Goal: Transaction & Acquisition: Download file/media

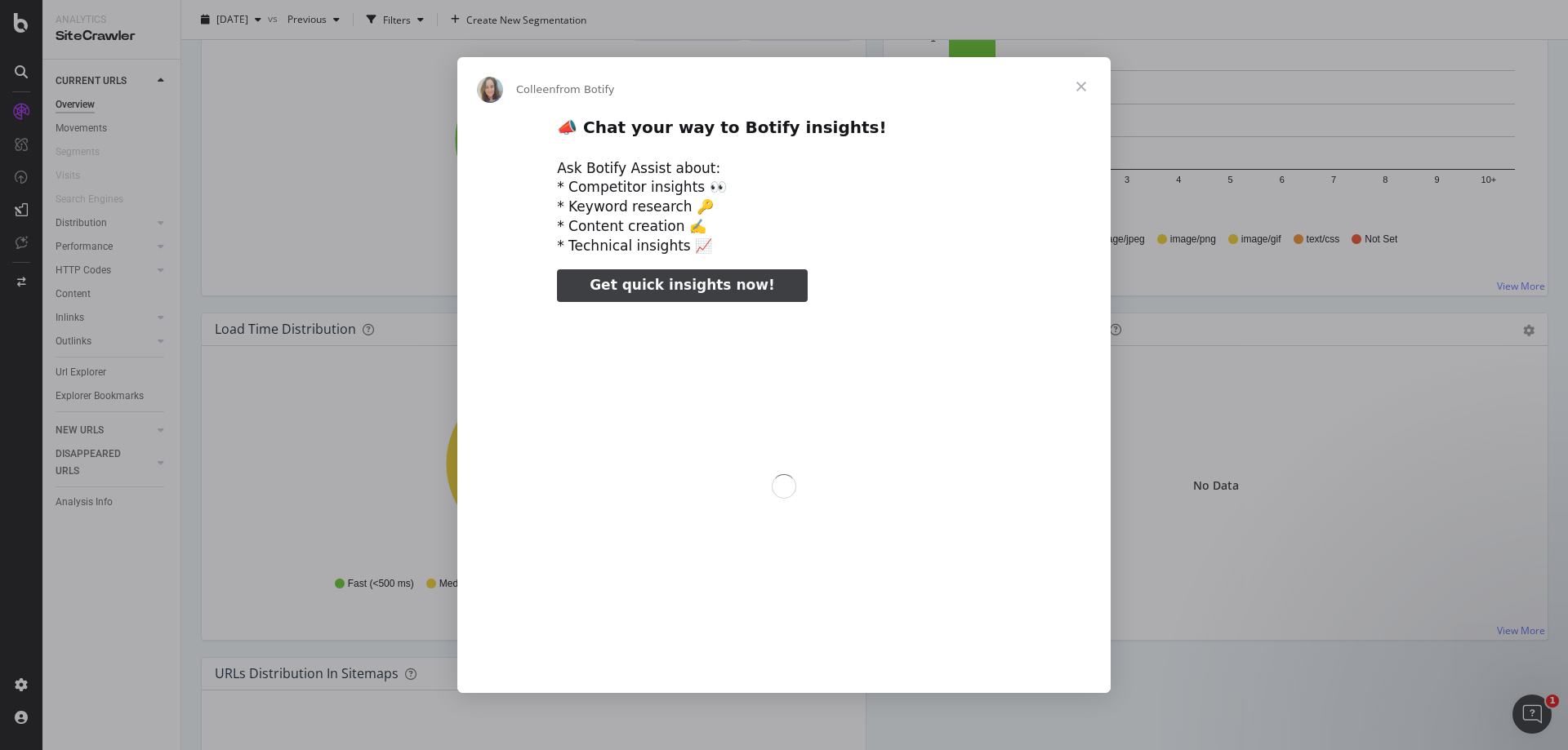
scroll to position [980, 0]
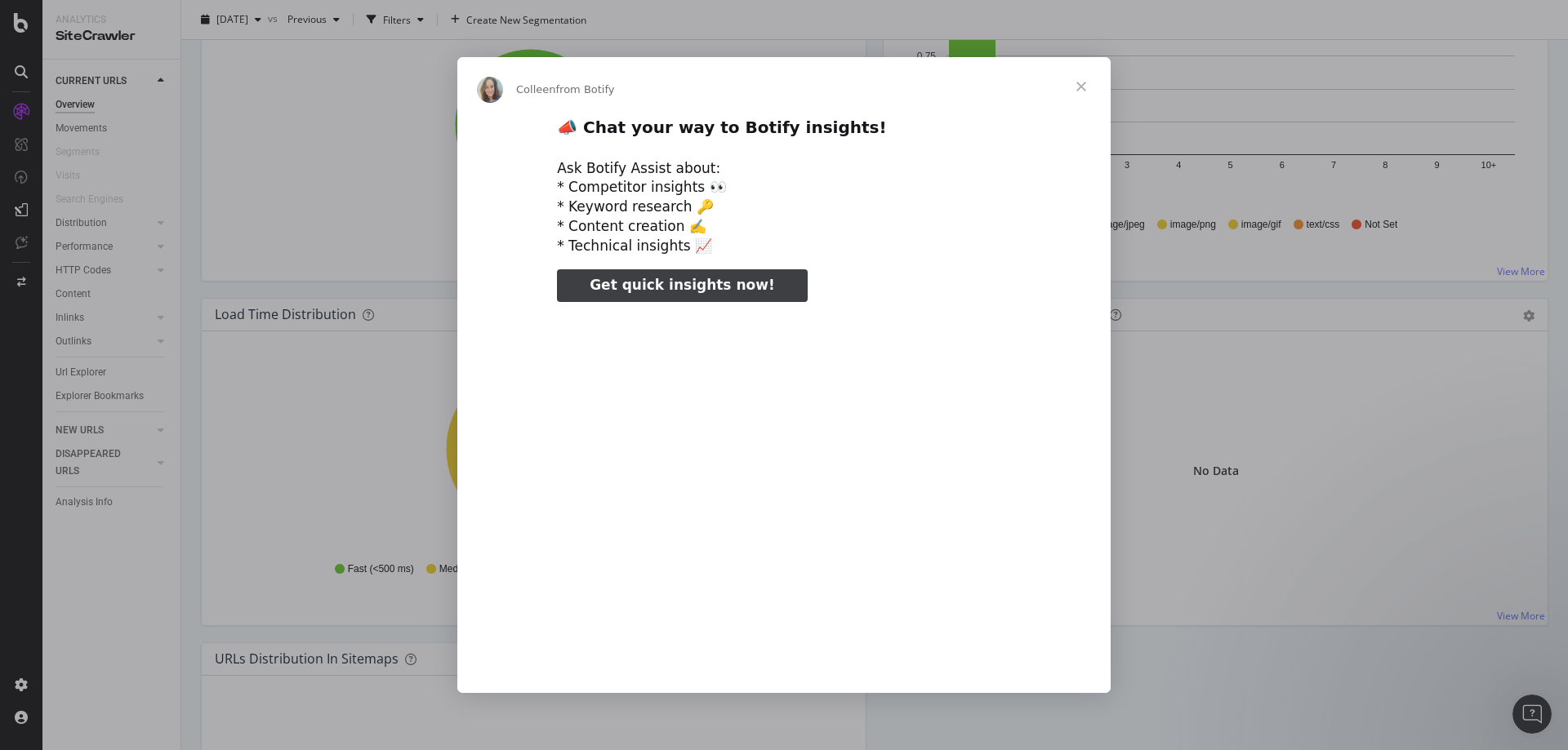
type input "61296"
click at [1086, 77] on span "Close" at bounding box center [1081, 86] width 59 height 59
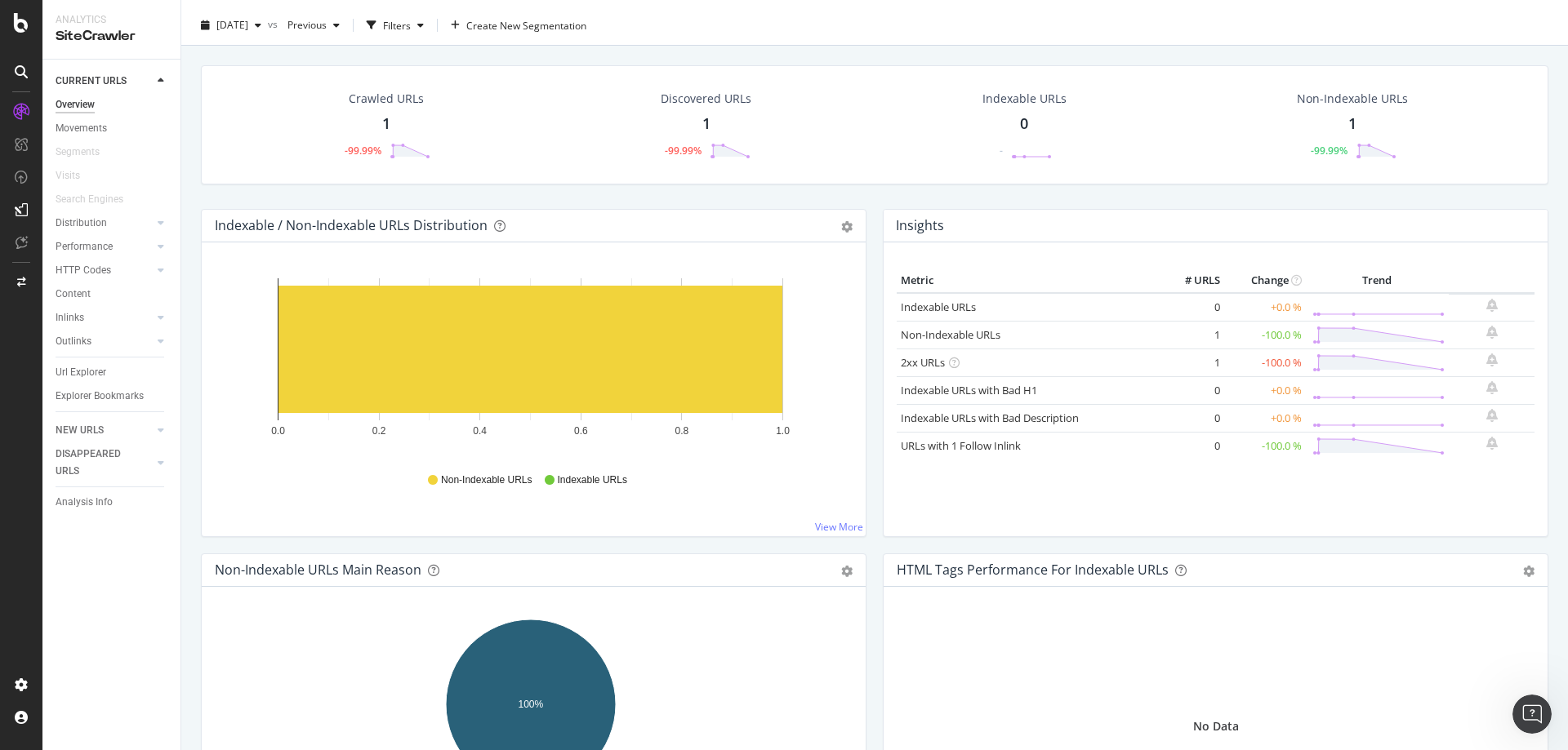
scroll to position [0, 0]
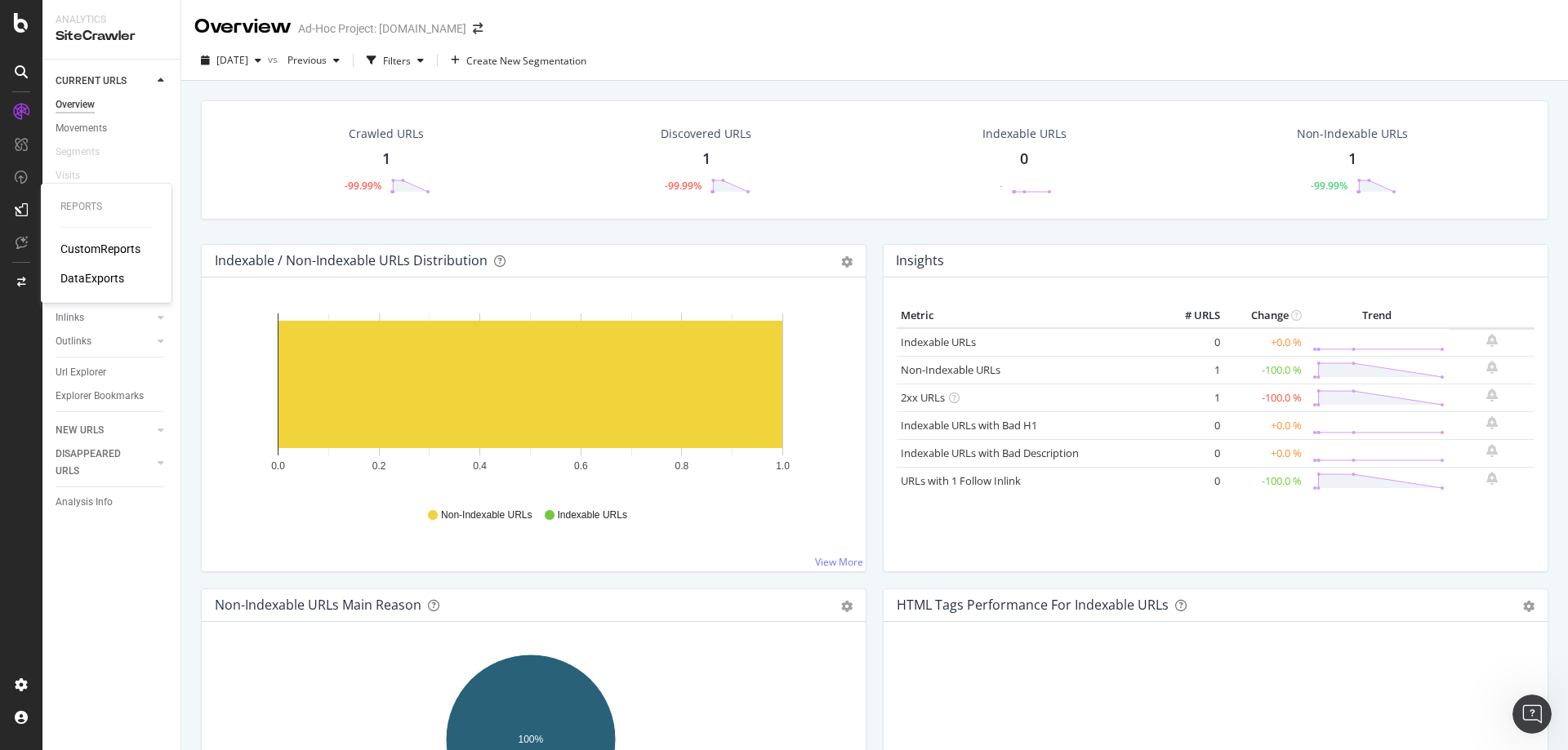
click at [80, 270] on div "DataExports" at bounding box center [92, 278] width 63 height 16
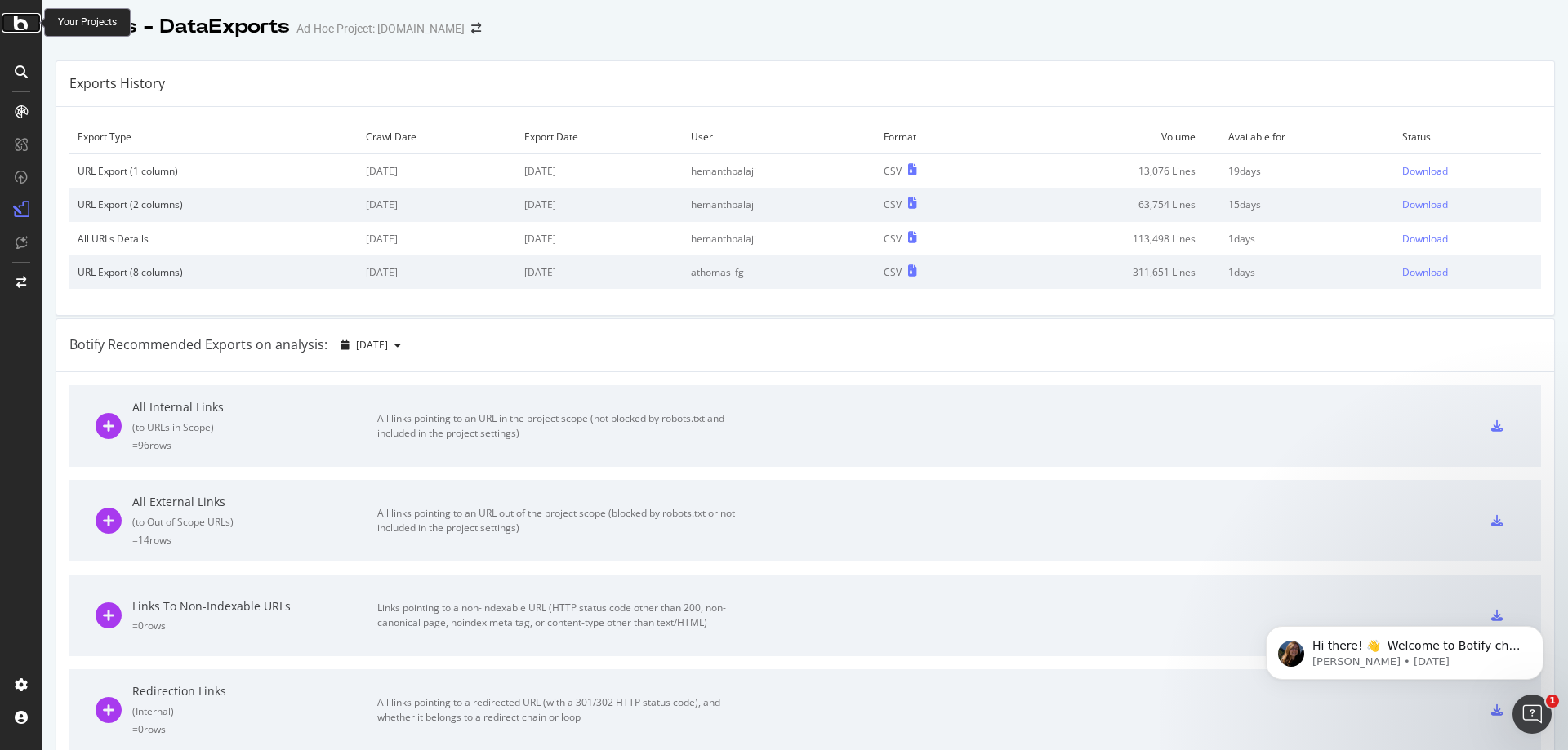
click at [22, 26] on icon at bounding box center [21, 22] width 15 height 20
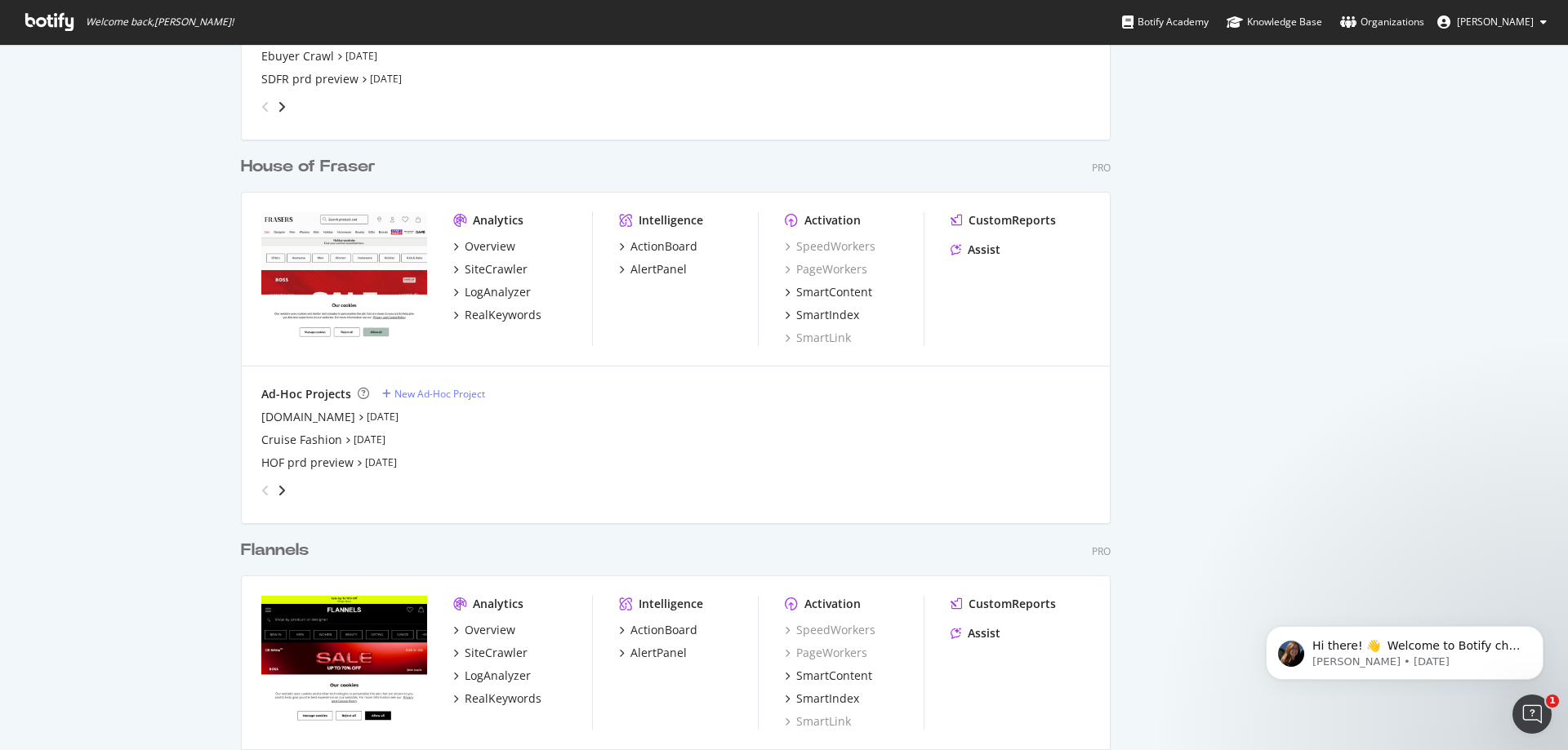
scroll to position [1551, 0]
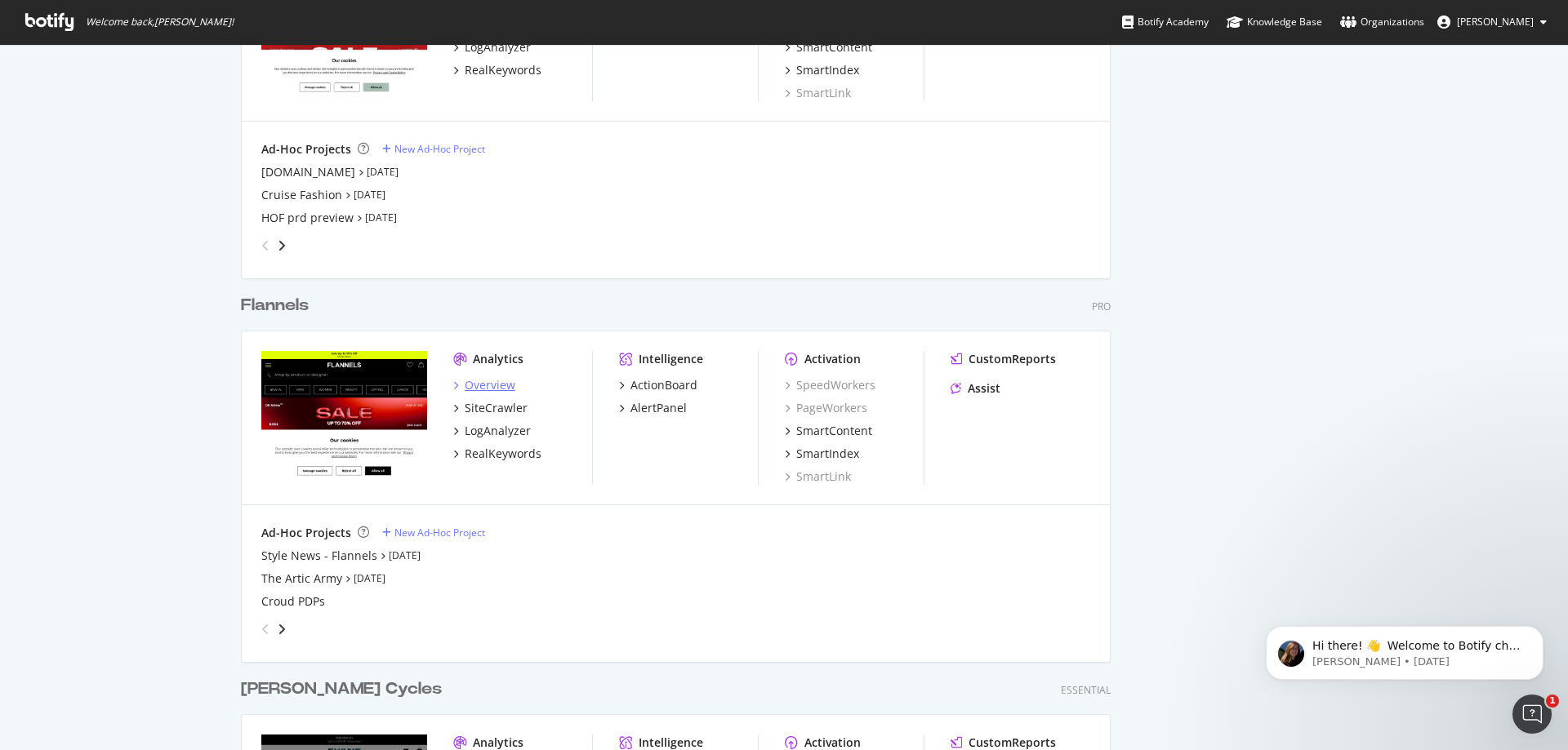
click at [484, 387] on div "Overview" at bounding box center [489, 385] width 50 height 16
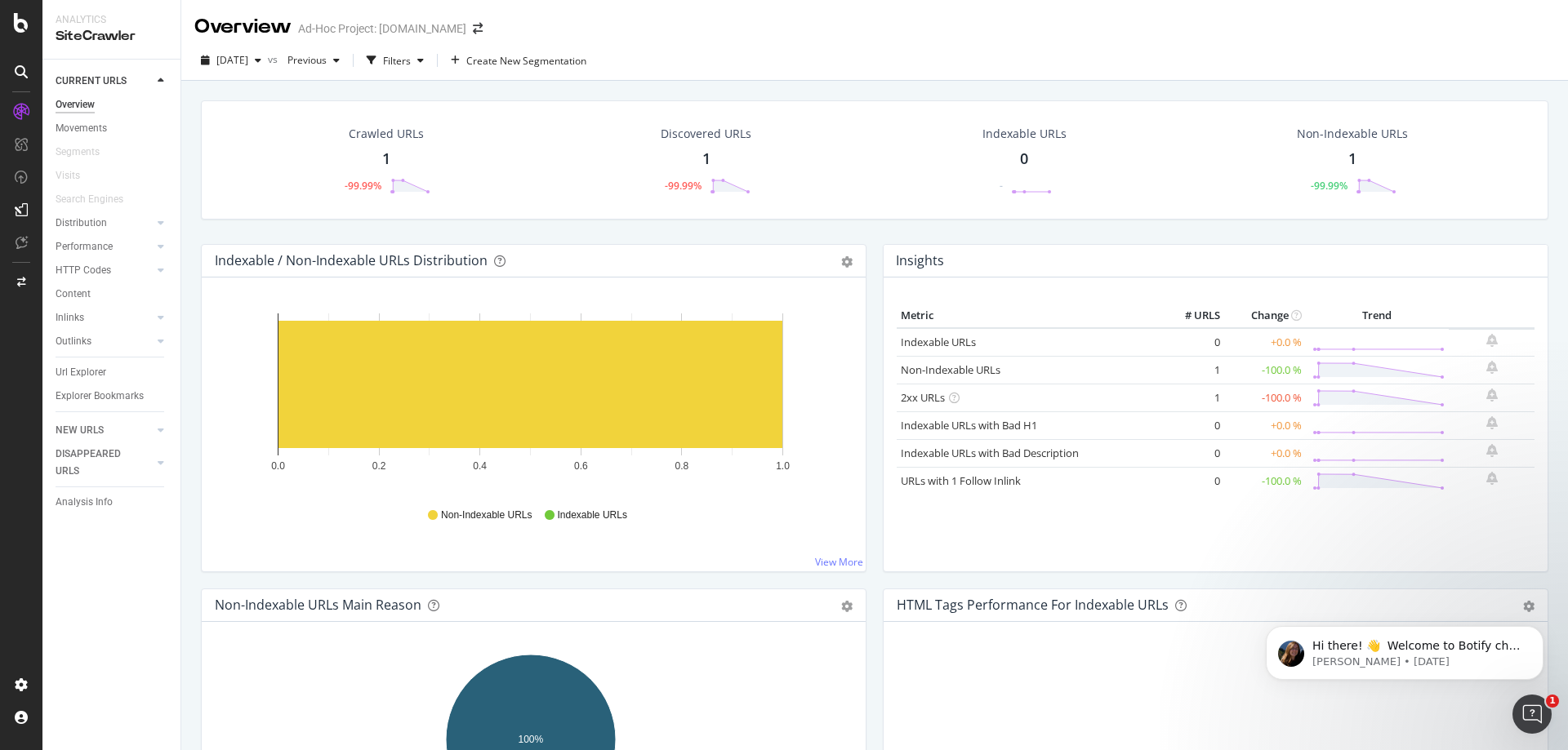
click at [383, 154] on div "1" at bounding box center [387, 159] width 9 height 21
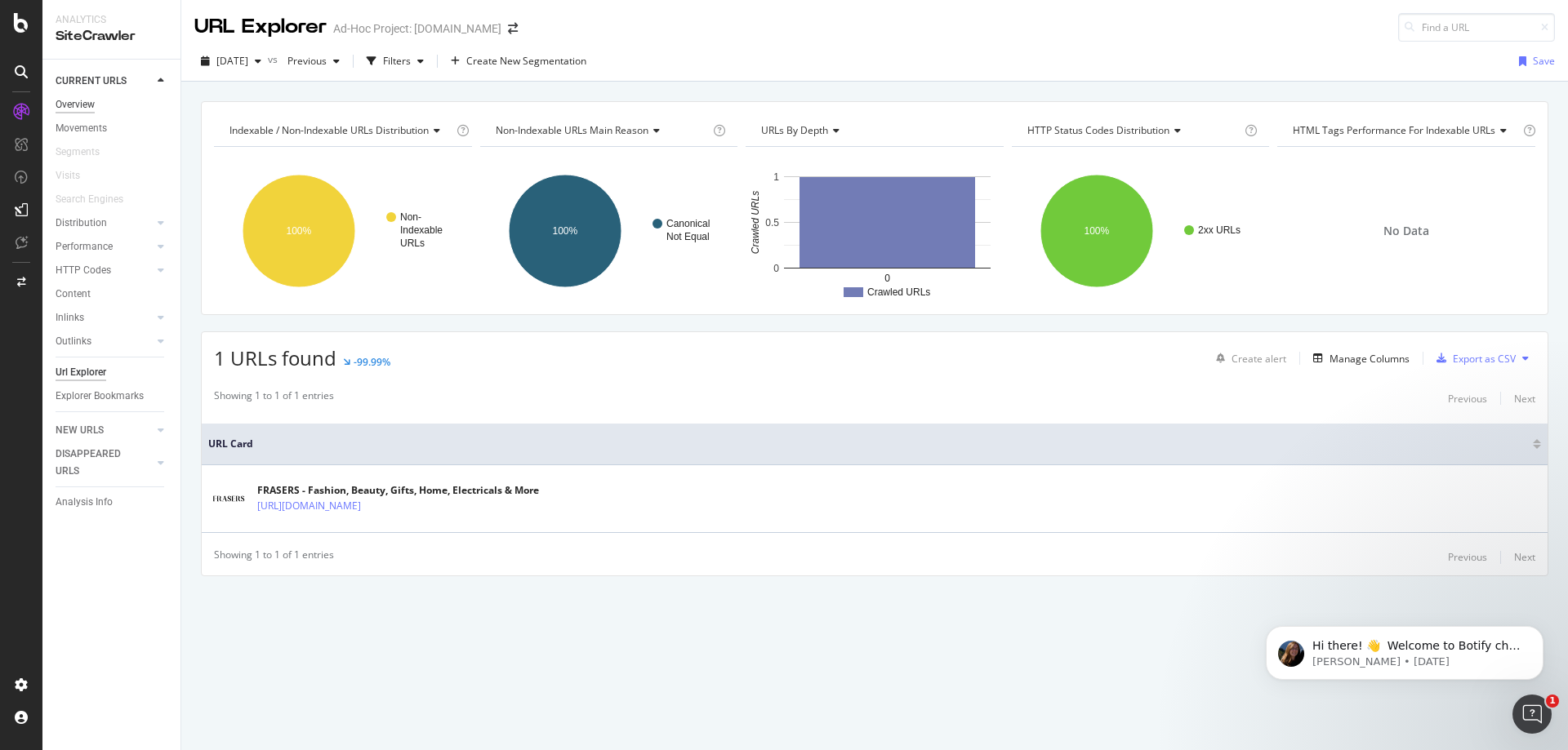
click at [81, 107] on div "Overview" at bounding box center [75, 105] width 39 height 17
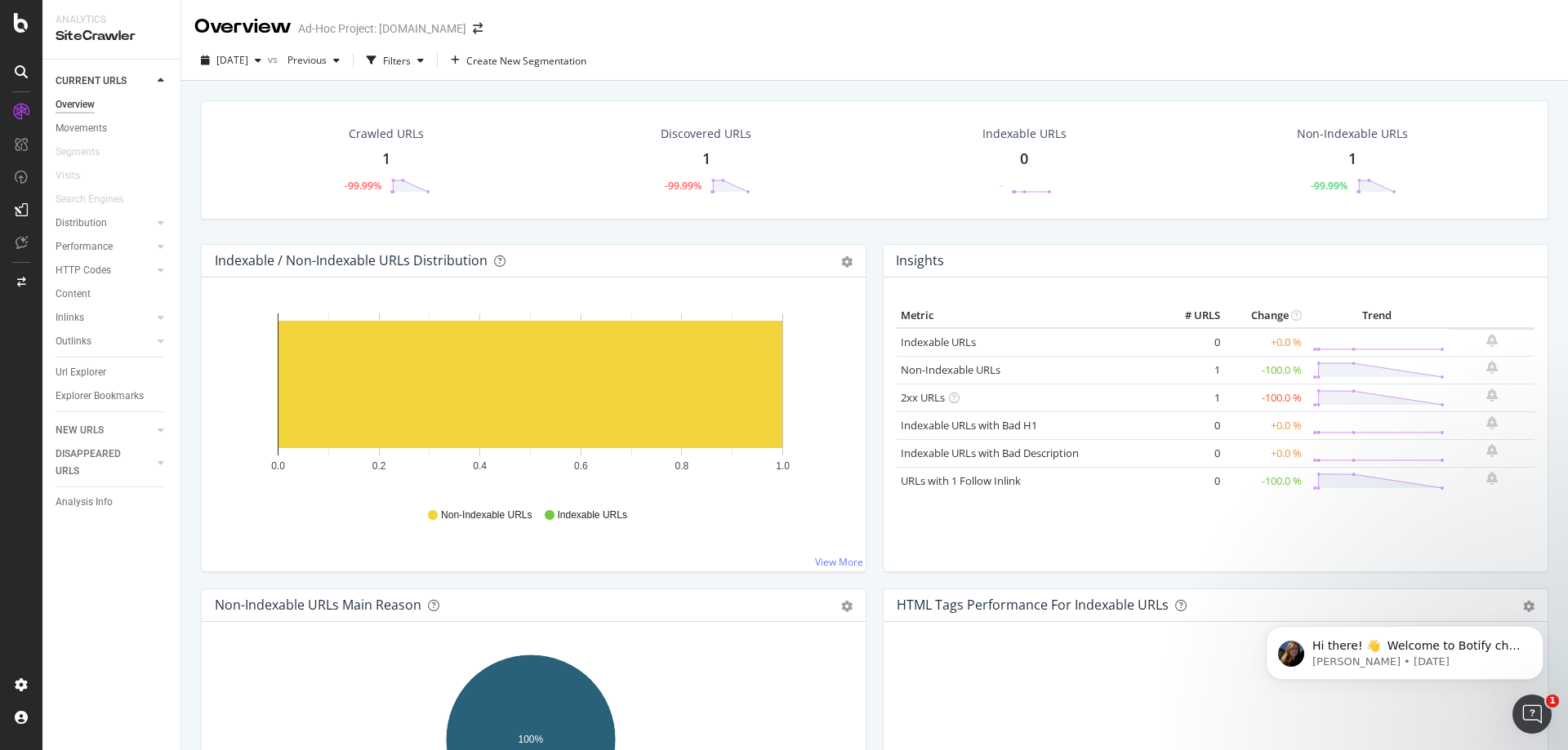
click at [1, 17] on div at bounding box center [21, 375] width 43 height 750
click at [15, 31] on icon at bounding box center [21, 22] width 15 height 20
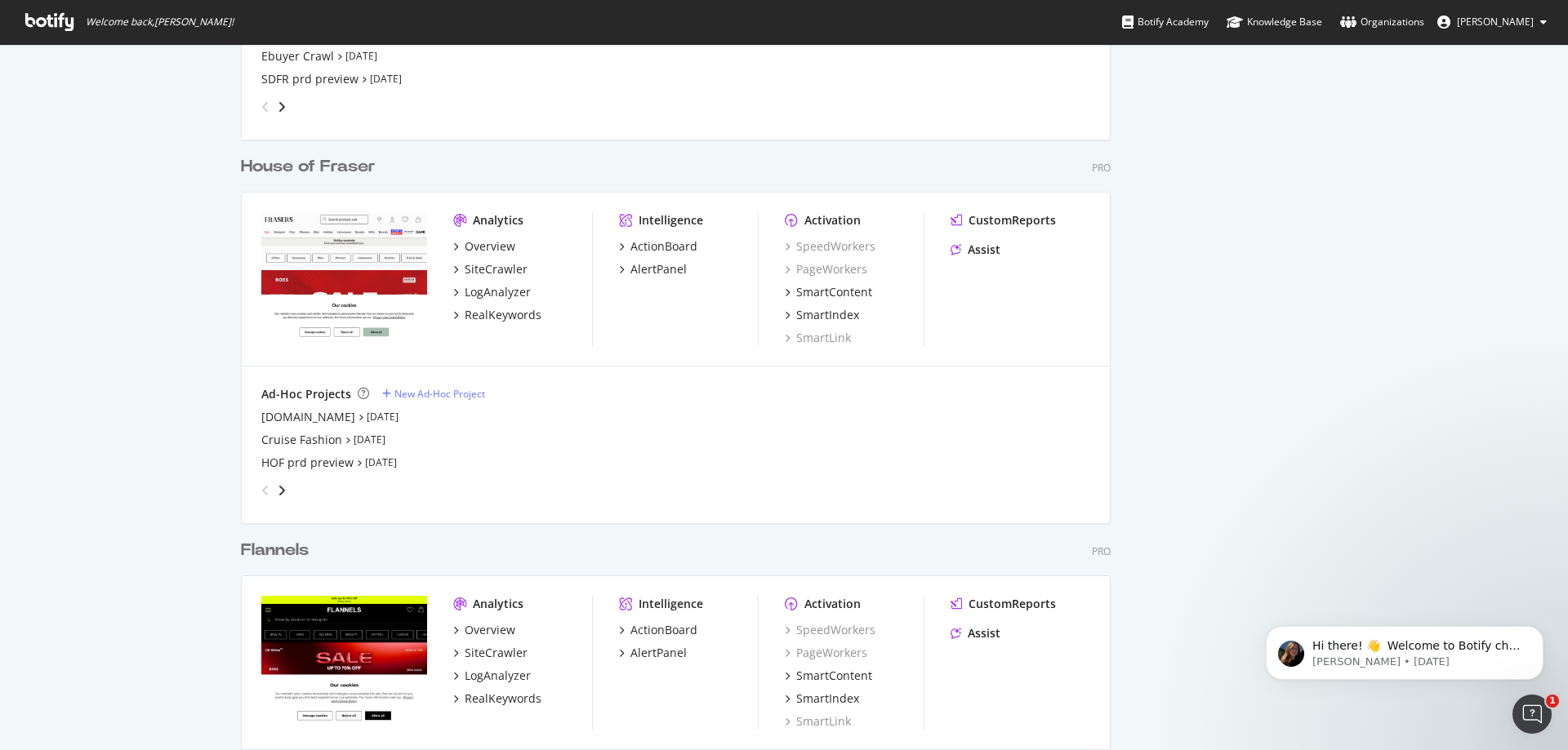
scroll to position [1470, 0]
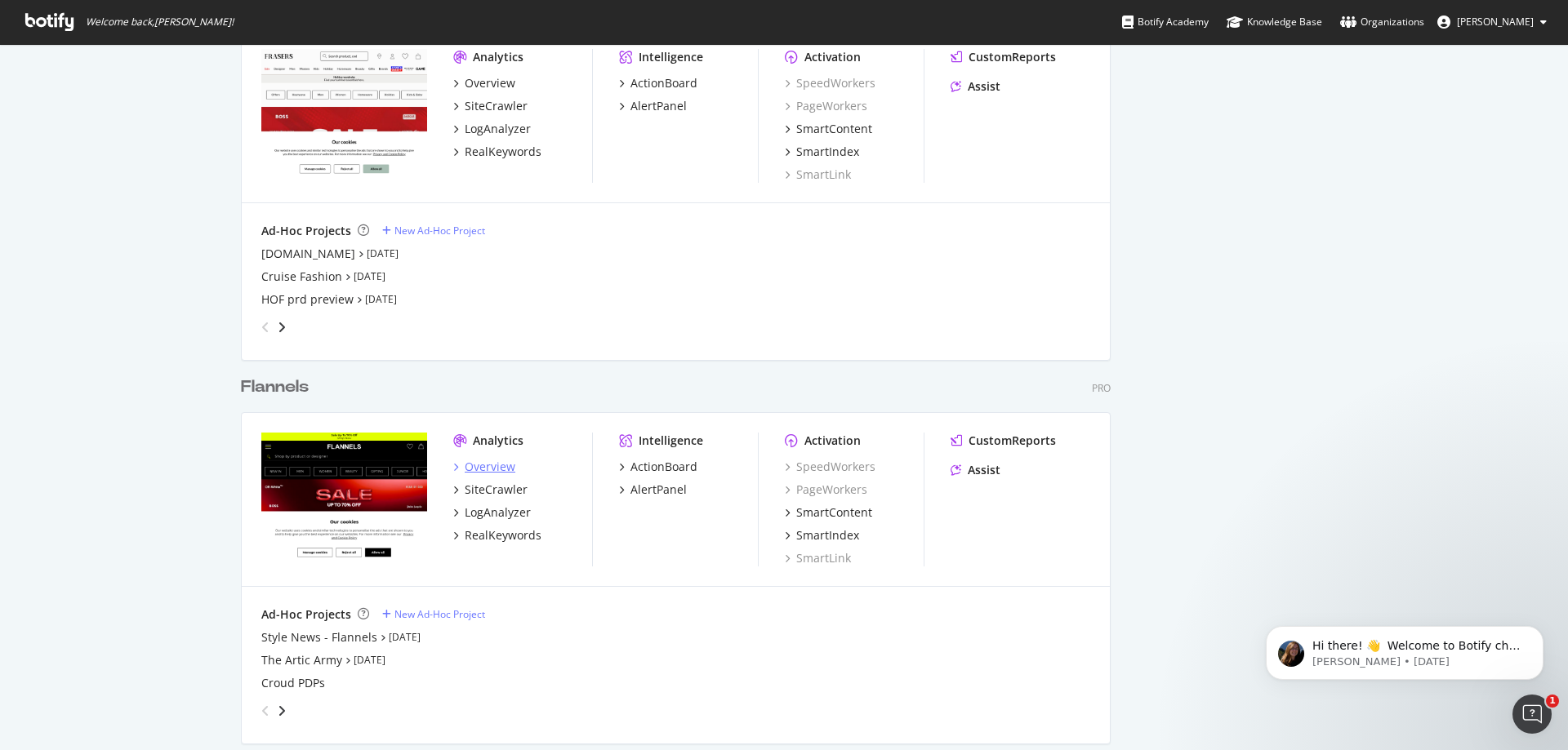
click at [471, 463] on div "Overview" at bounding box center [489, 467] width 50 height 16
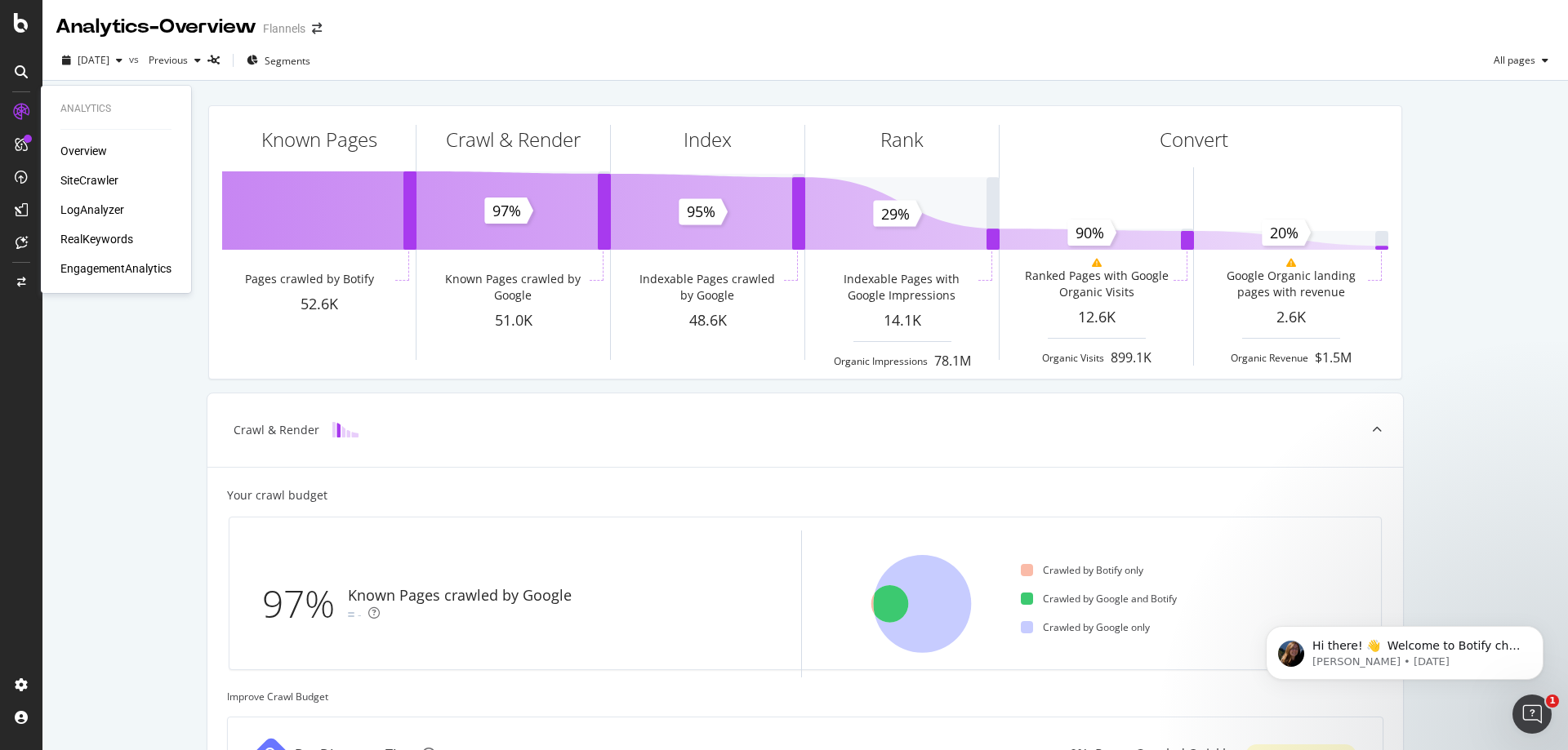
click at [80, 180] on div "SiteCrawler" at bounding box center [90, 180] width 58 height 16
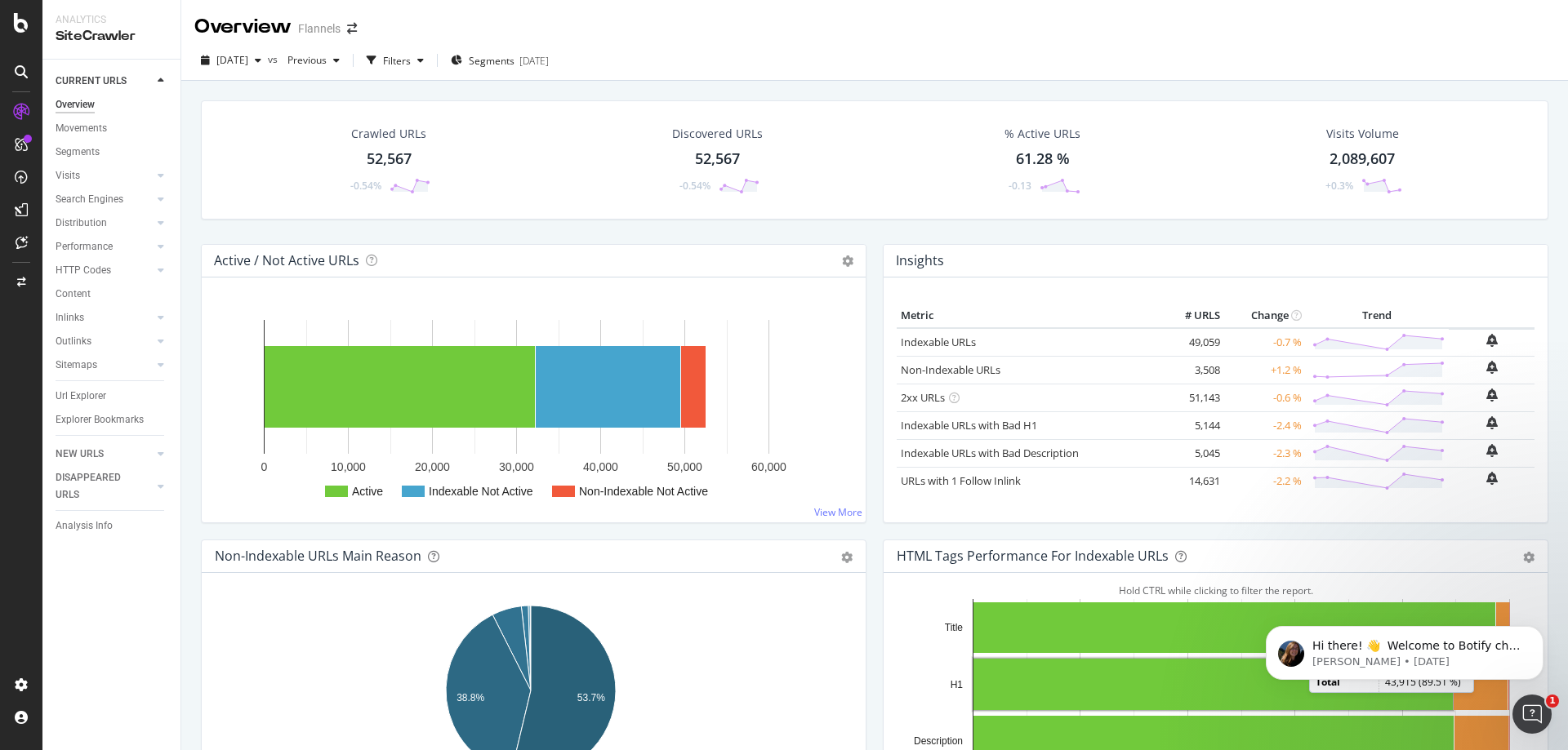
click at [23, 67] on icon at bounding box center [21, 71] width 13 height 13
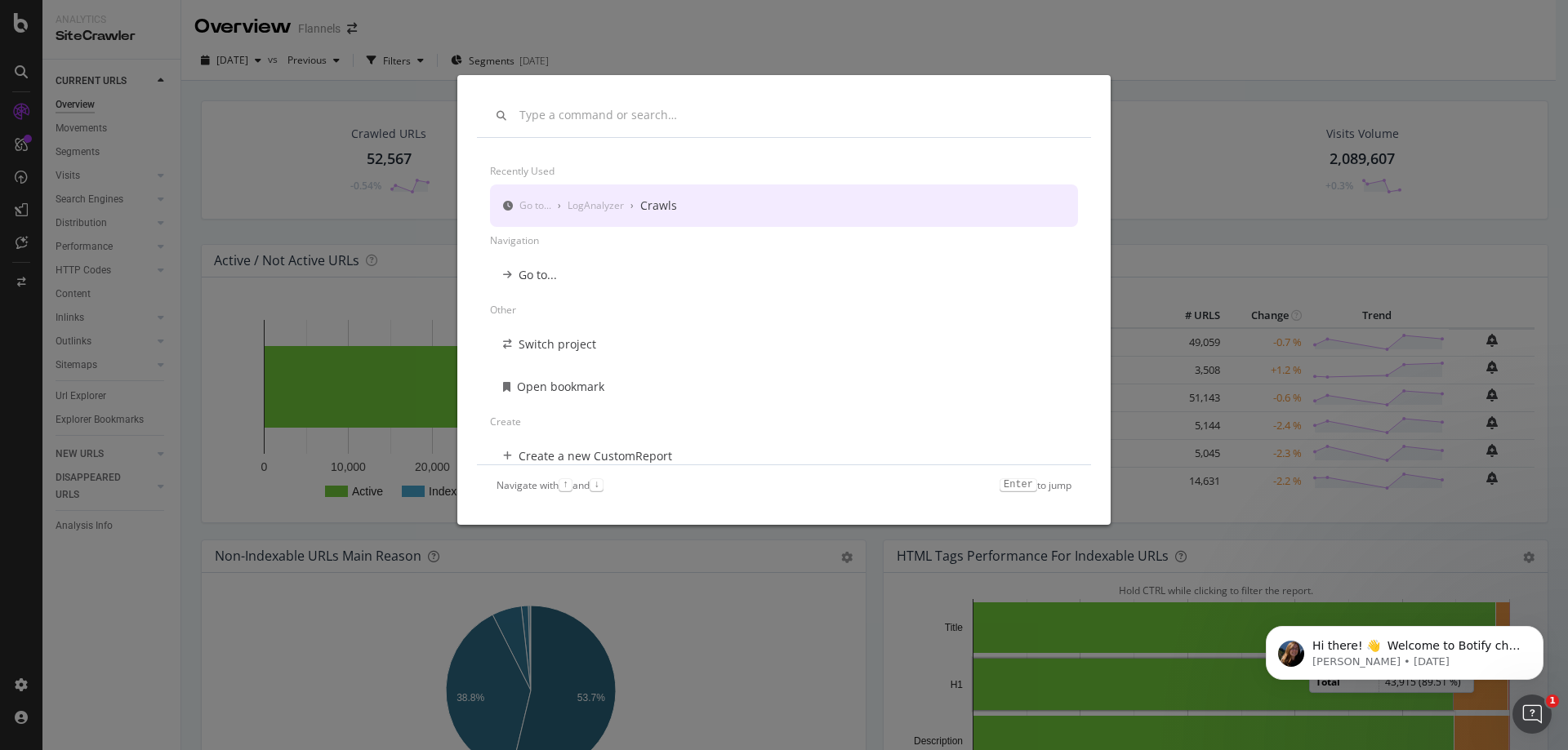
click at [660, 209] on div "Crawls" at bounding box center [659, 205] width 37 height 16
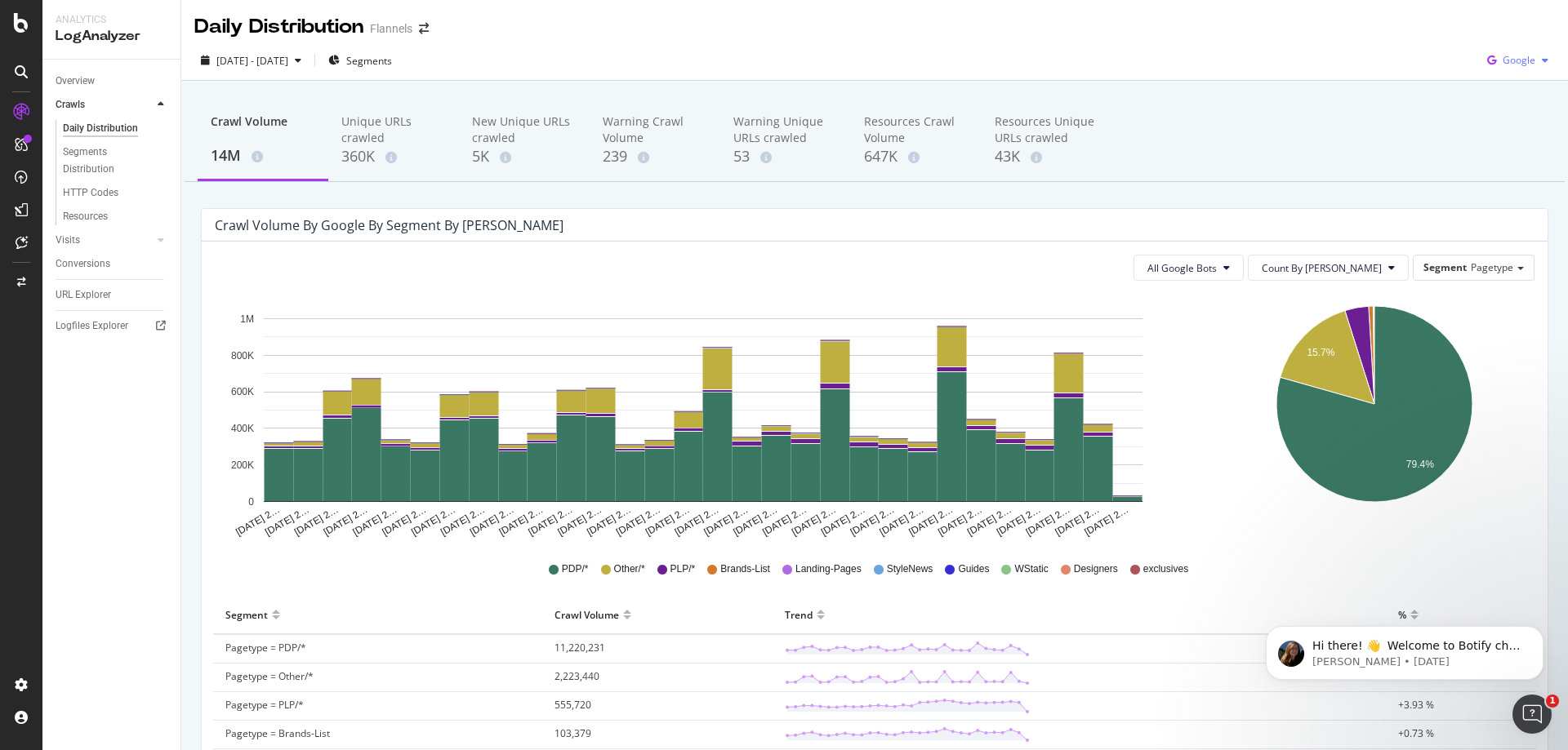
click at [1514, 69] on div "Google" at bounding box center [1518, 60] width 74 height 25
click at [155, 103] on div at bounding box center [161, 104] width 16 height 16
click at [153, 235] on div "Visits" at bounding box center [118, 240] width 125 height 24
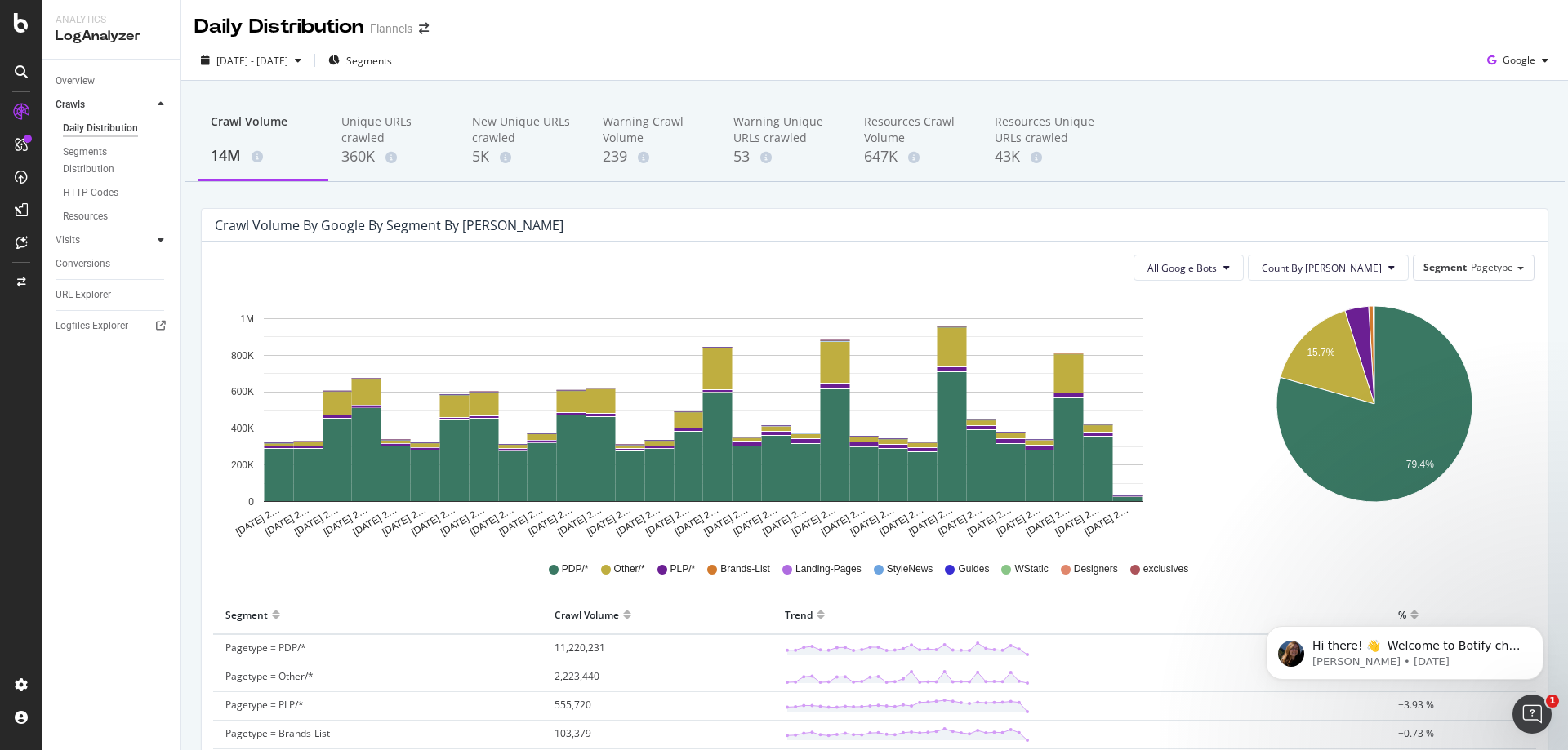
click at [157, 243] on icon at bounding box center [161, 239] width 7 height 9
click at [164, 127] on div at bounding box center [161, 127] width 16 height 16
click at [157, 106] on icon at bounding box center [161, 103] width 7 height 9
click at [116, 214] on link "Resources" at bounding box center [116, 216] width 106 height 17
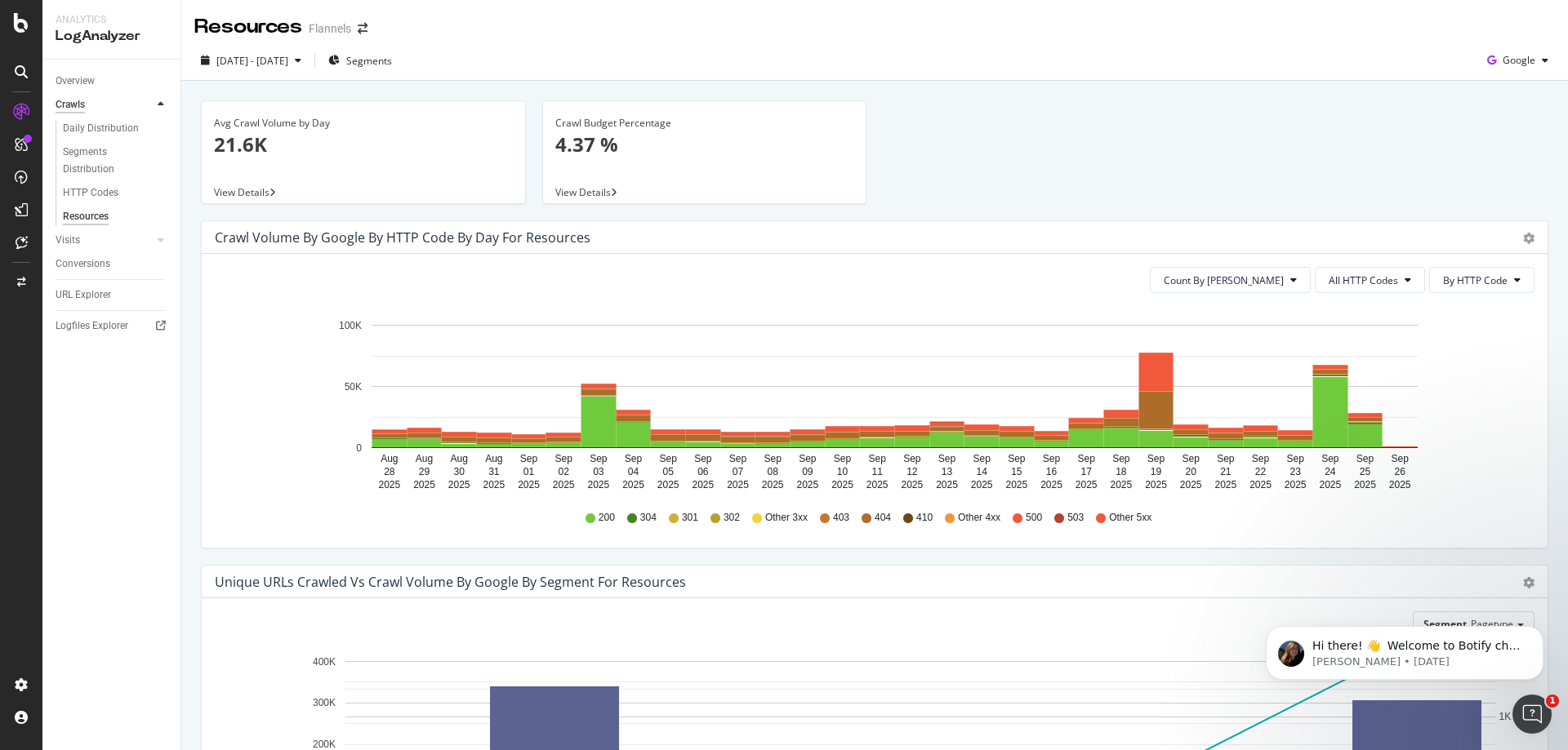
click at [79, 109] on div "Crawls" at bounding box center [70, 105] width 29 height 17
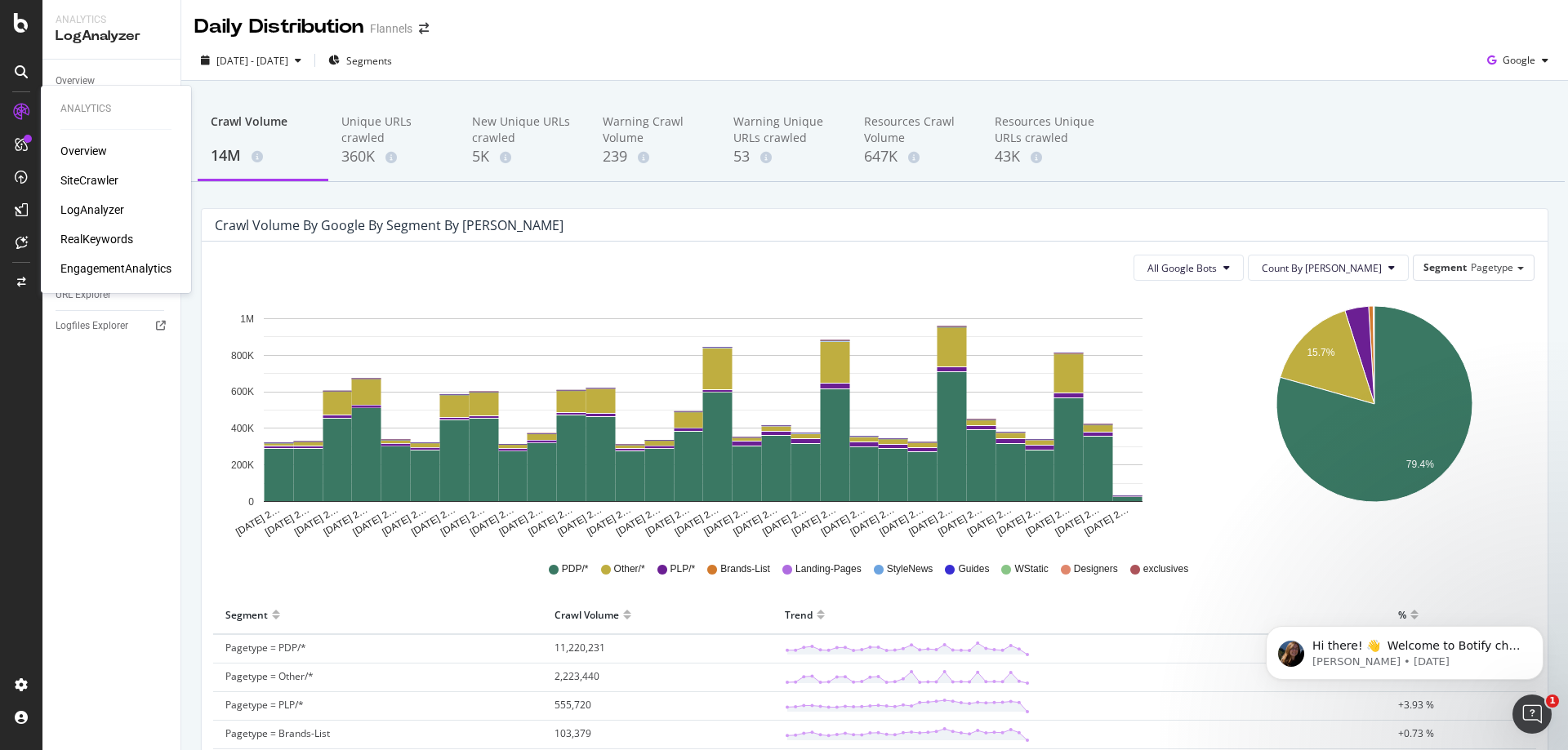
click at [75, 173] on div "SiteCrawler" at bounding box center [90, 180] width 58 height 16
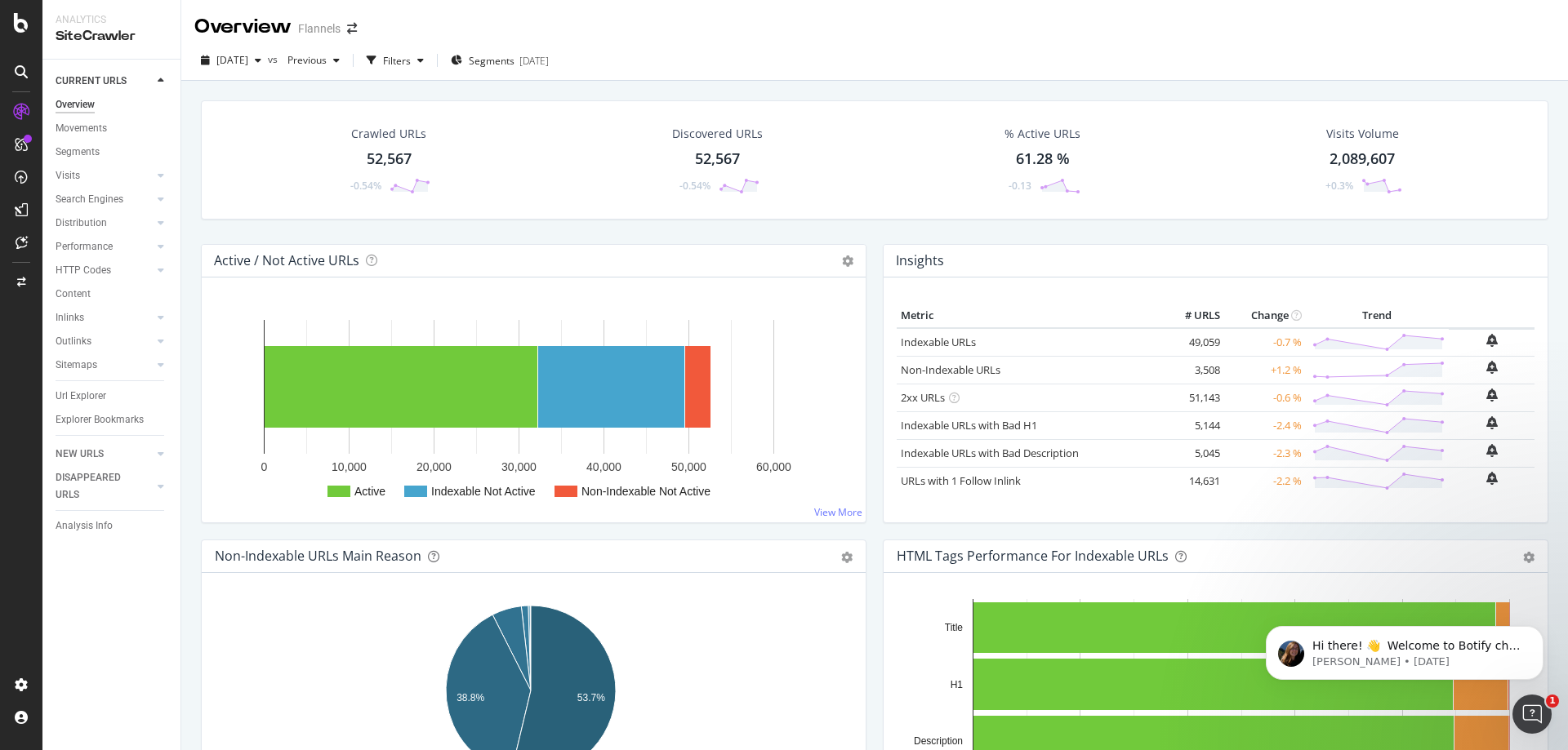
click at [375, 162] on div "52,567" at bounding box center [389, 159] width 45 height 21
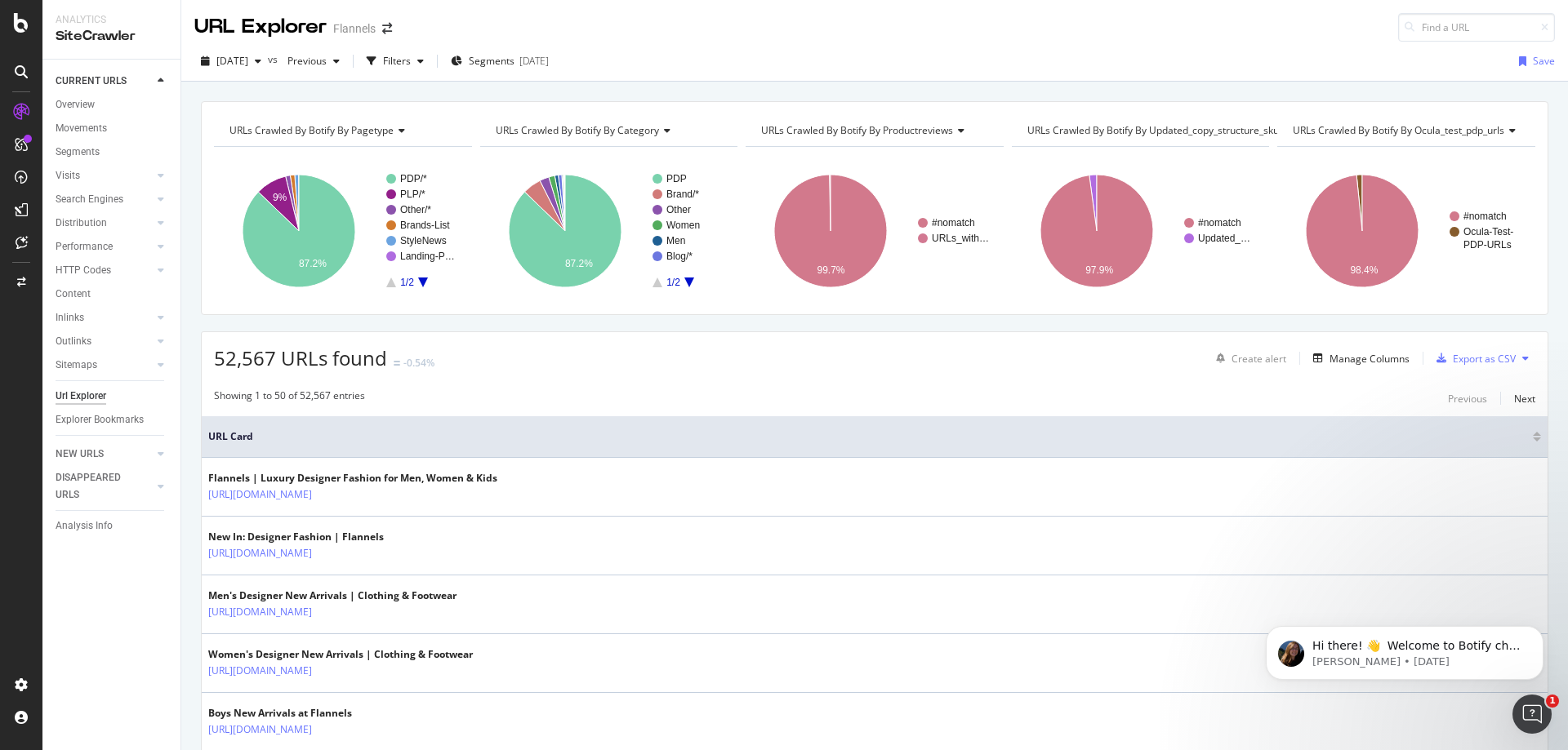
click at [1516, 363] on button at bounding box center [1525, 358] width 20 height 27
click at [1476, 360] on span "Export XML Sitemaps" at bounding box center [1442, 359] width 97 height 15
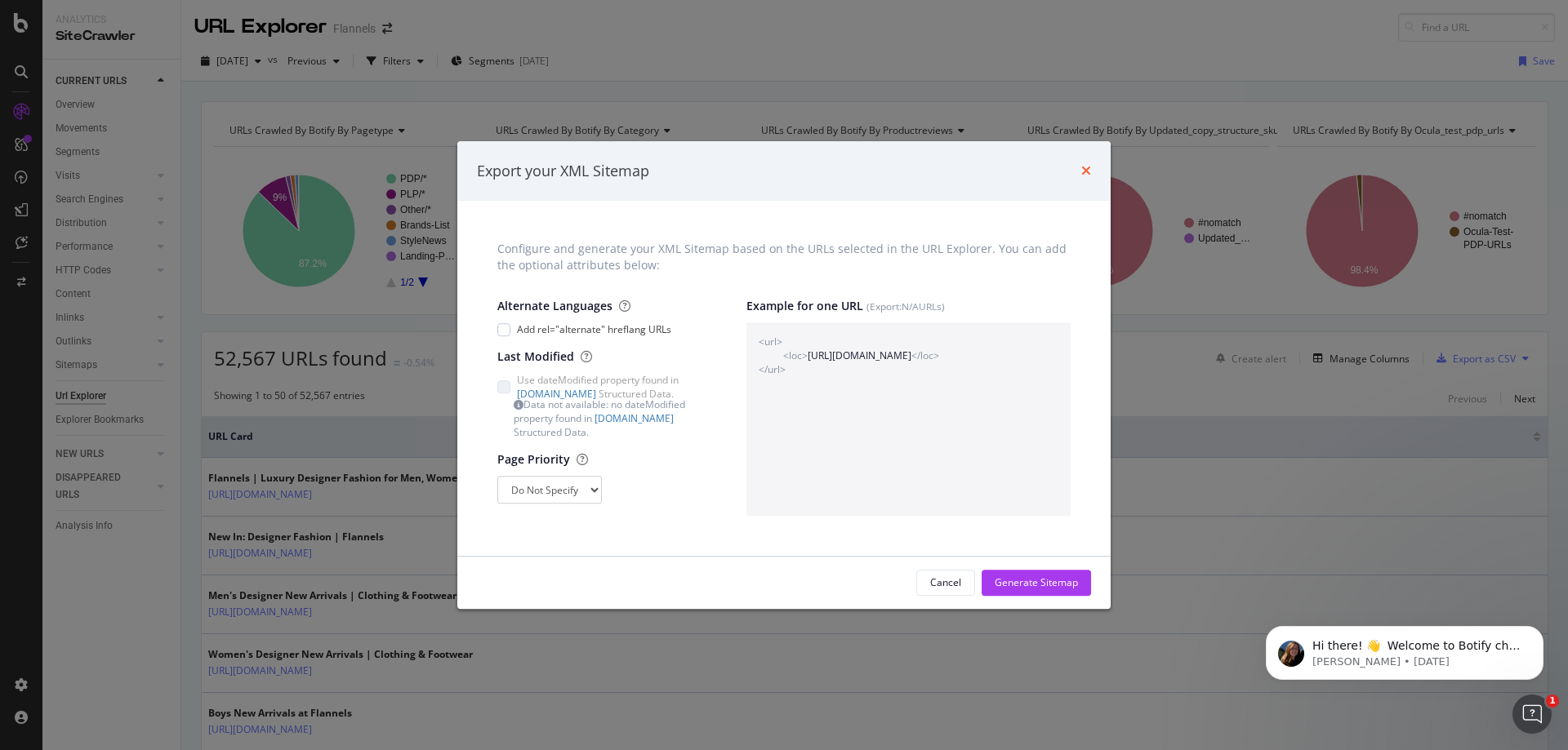
click at [1086, 173] on icon "times" at bounding box center [1086, 171] width 9 height 13
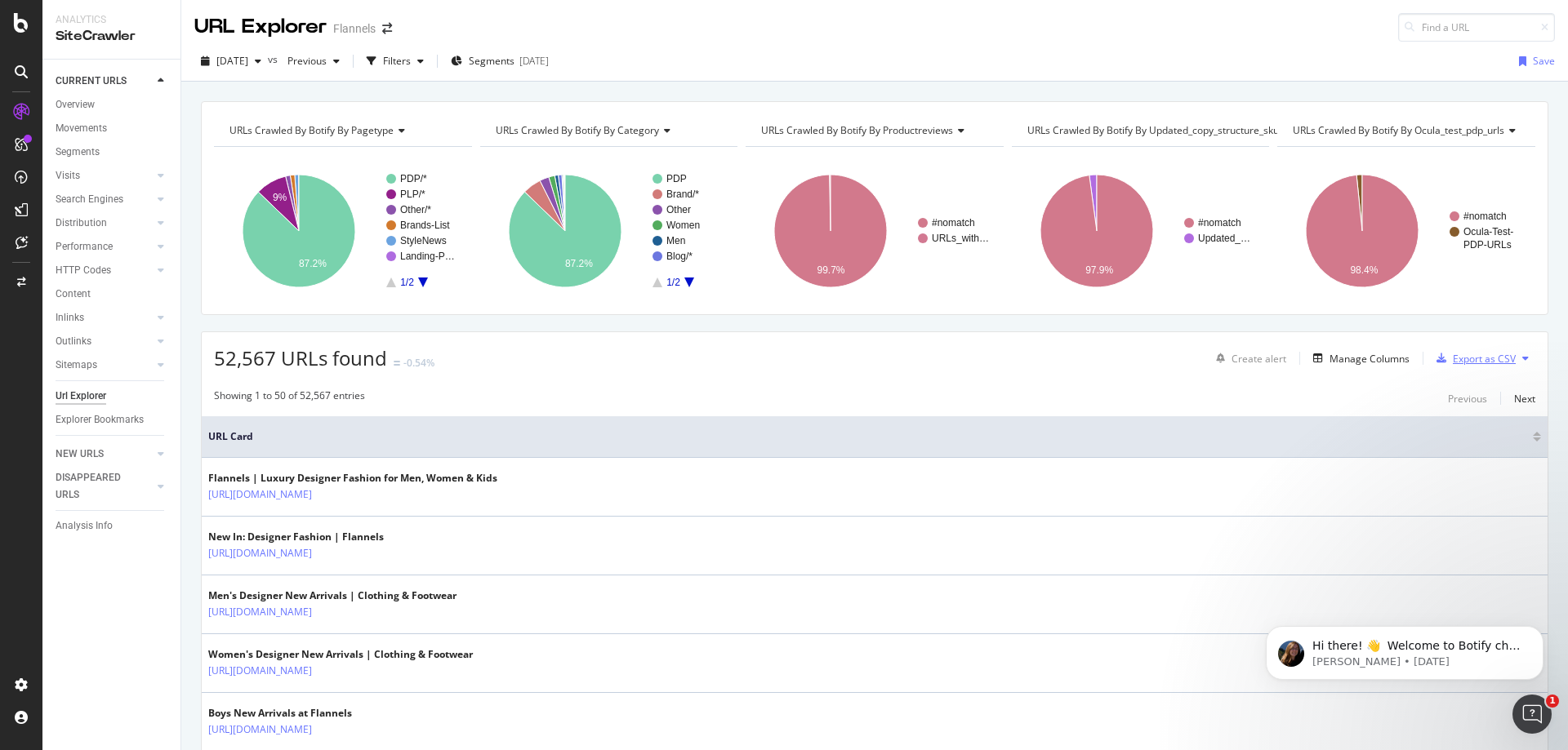
click at [1473, 360] on div "Export as CSV" at bounding box center [1485, 359] width 63 height 14
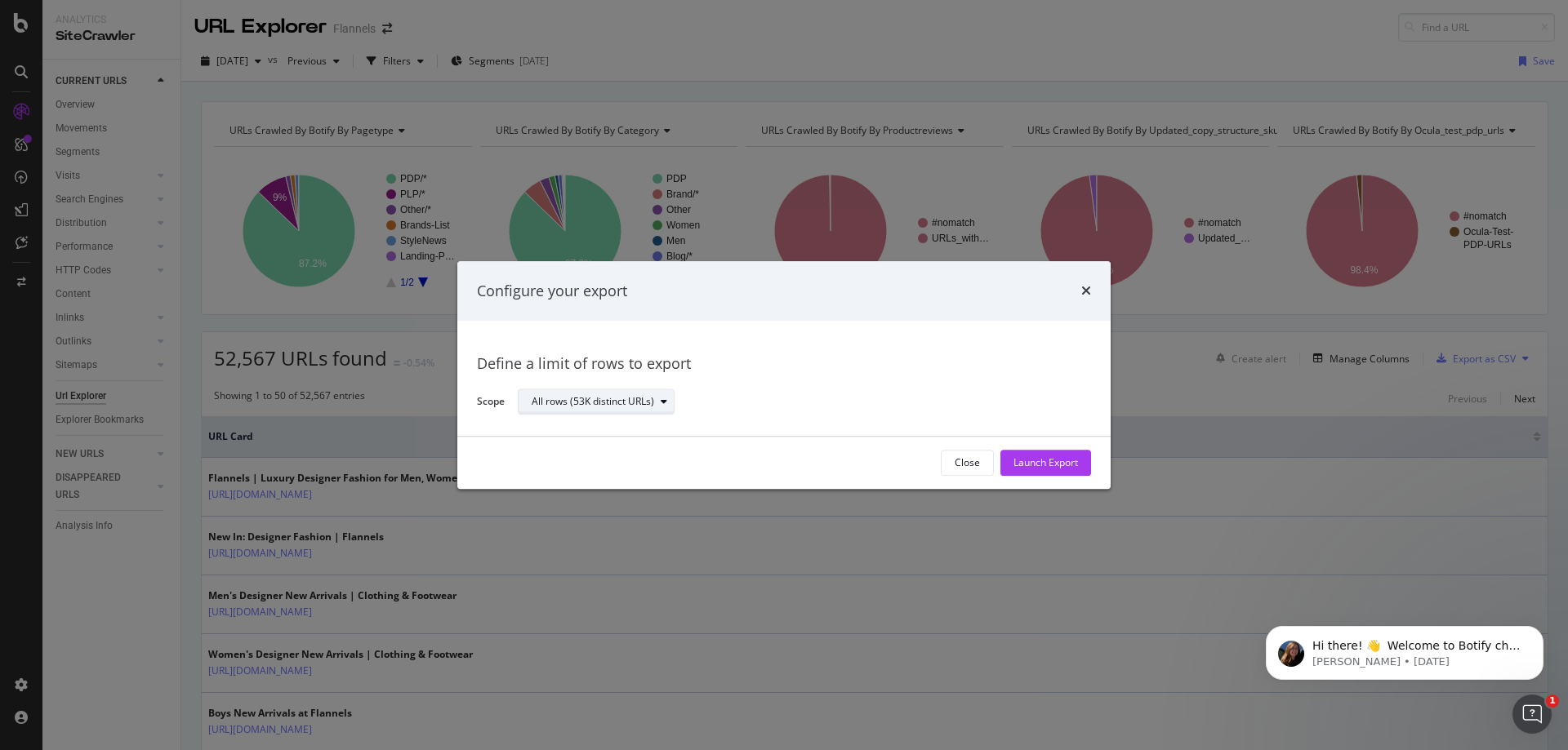
click at [648, 407] on div "All rows (53K distinct URLs)" at bounding box center [593, 402] width 122 height 9
click at [725, 393] on div "All rows (53K distinct URLs)" at bounding box center [797, 402] width 560 height 28
click at [1083, 460] on button "Launch Export" at bounding box center [1046, 463] width 91 height 27
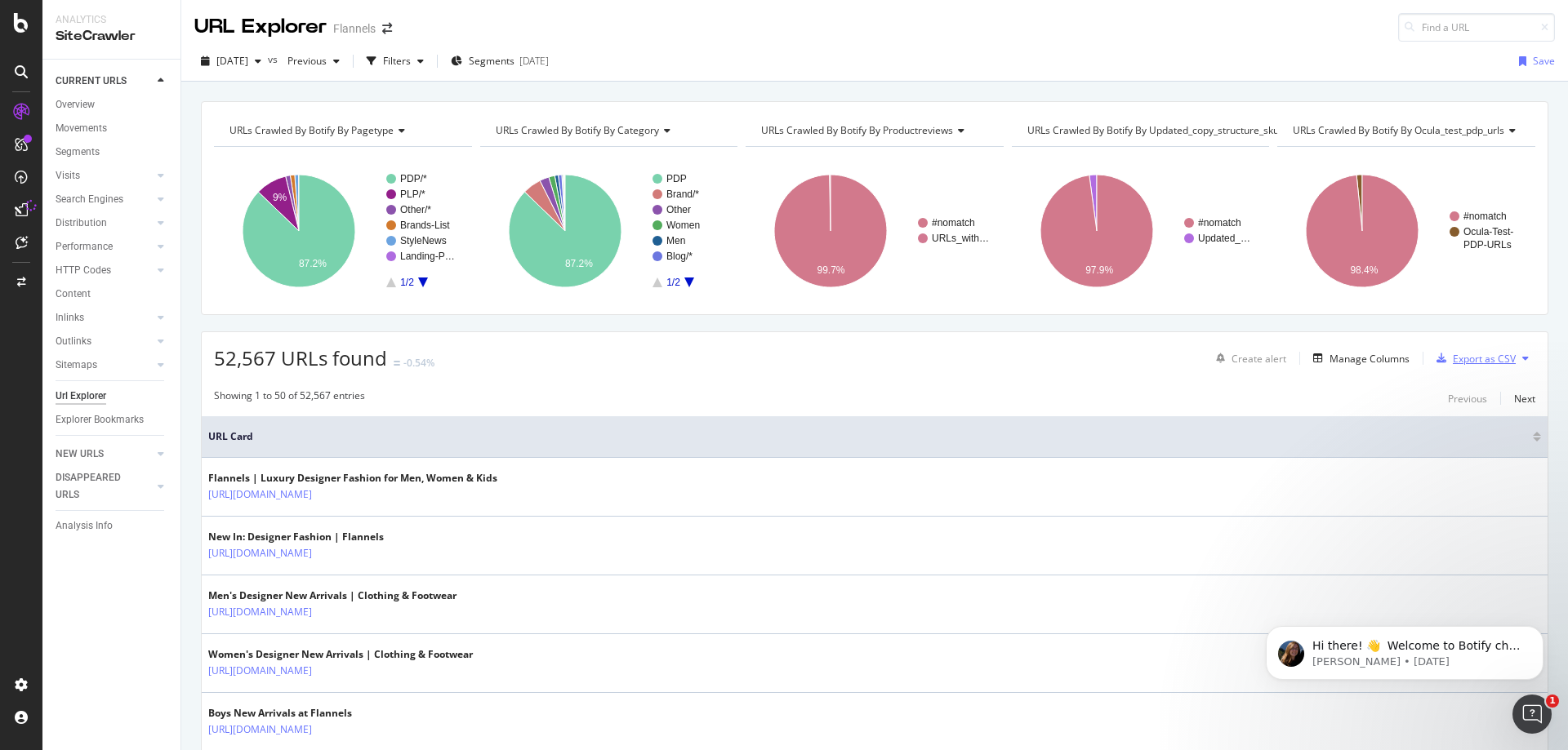
click at [1483, 352] on div "Export as CSV" at bounding box center [1485, 359] width 63 height 14
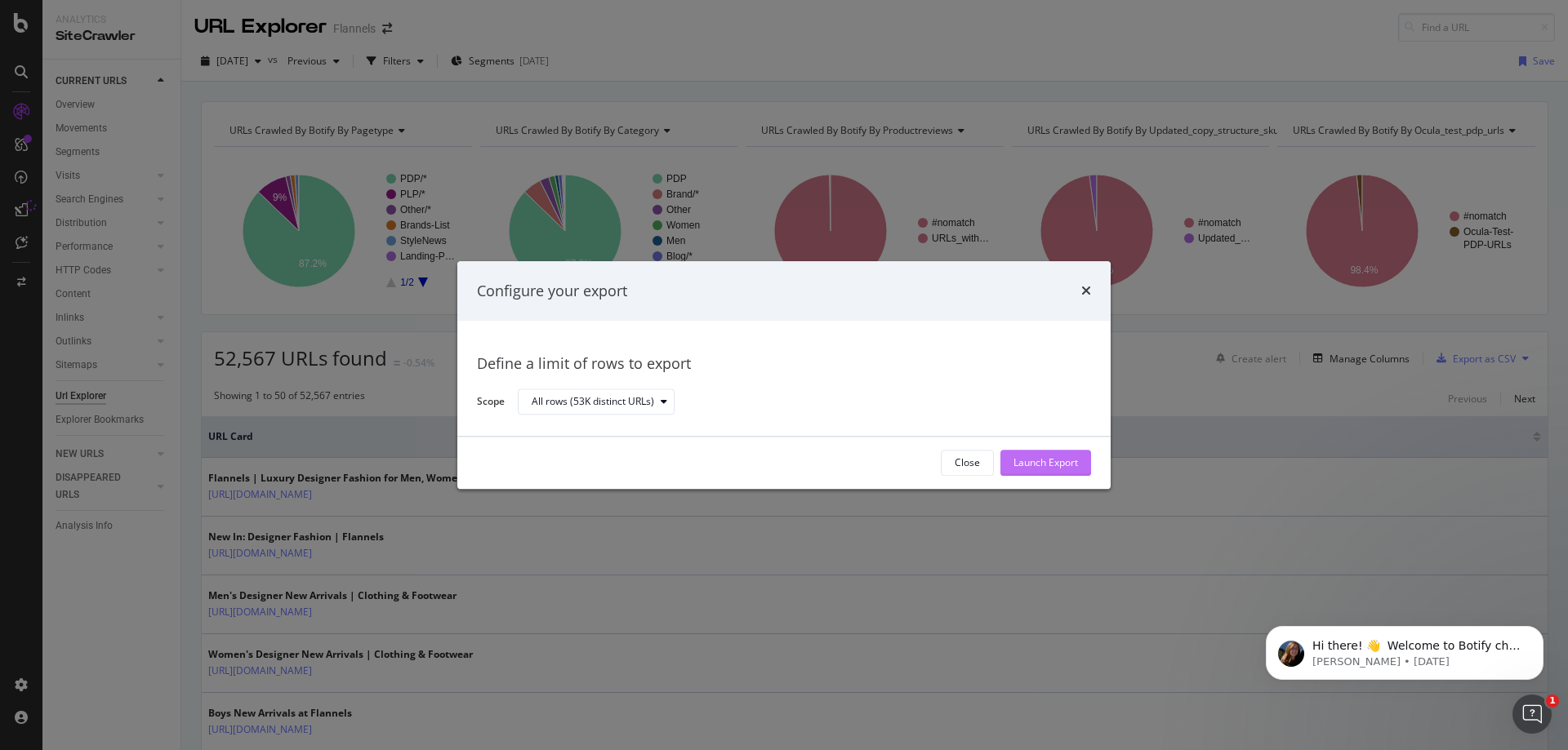
click at [1052, 458] on div "Launch Export" at bounding box center [1045, 464] width 64 height 14
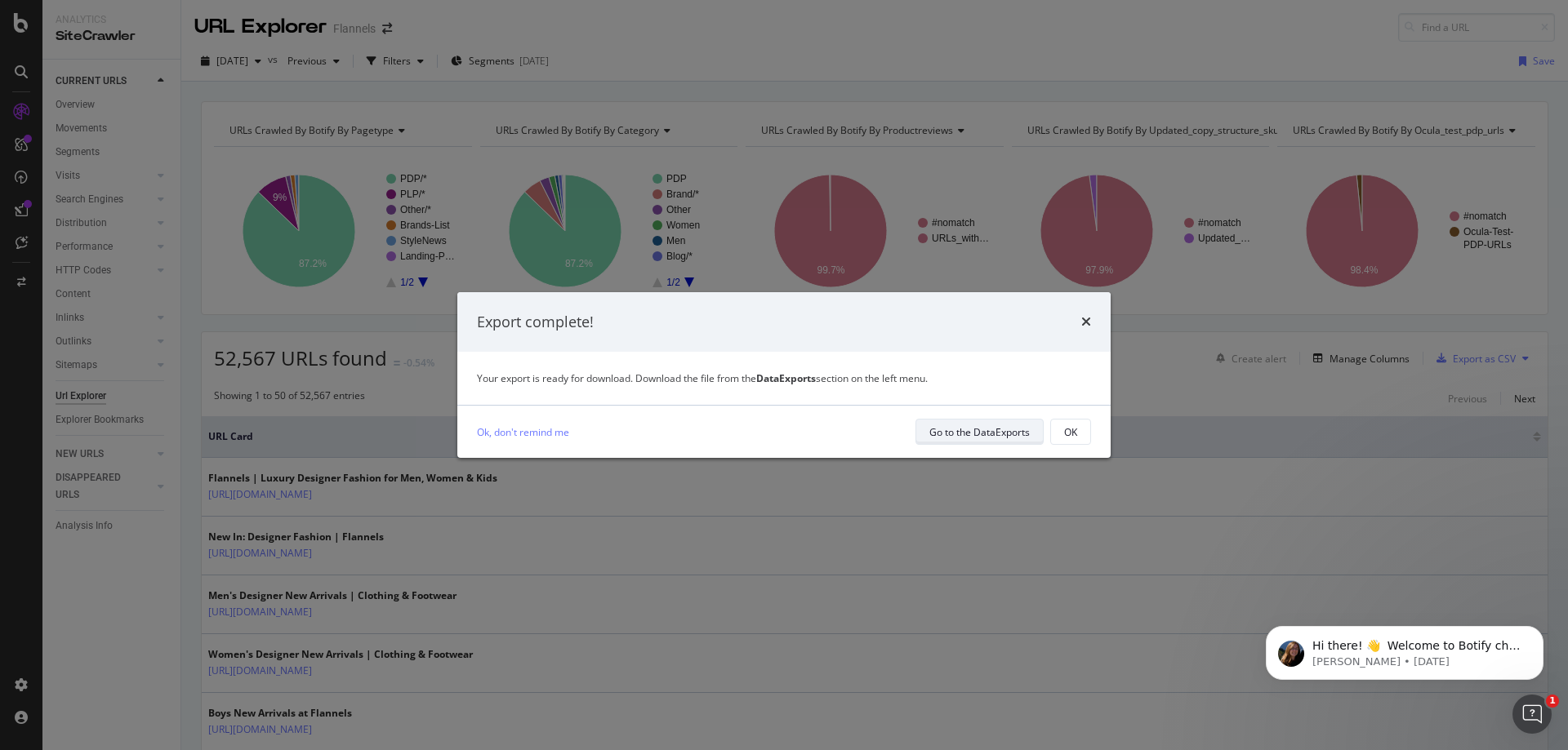
click at [1000, 434] on div "Go to the DataExports" at bounding box center [979, 432] width 100 height 14
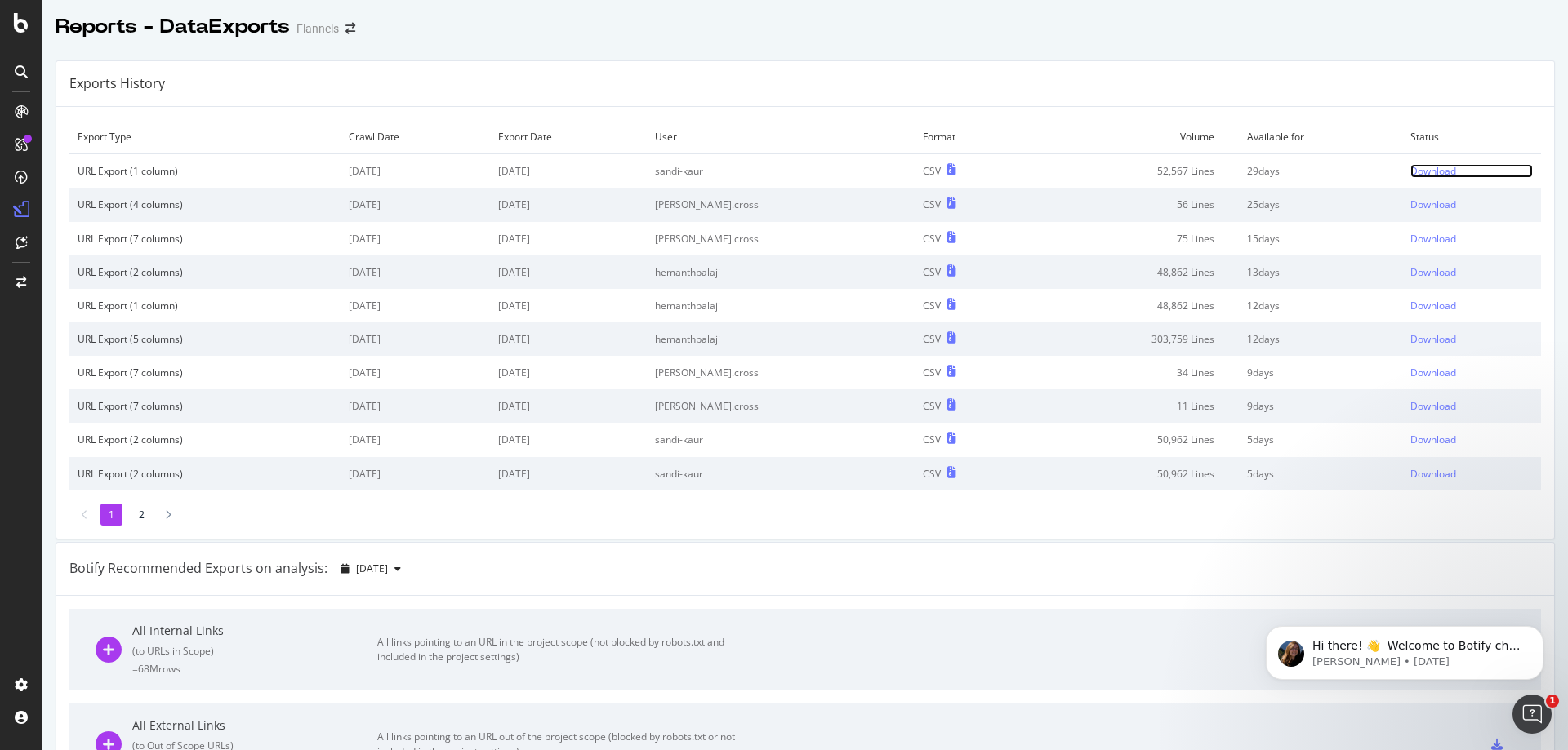
click at [1411, 171] on div "Download" at bounding box center [1433, 171] width 45 height 14
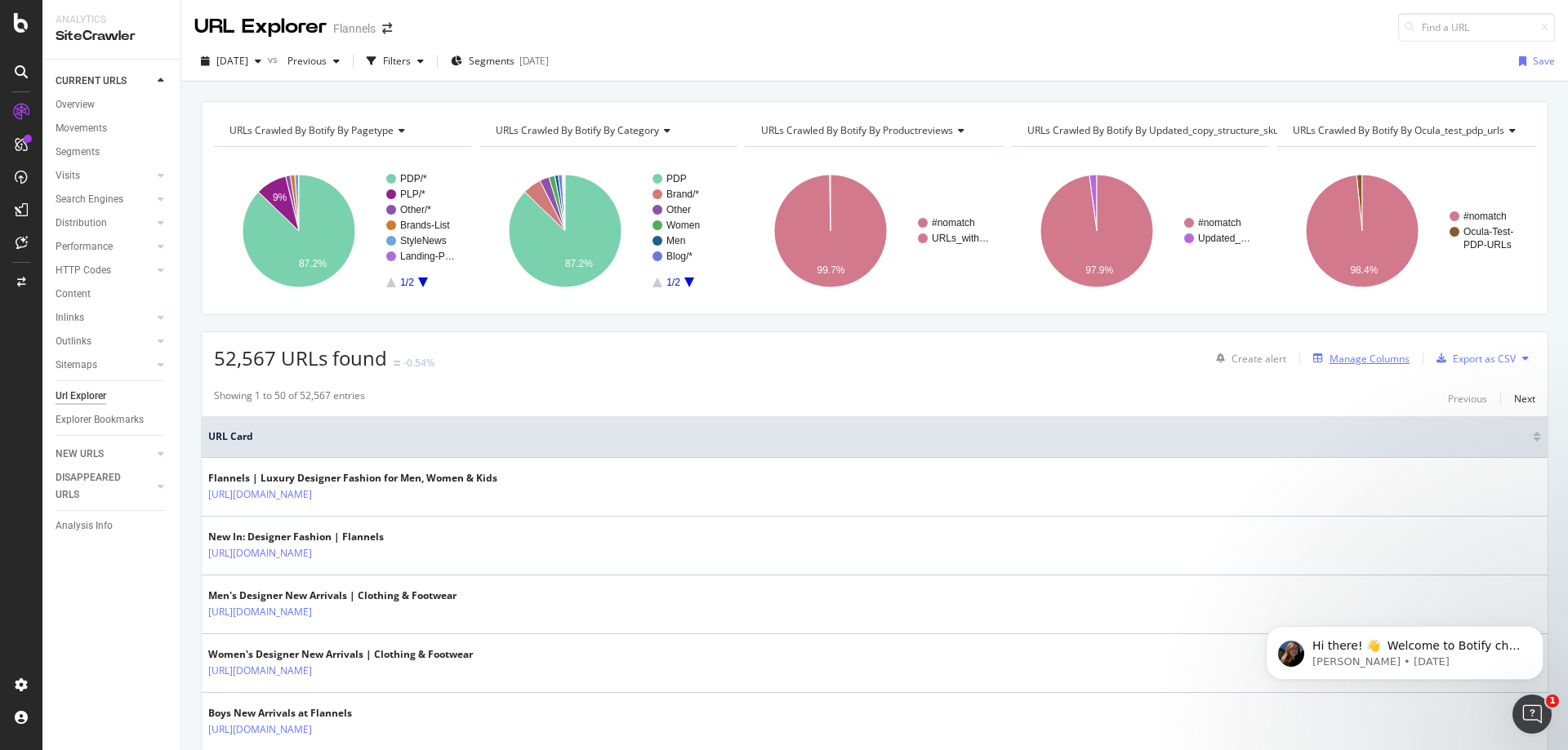
click at [1385, 362] on div "Manage Columns" at bounding box center [1370, 359] width 80 height 14
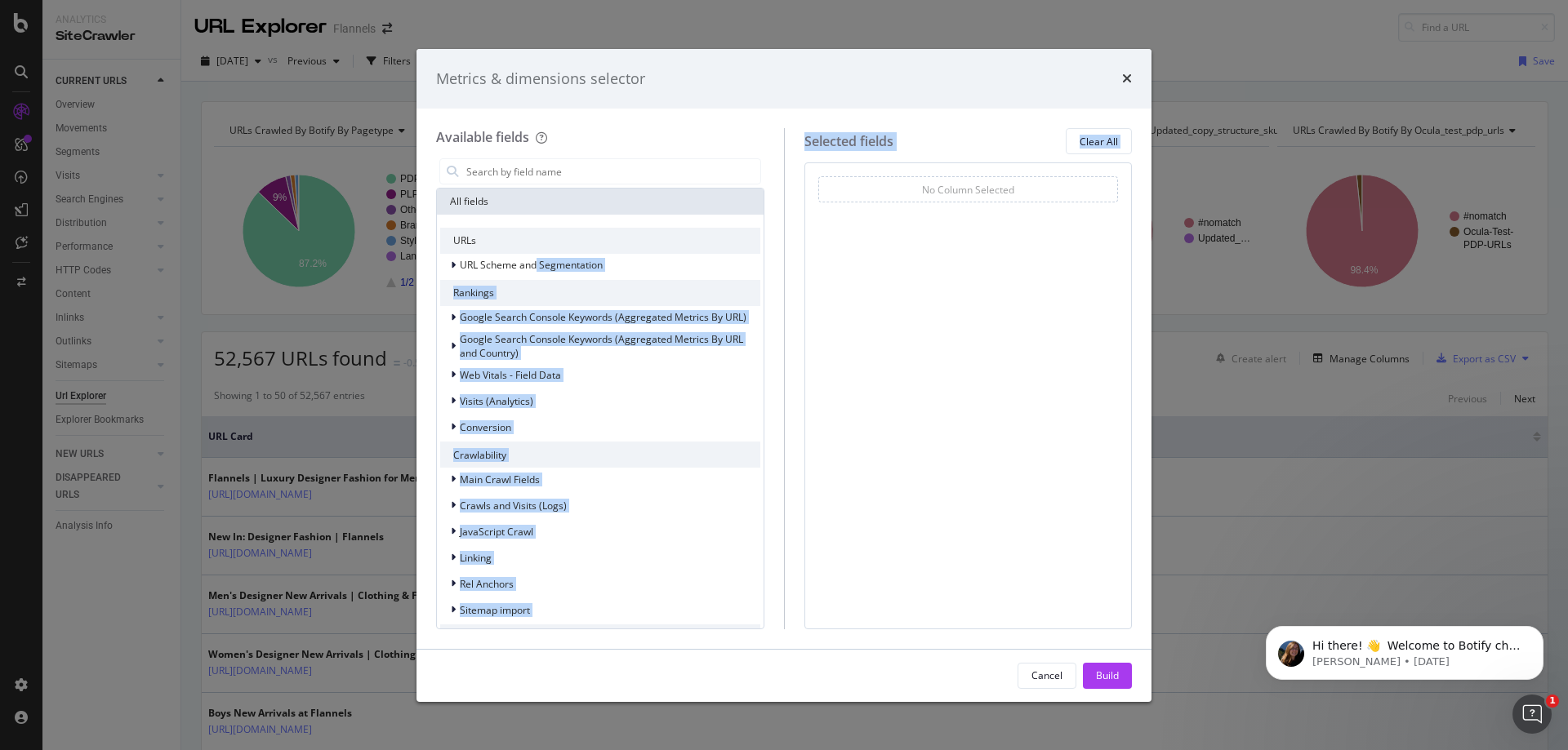
drag, startPoint x: 535, startPoint y: 263, endPoint x: 825, endPoint y: 284, distance: 290.8
click at [825, 284] on div "Available fields All fields URLs URL Scheme and Segmentation Rankings Google Se…" at bounding box center [784, 378] width 696 height 500
click at [778, 265] on div "Available fields All fields URLs URL Scheme and Segmentation Rankings Google Se…" at bounding box center [610, 378] width 348 height 500
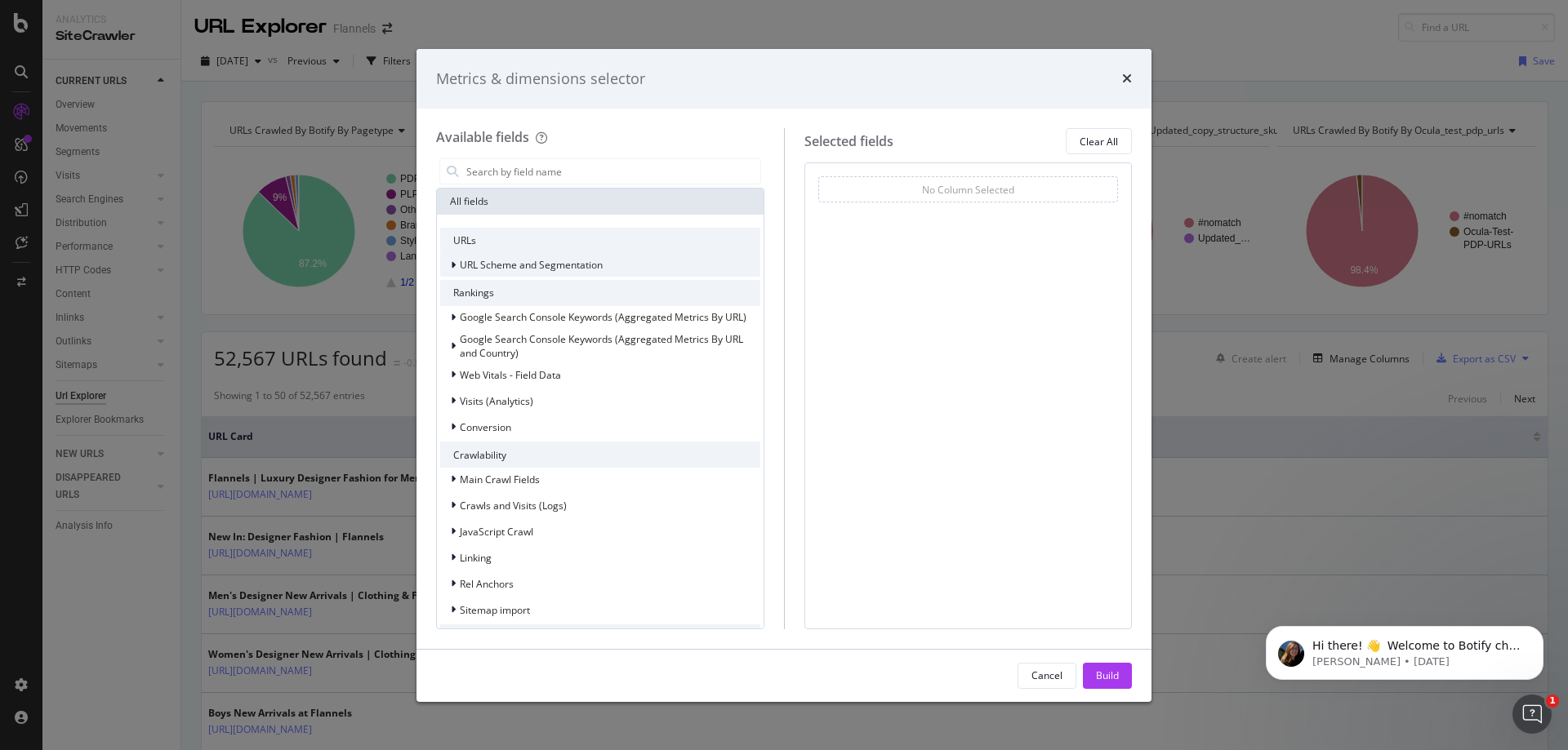
click at [583, 262] on span "URL Scheme and Segmentation" at bounding box center [531, 265] width 143 height 14
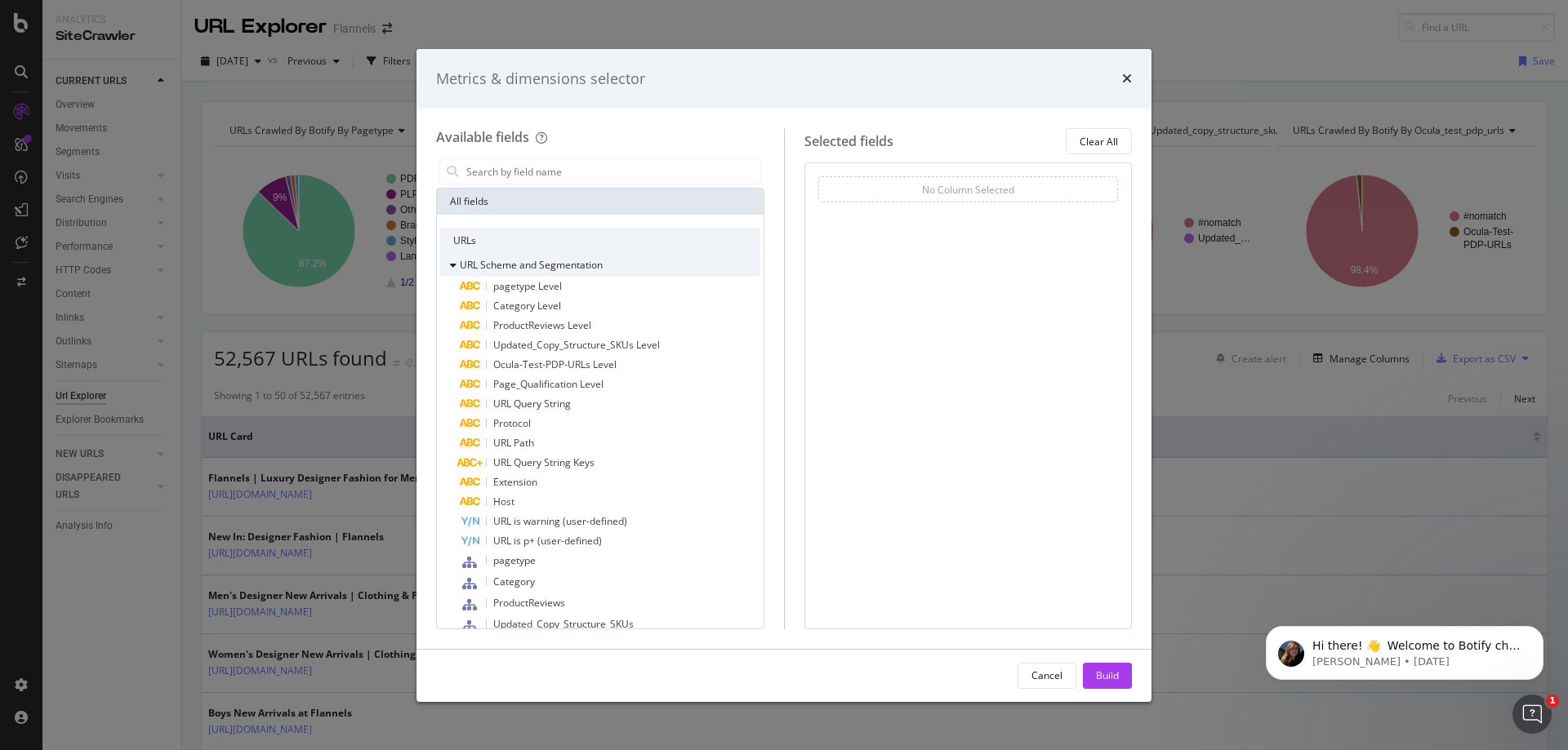
click at [579, 262] on span "URL Scheme and Segmentation" at bounding box center [531, 265] width 143 height 14
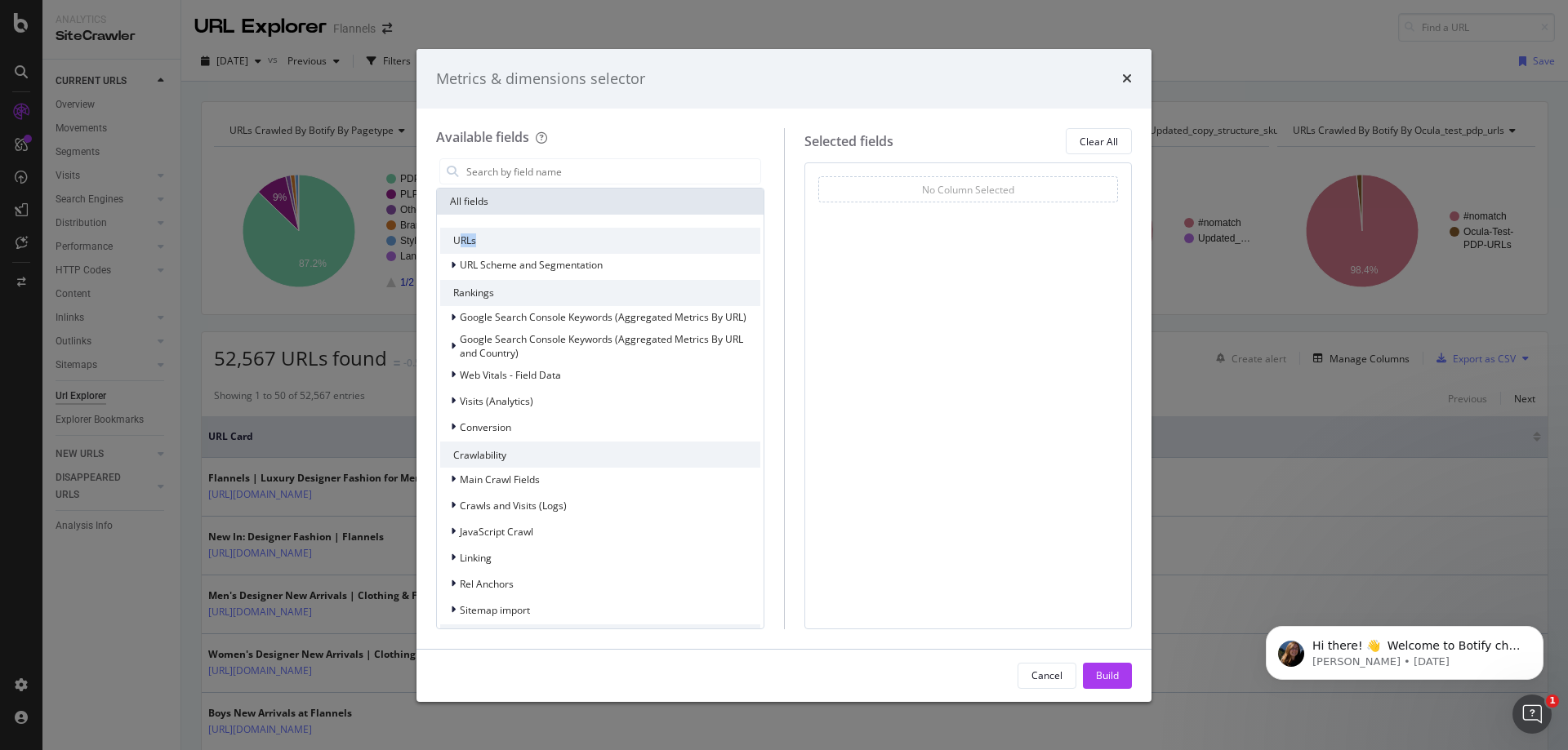
drag, startPoint x: 468, startPoint y: 239, endPoint x: 476, endPoint y: 240, distance: 8.1
click at [476, 240] on div "URLs" at bounding box center [601, 240] width 320 height 27
click at [497, 247] on div "URLs" at bounding box center [601, 240] width 320 height 27
click at [497, 241] on div "URLs" at bounding box center [601, 240] width 320 height 27
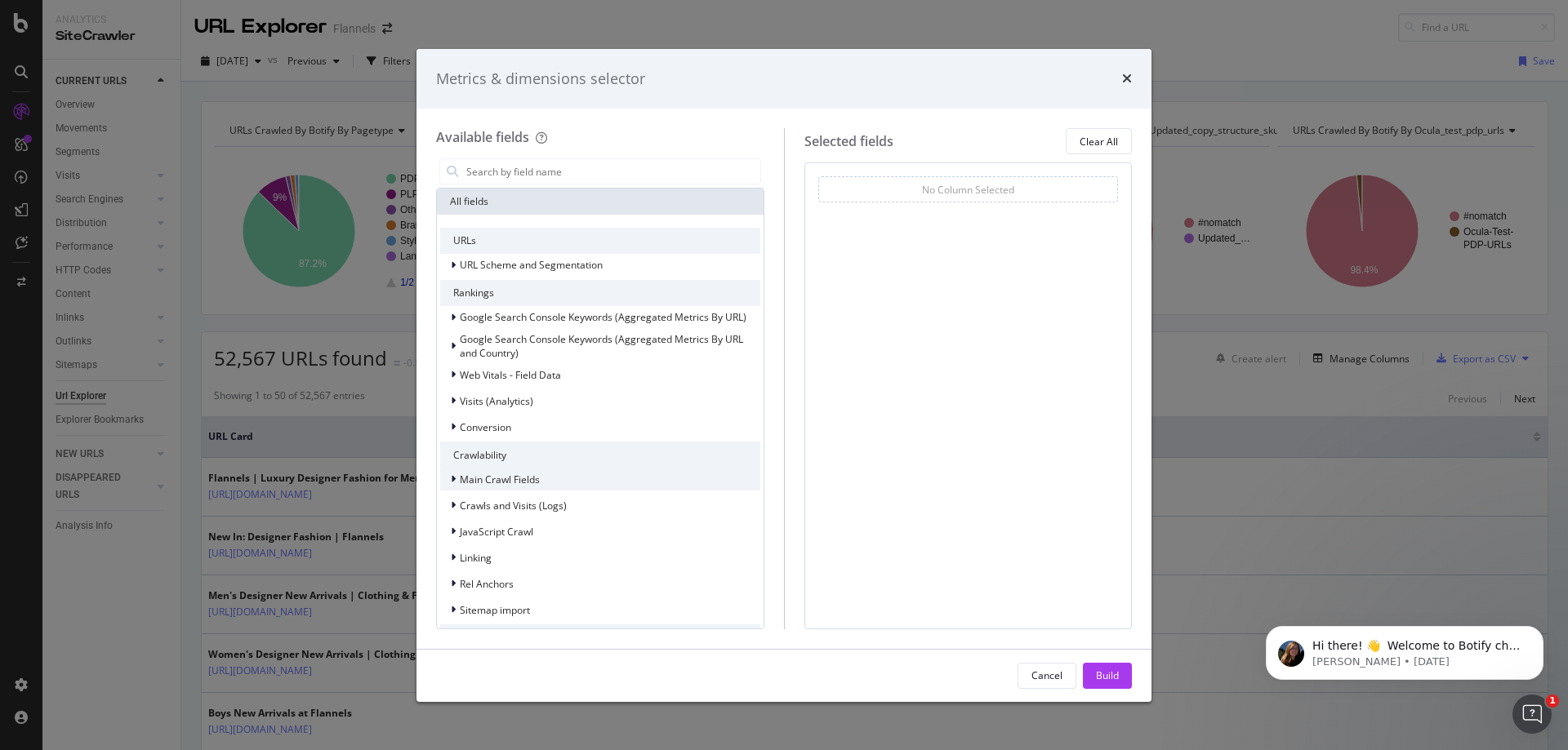
click at [524, 477] on span "Main Crawl Fields" at bounding box center [500, 480] width 80 height 14
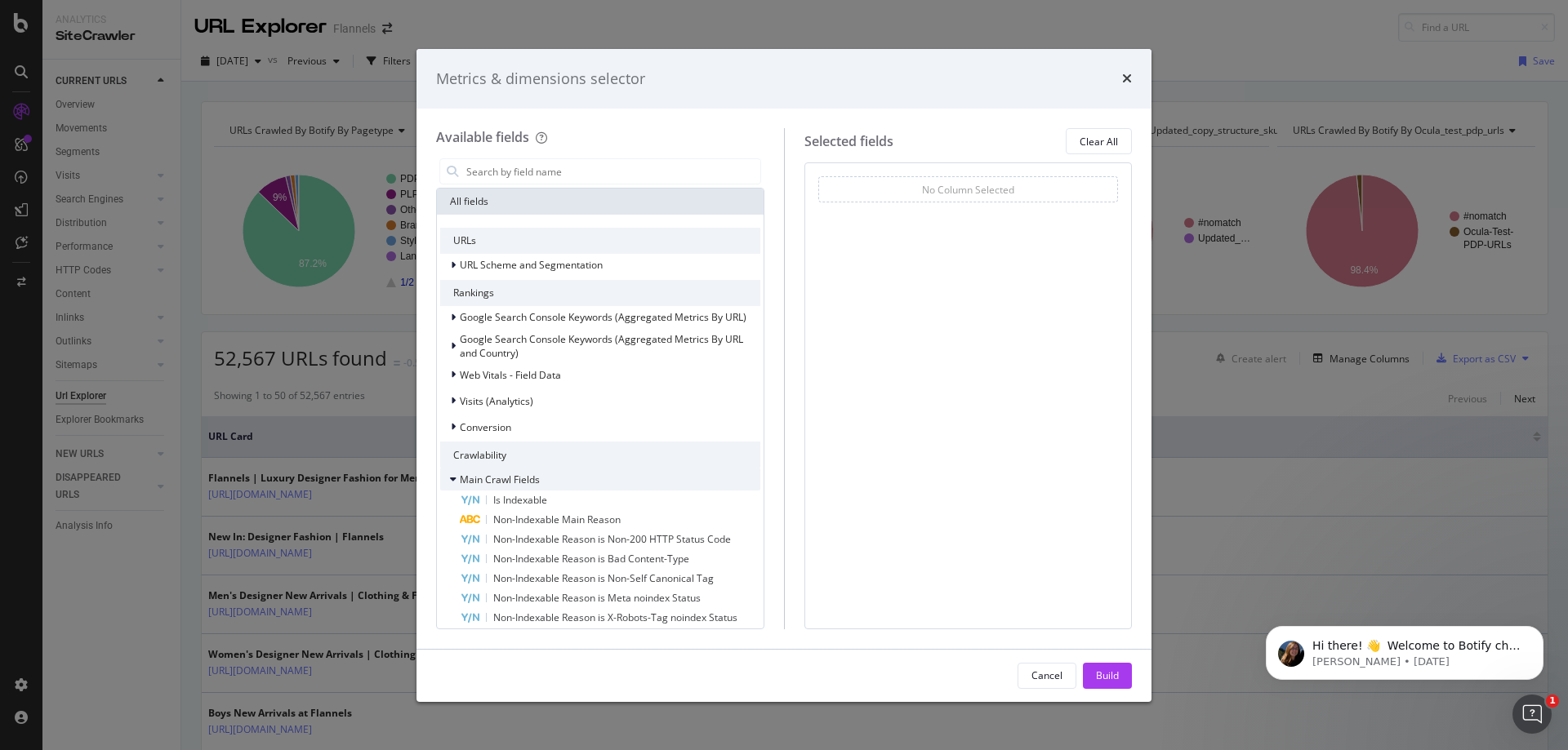
click at [453, 475] on icon "modal" at bounding box center [453, 479] width 7 height 9
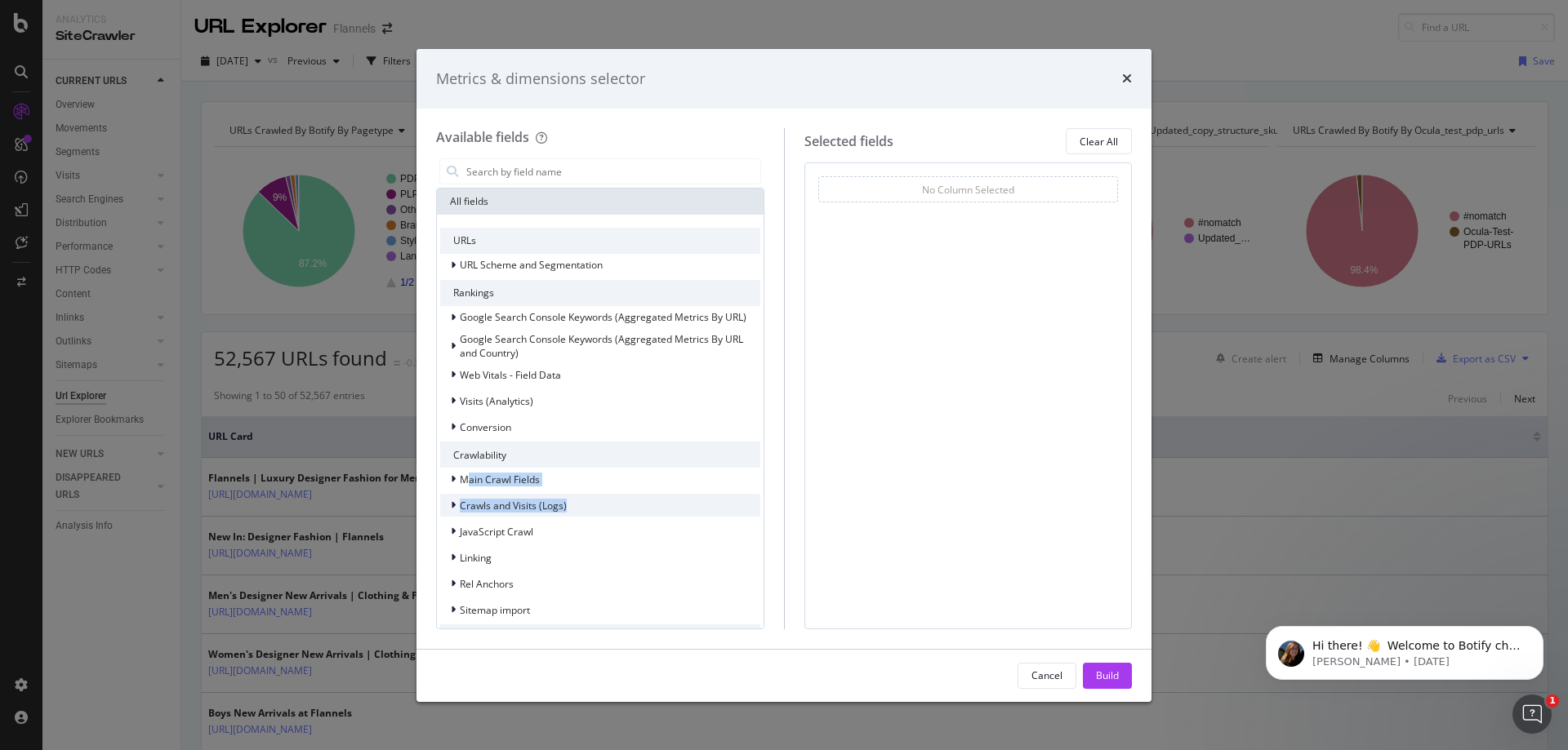
drag, startPoint x: 470, startPoint y: 473, endPoint x: 649, endPoint y: 495, distance: 180.3
click at [649, 497] on div "Main Crawl Fields Crawls and Visits (Logs) JavaScript Crawl Linking Rel Anchors…" at bounding box center [601, 545] width 320 height 154
click at [646, 481] on div "Main Crawl Fields" at bounding box center [601, 479] width 320 height 23
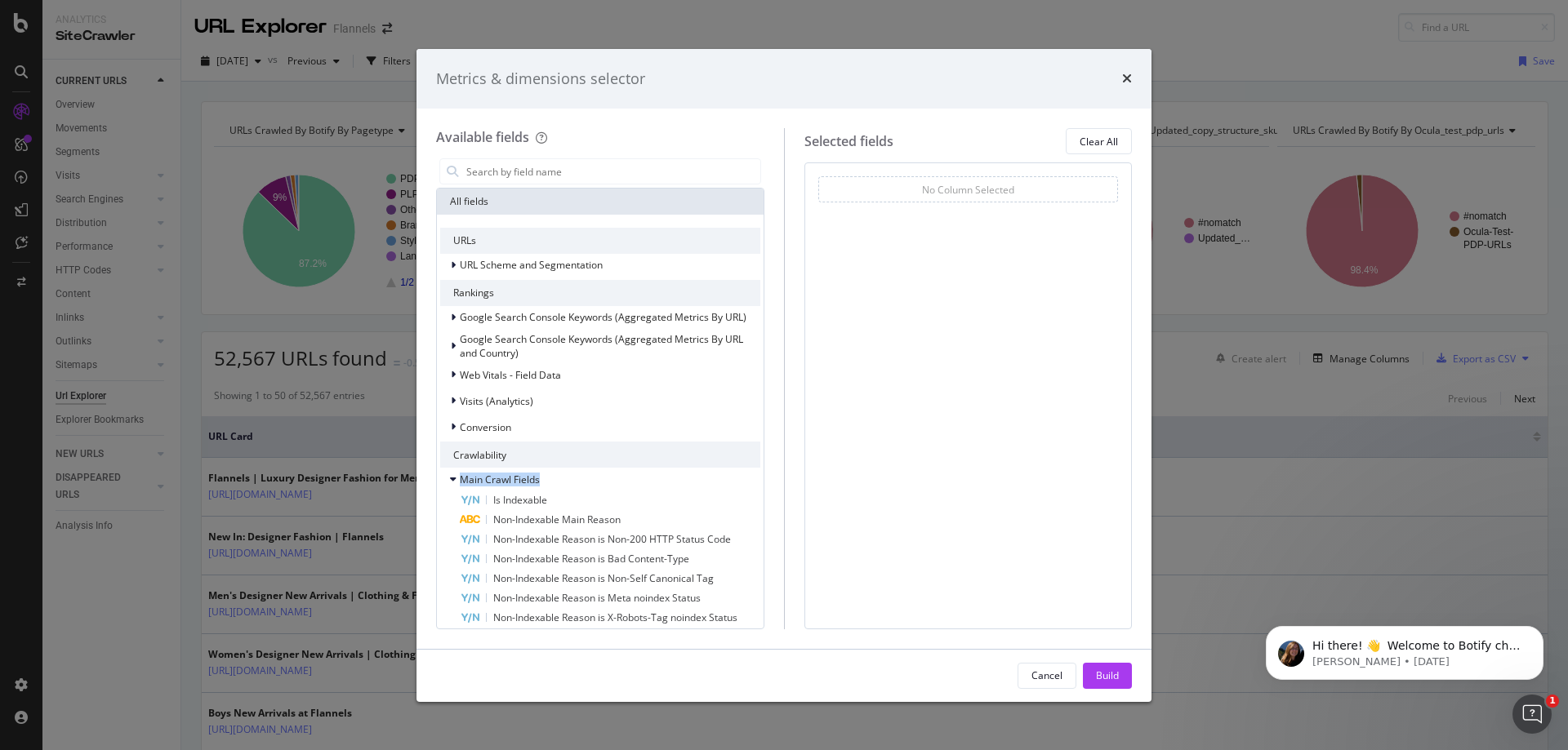
drag, startPoint x: 646, startPoint y: 481, endPoint x: 781, endPoint y: 462, distance: 136.3
click at [781, 462] on div "Available fields All fields URLs URL Scheme and Segmentation Rankings Google Se…" at bounding box center [610, 378] width 348 height 500
click at [930, 185] on div "No Column Selected" at bounding box center [968, 190] width 92 height 14
click at [944, 261] on div "No Column Selected You can use this field as a To pick up a draggable item, pre…" at bounding box center [968, 395] width 328 height 466
click at [1117, 146] on div "Clear All" at bounding box center [1098, 142] width 38 height 14
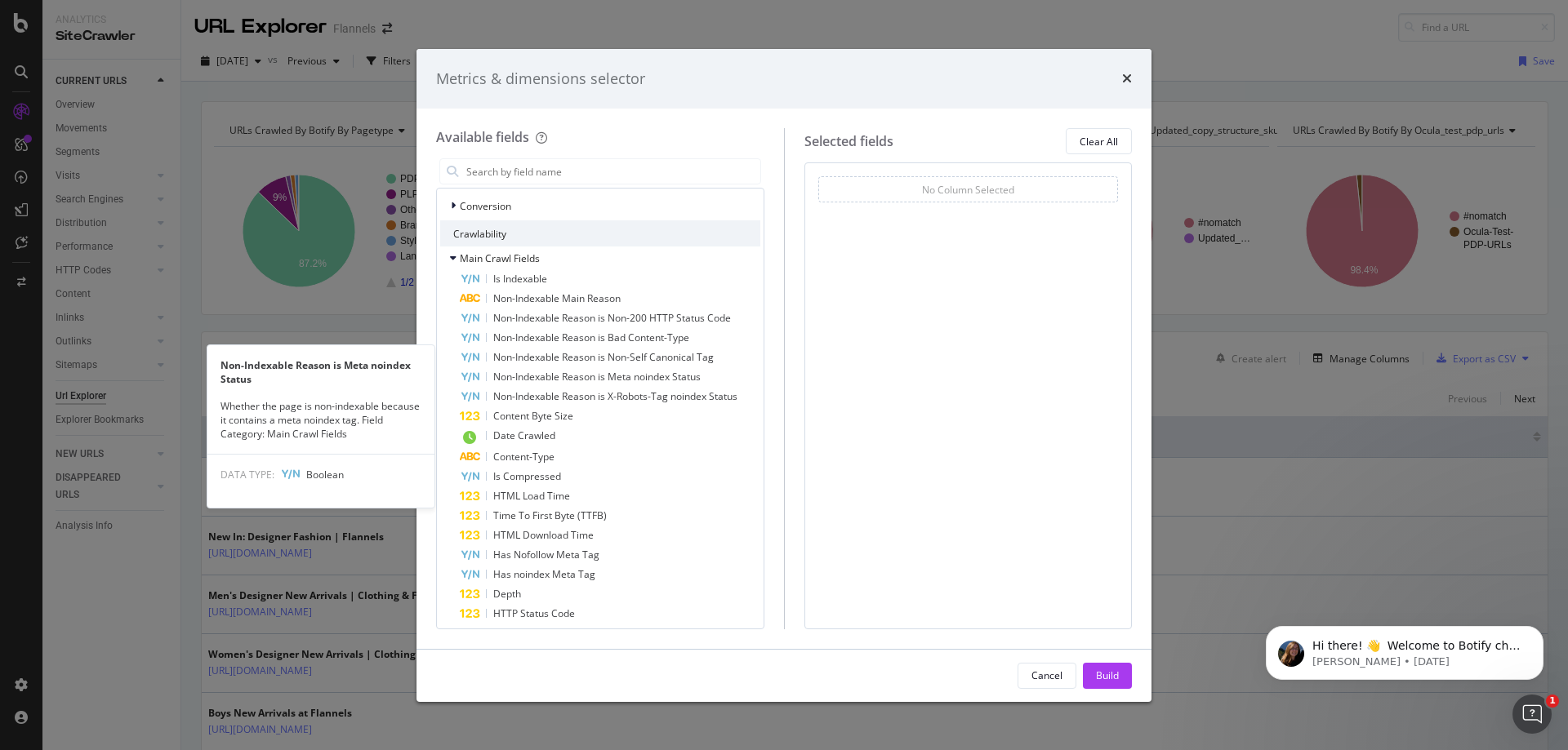
scroll to position [245, 0]
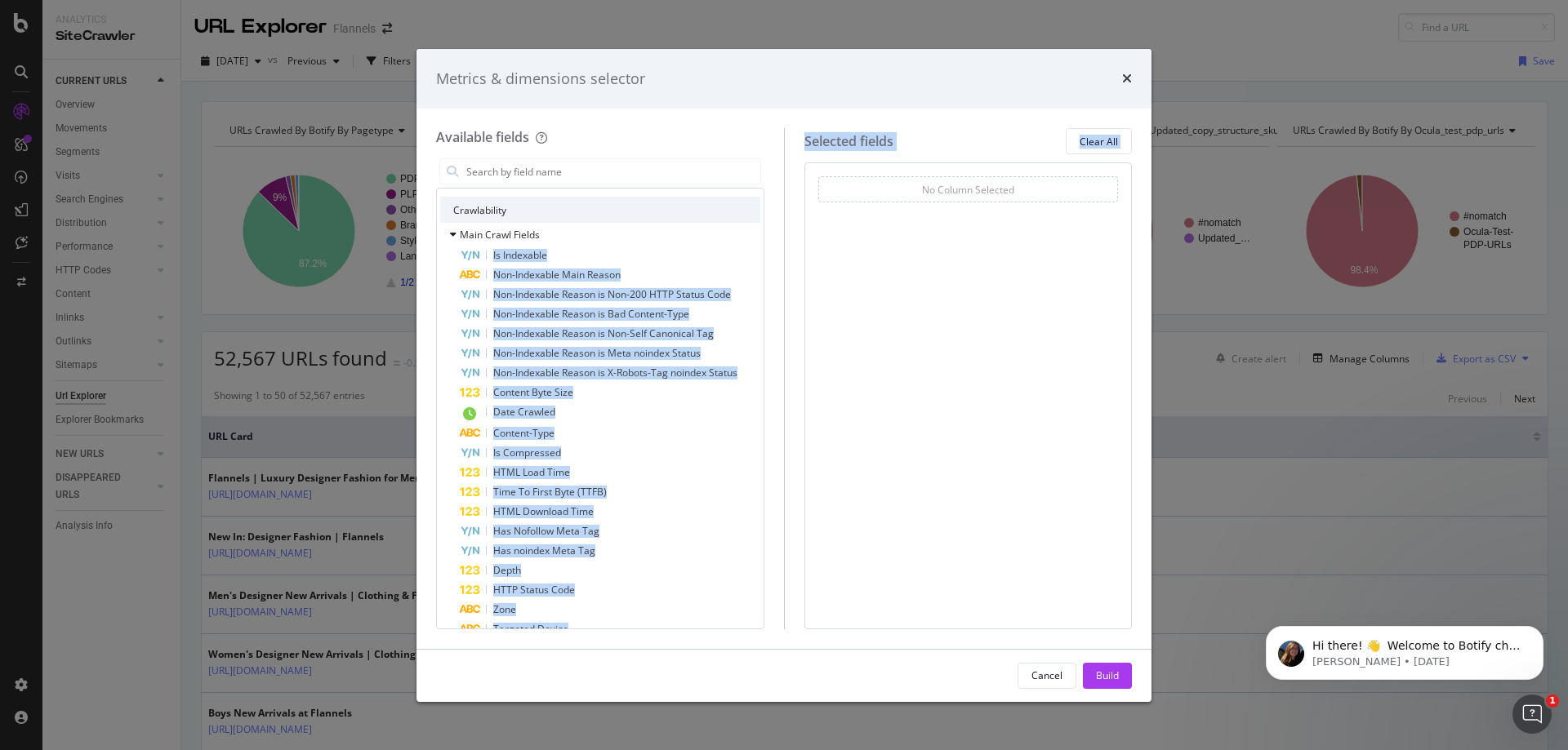
drag, startPoint x: 493, startPoint y: 257, endPoint x: 799, endPoint y: 270, distance: 306.3
click at [799, 270] on div "Available fields All fields URLs URL Scheme and Segmentation Rankings Google Se…" at bounding box center [784, 378] width 696 height 500
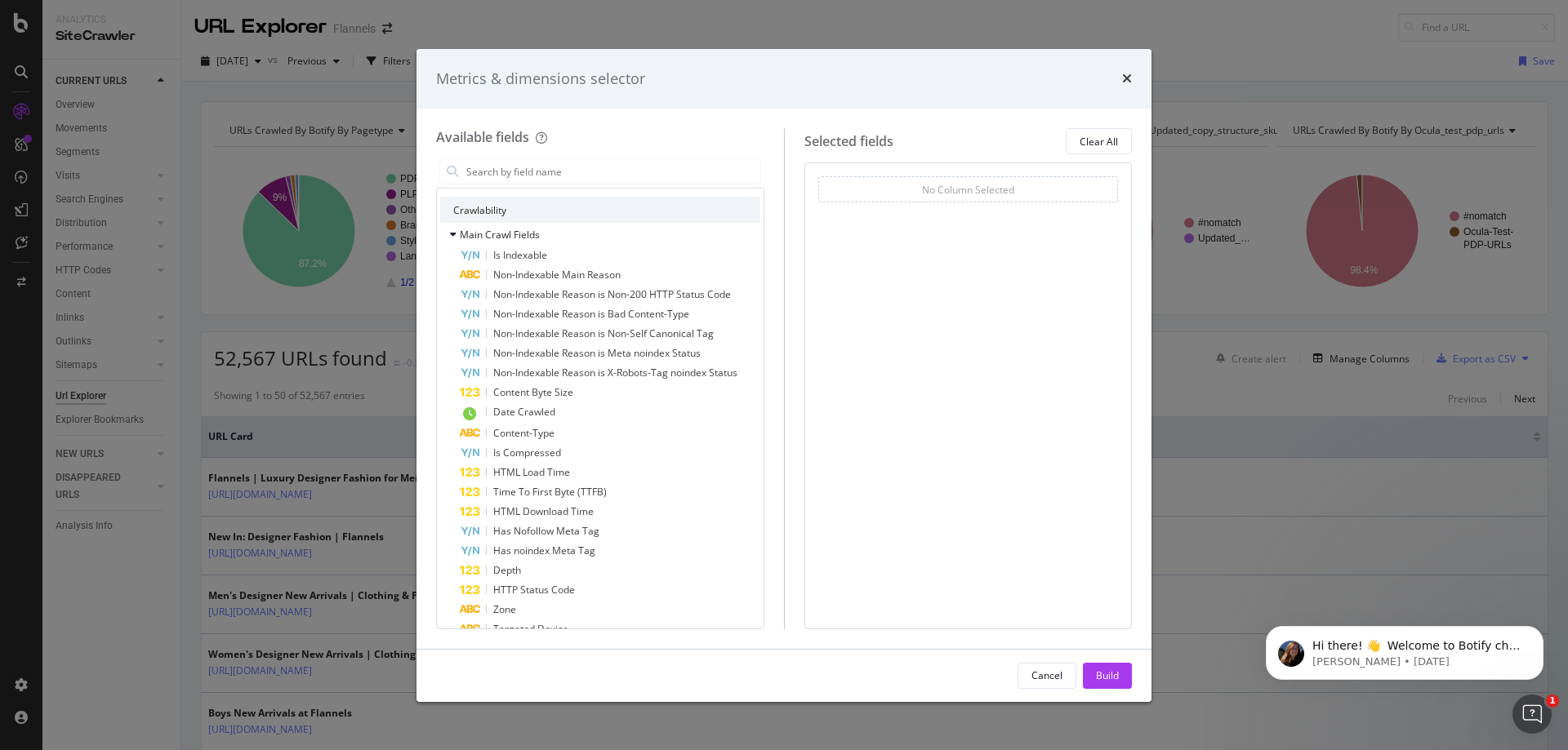
click at [768, 245] on div "Available fields All fields URLs URL Scheme and Segmentation Rankings Google Se…" at bounding box center [610, 378] width 348 height 500
click at [450, 233] on icon "modal" at bounding box center [453, 233] width 7 height 9
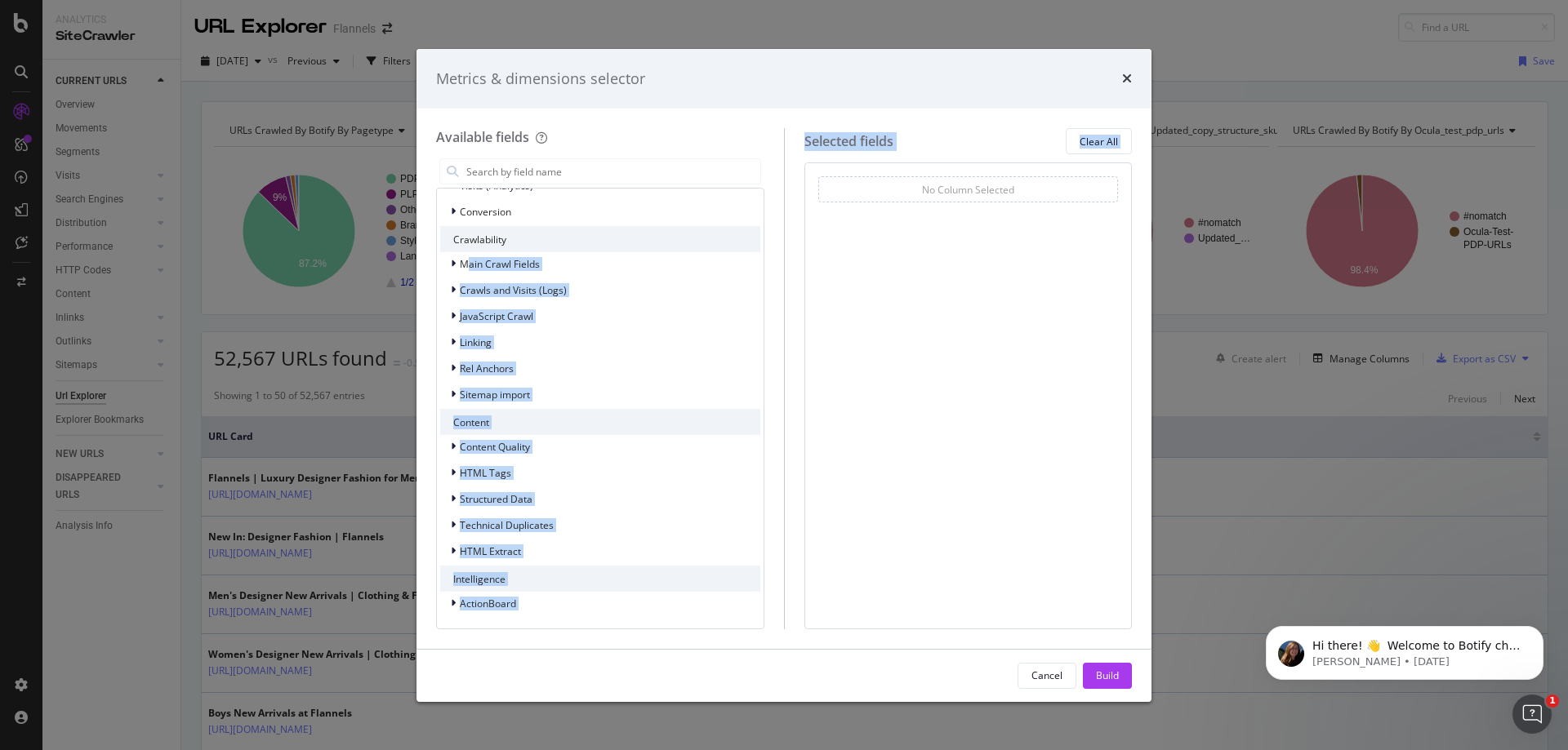
drag, startPoint x: 469, startPoint y: 269, endPoint x: 844, endPoint y: 269, distance: 375.0
click at [844, 269] on div "Available fields All fields URLs URL Scheme and Segmentation Rankings Google Se…" at bounding box center [784, 378] width 696 height 500
click at [860, 196] on div "No Column Selected" at bounding box center [968, 189] width 300 height 27
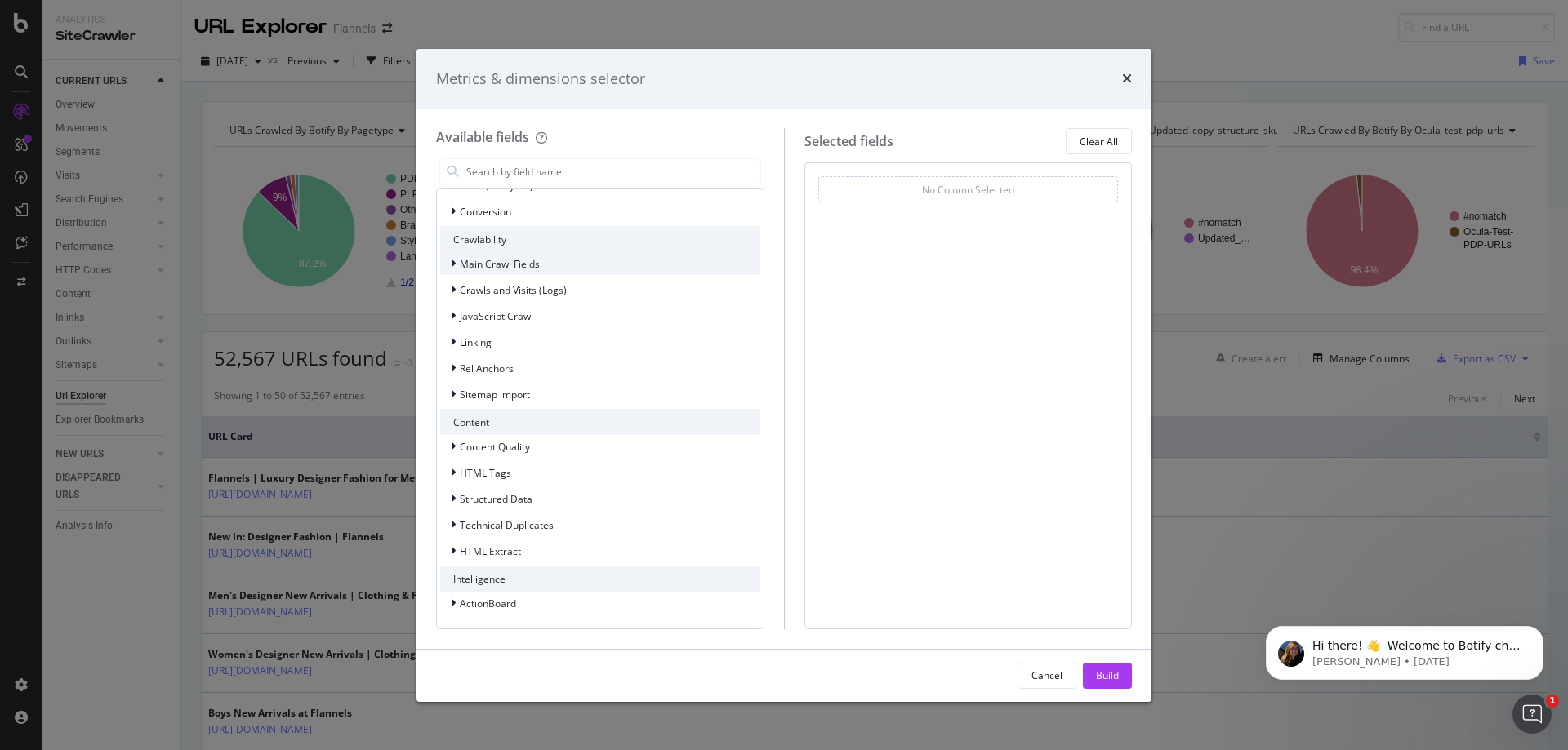
click at [485, 265] on span "Main Crawl Fields" at bounding box center [500, 264] width 80 height 14
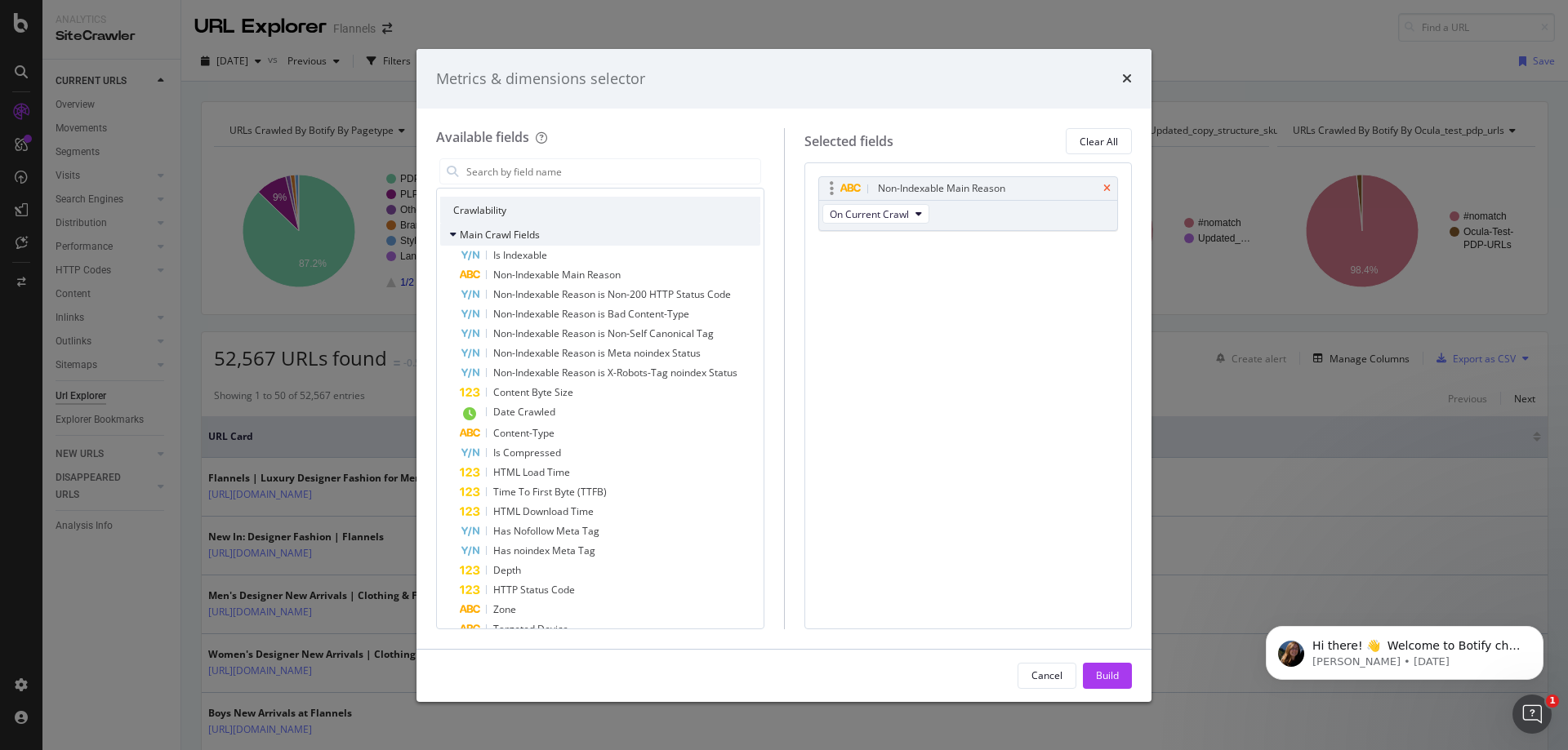
click at [1107, 186] on icon "times" at bounding box center [1107, 188] width 8 height 9
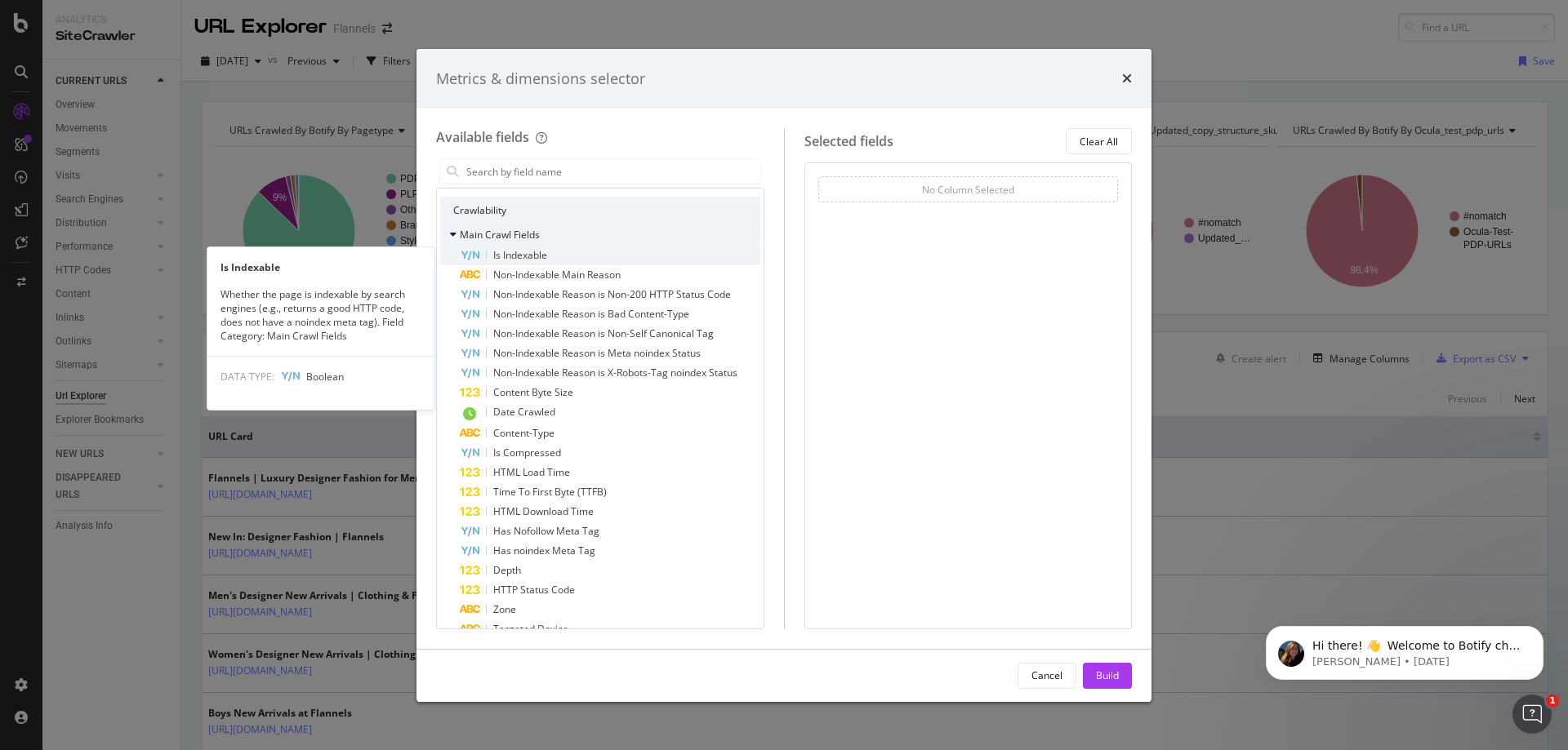
click at [574, 260] on div "Is Indexable" at bounding box center [610, 255] width 300 height 20
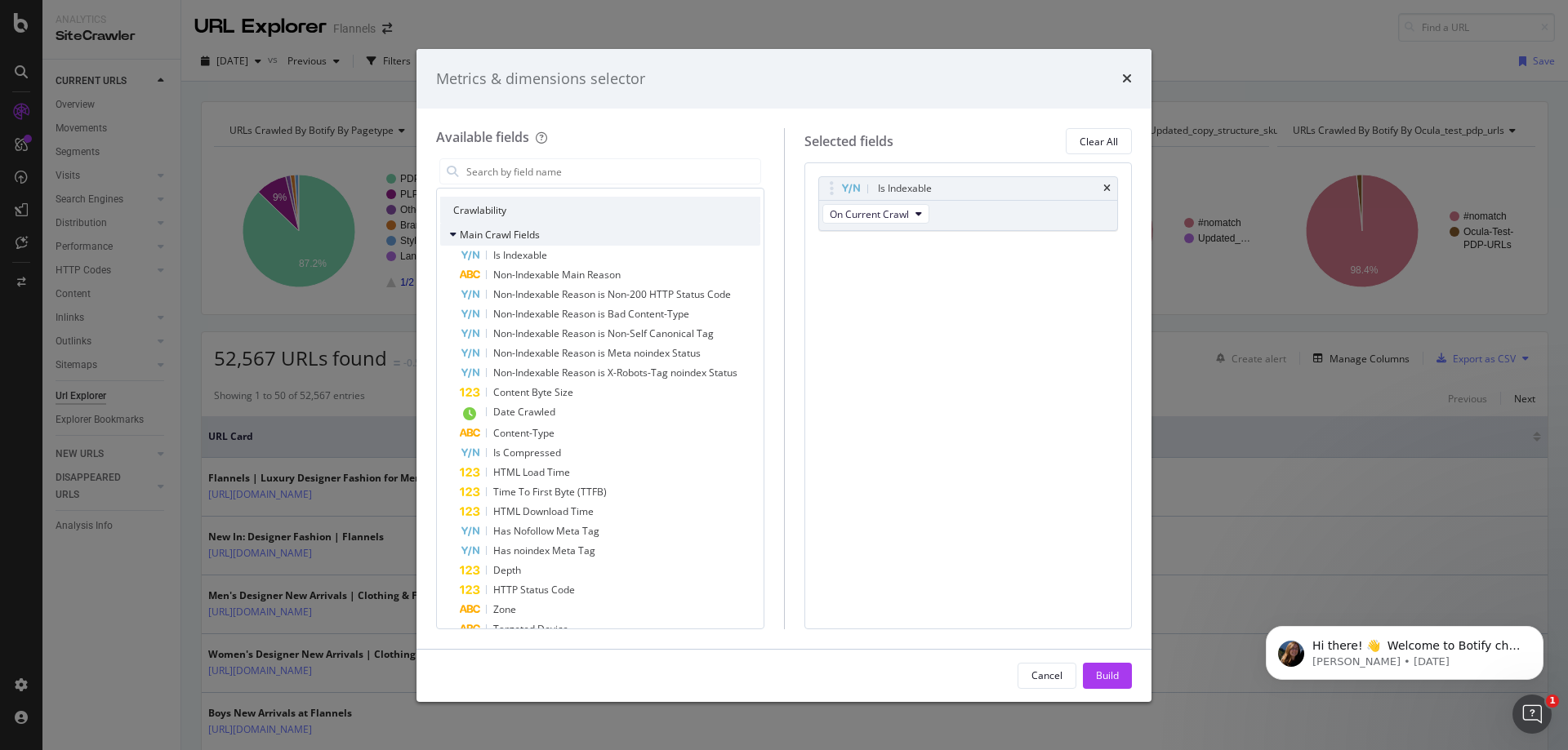
click at [574, 260] on div "Is Indexable" at bounding box center [610, 255] width 300 height 20
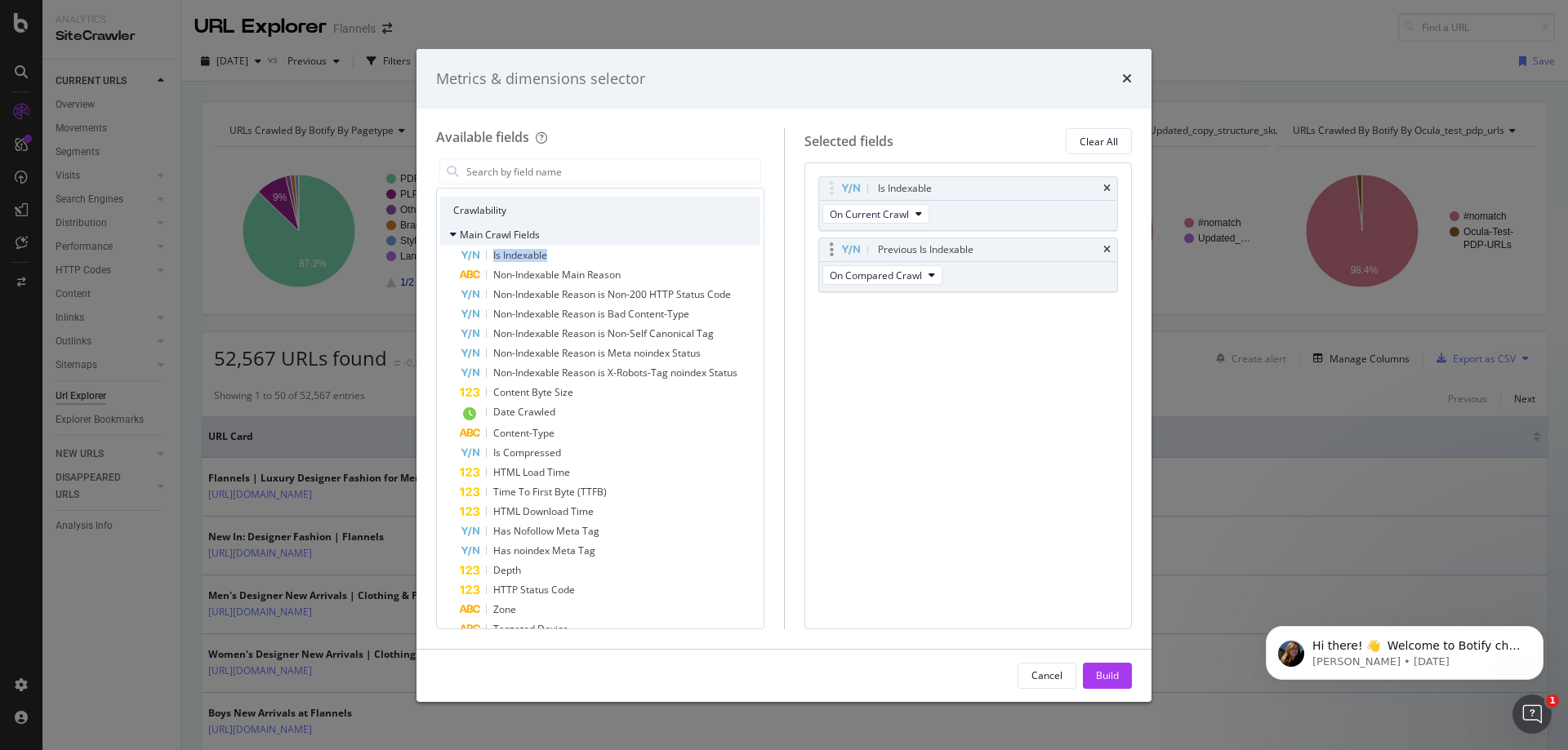
click at [1103, 249] on div "Previous Is Indexable" at bounding box center [968, 250] width 299 height 23
click at [1105, 251] on icon "times" at bounding box center [1107, 249] width 8 height 9
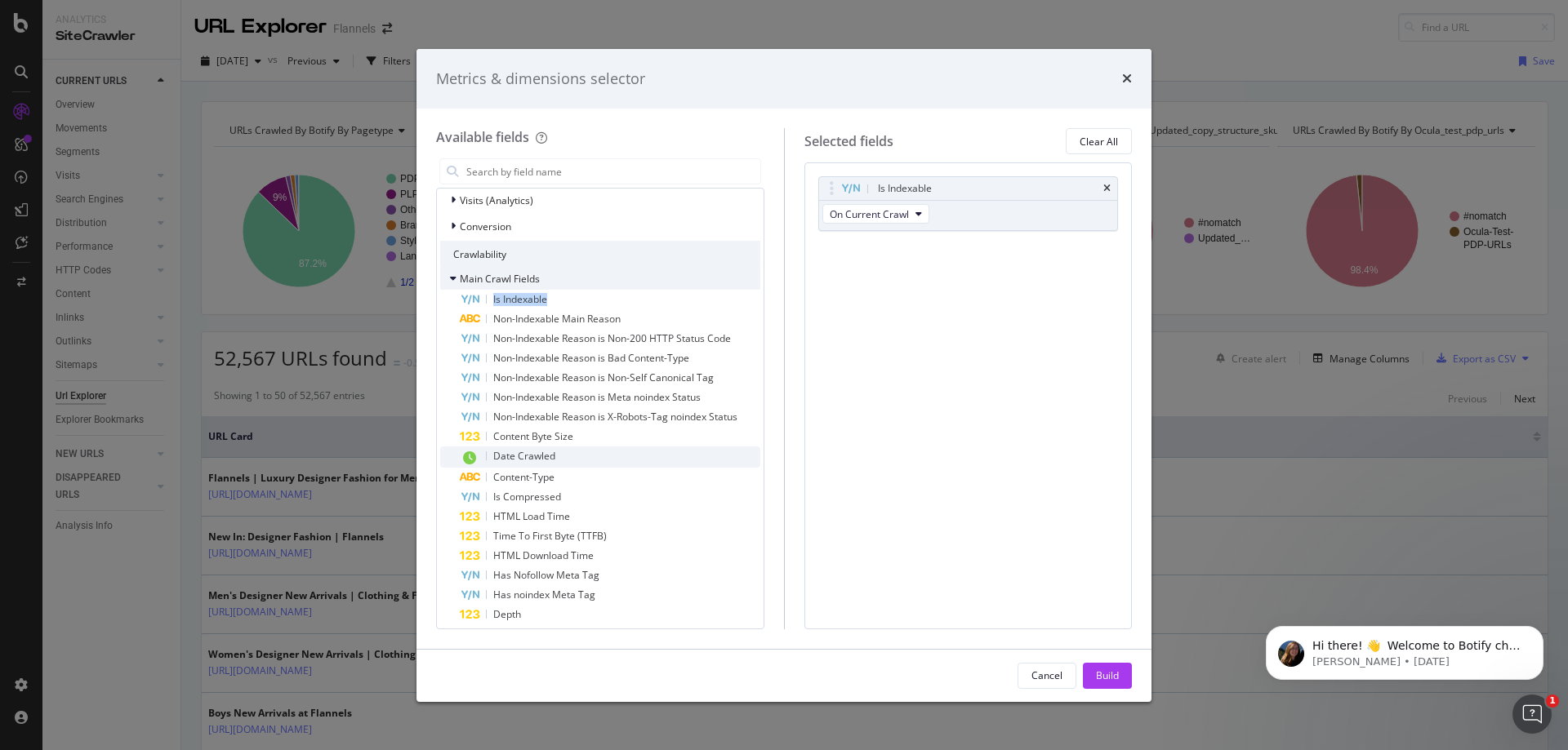
scroll to position [163, 0]
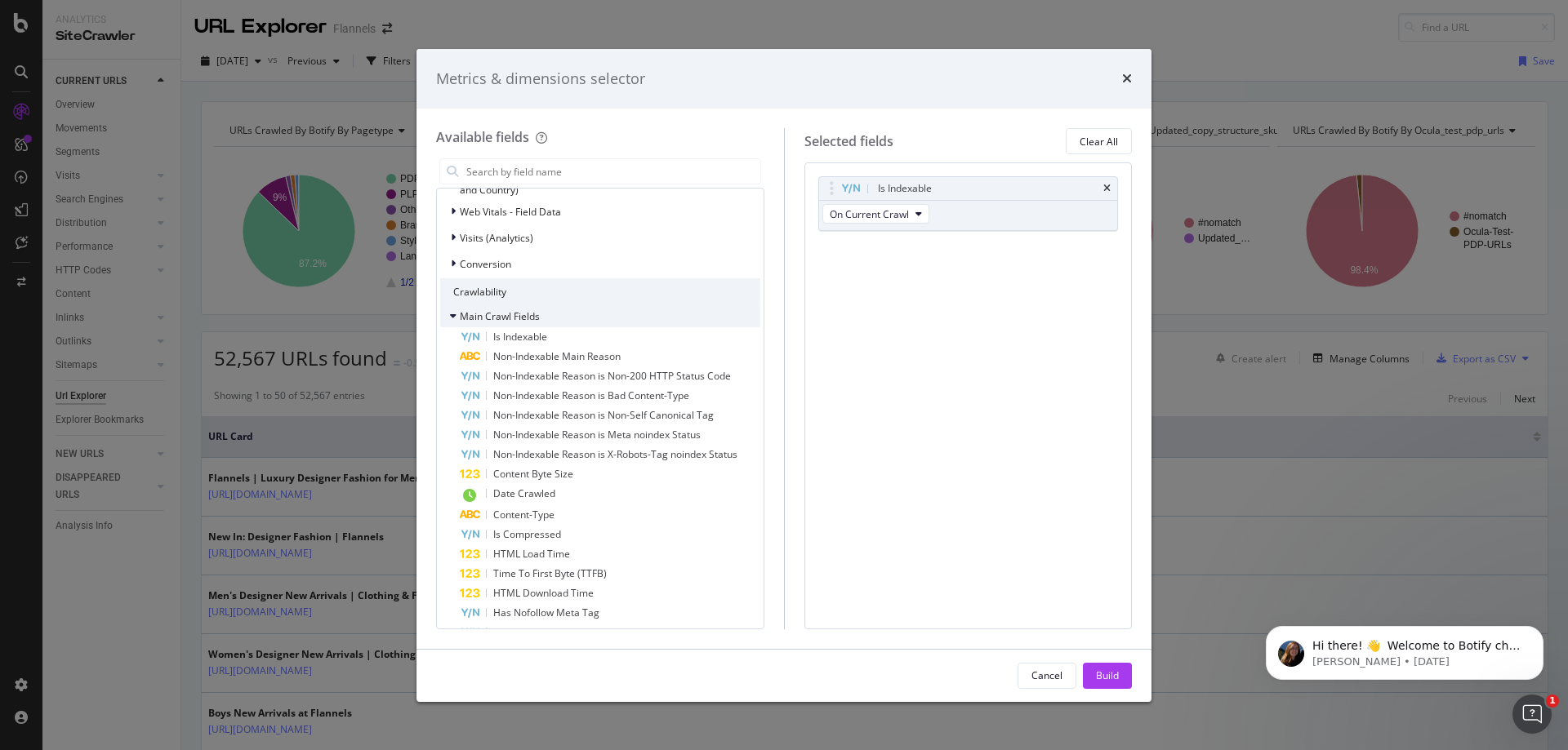
click at [453, 317] on icon "modal" at bounding box center [453, 316] width 7 height 9
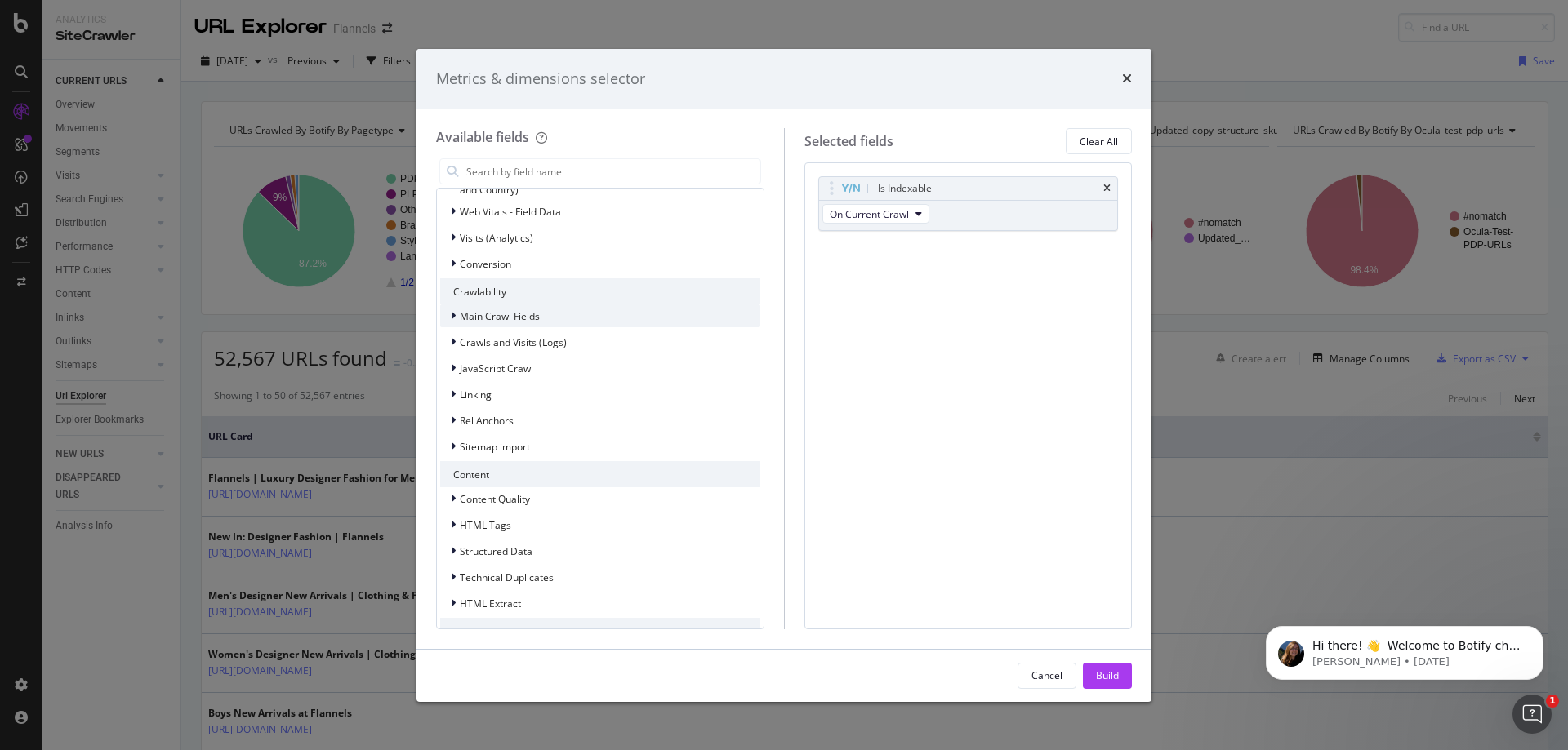
click at [453, 314] on icon "modal" at bounding box center [453, 316] width 5 height 9
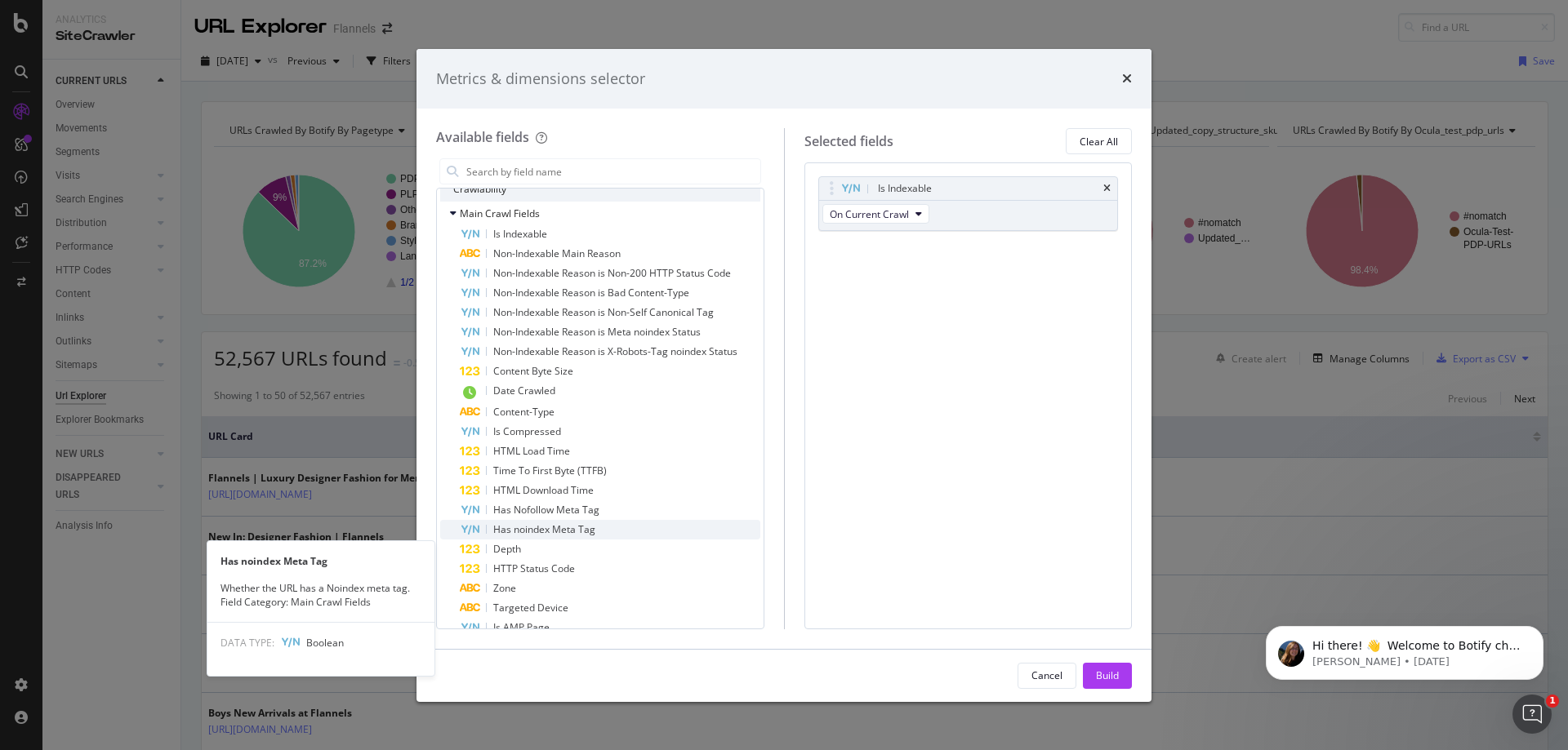
scroll to position [327, 0]
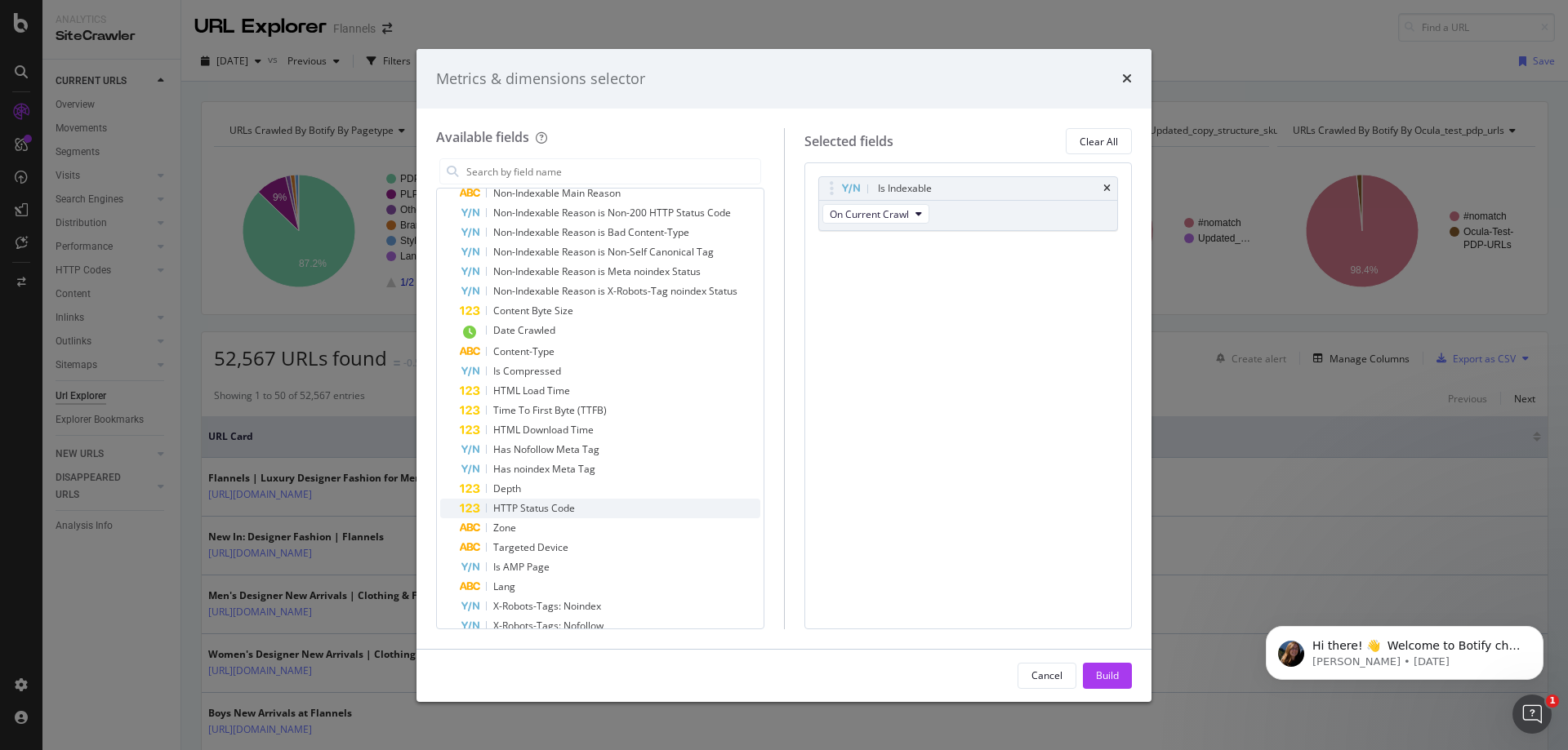
click at [586, 515] on div "HTTP Status Code" at bounding box center [610, 508] width 300 height 20
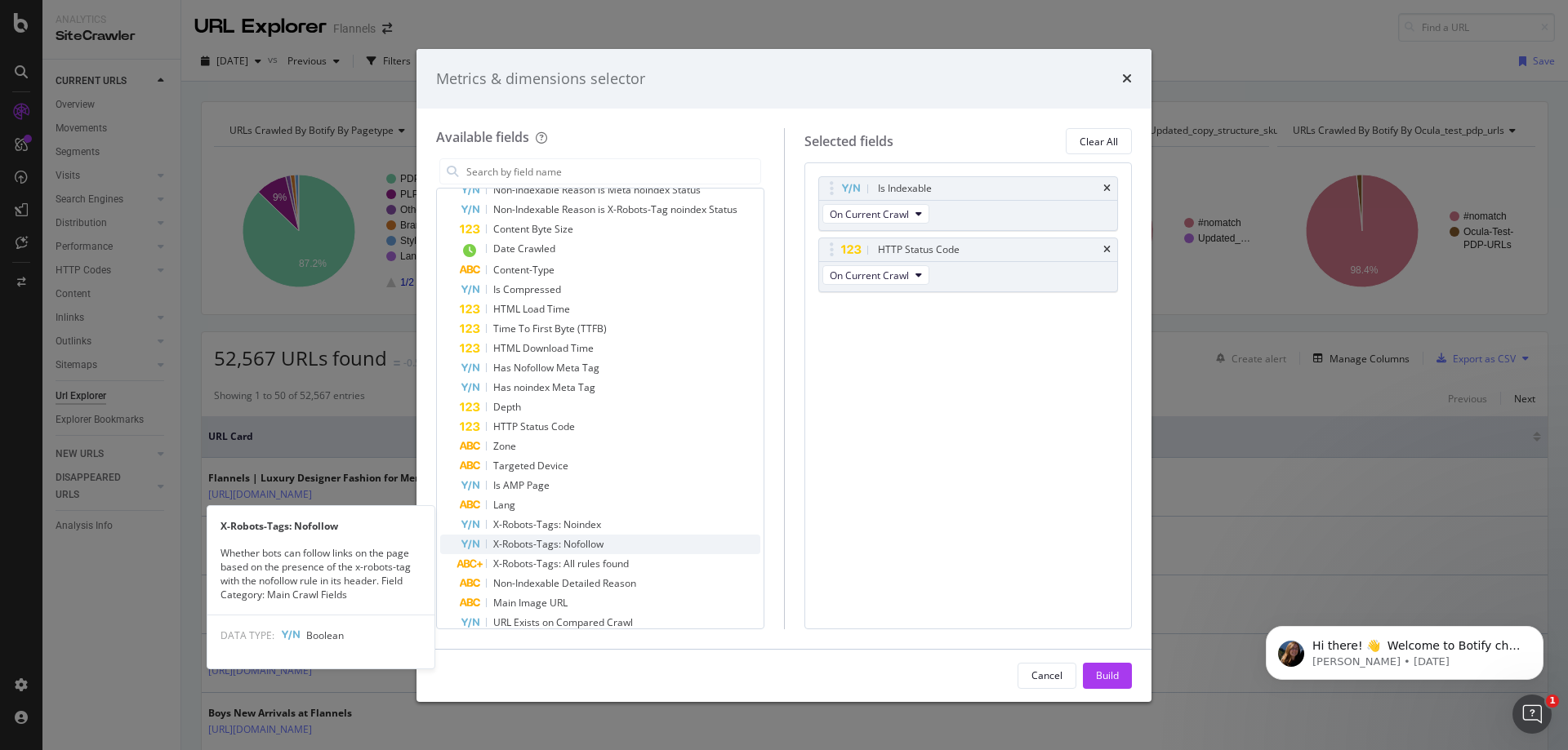
scroll to position [490, 0]
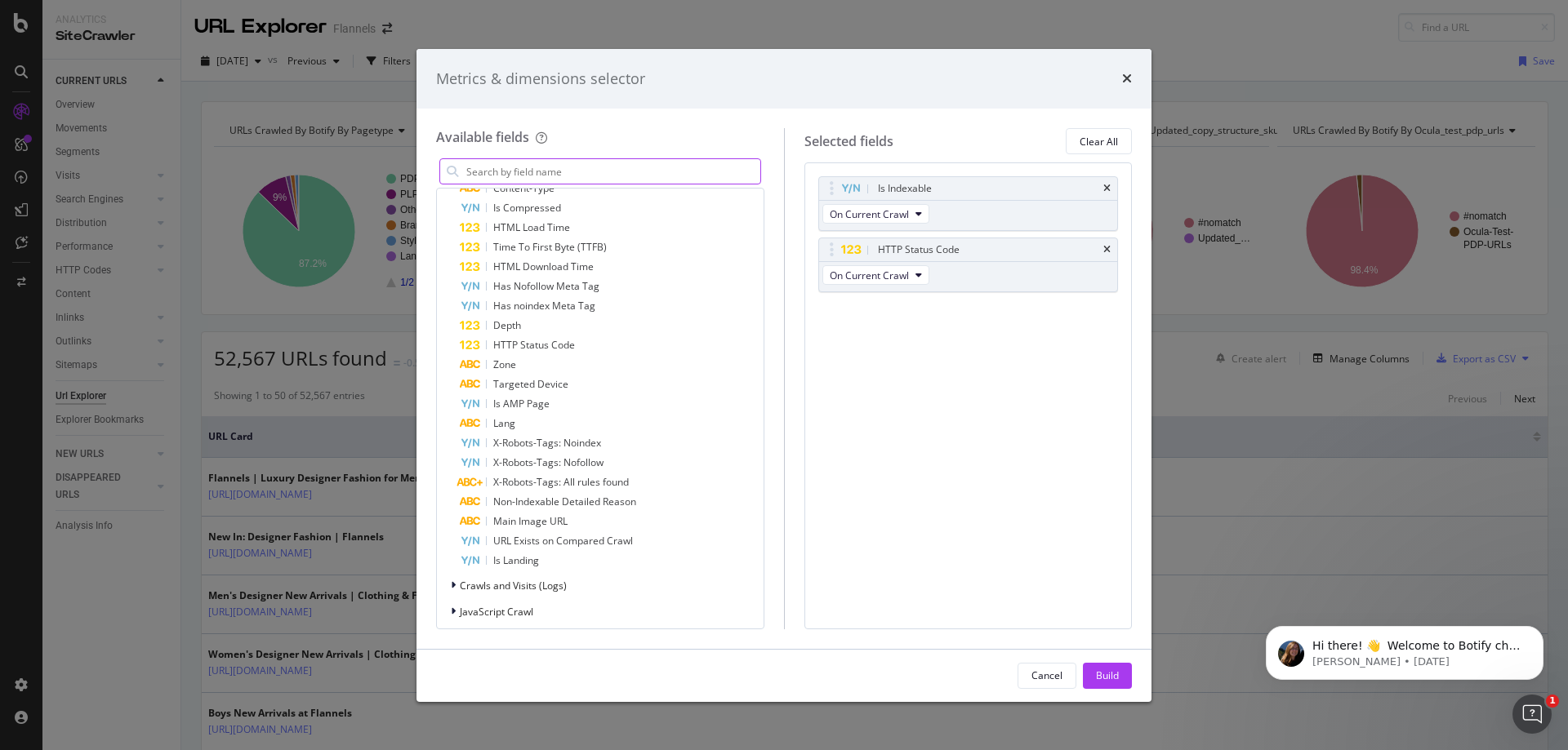
click at [605, 176] on input "modal" at bounding box center [612, 171] width 296 height 25
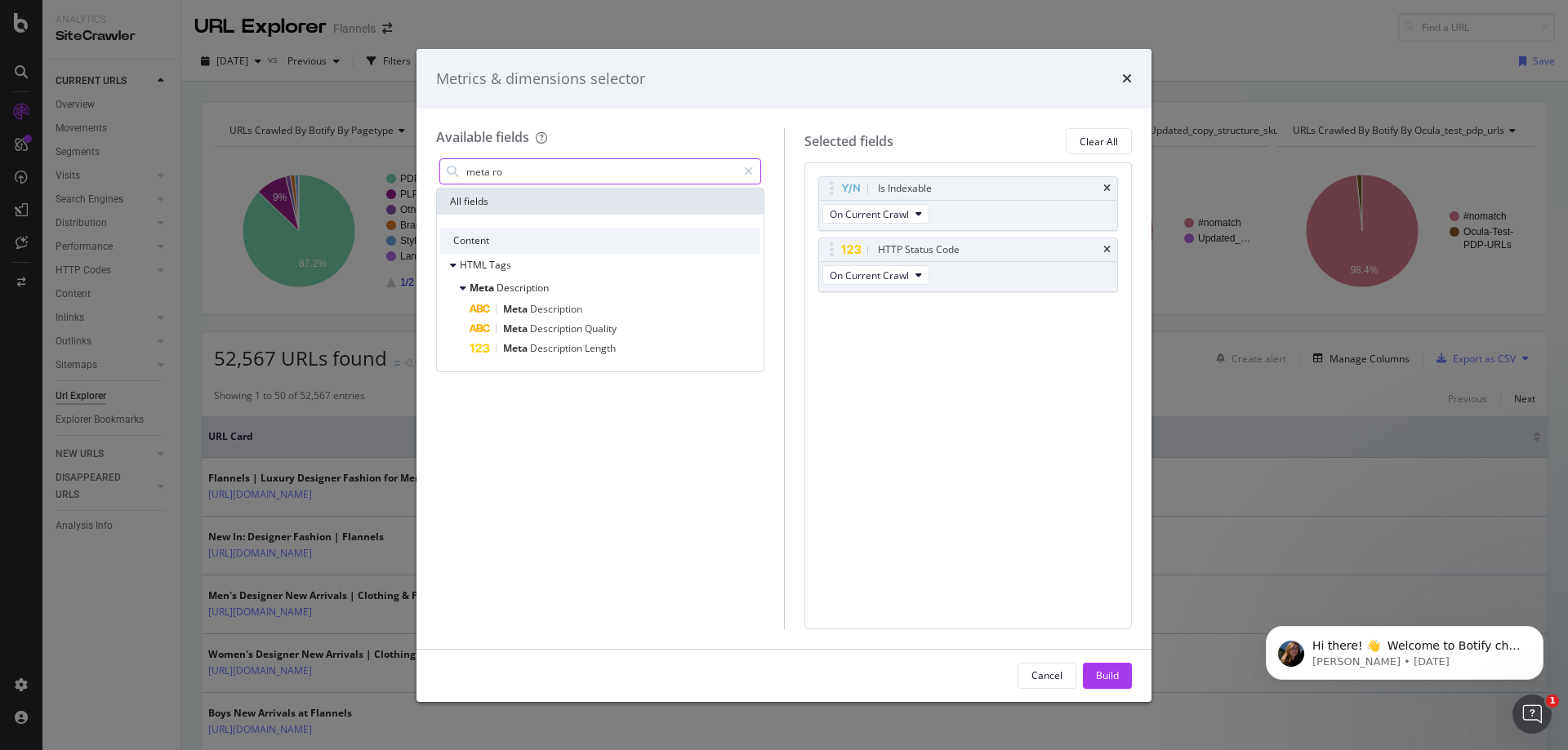
scroll to position [0, 0]
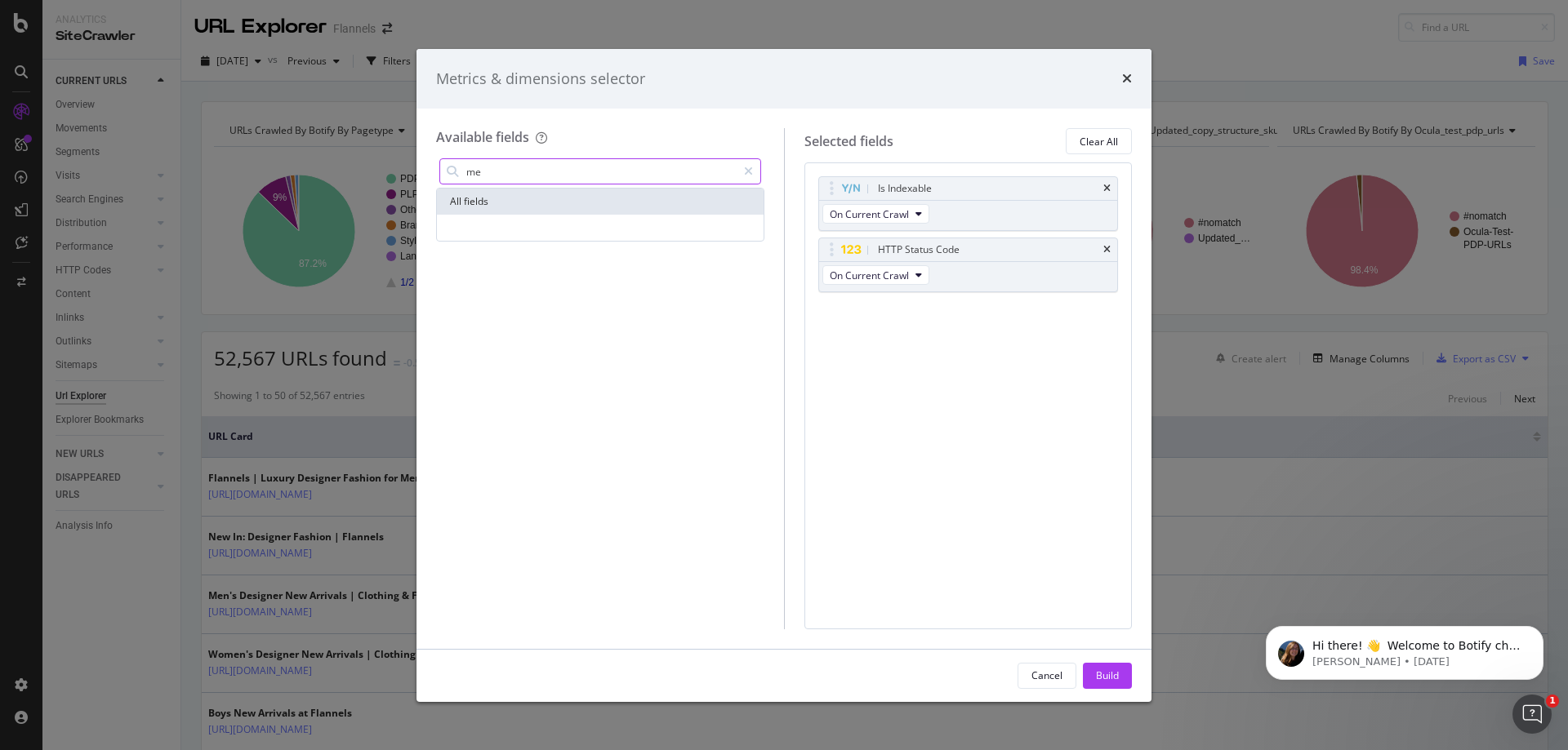
type input "m"
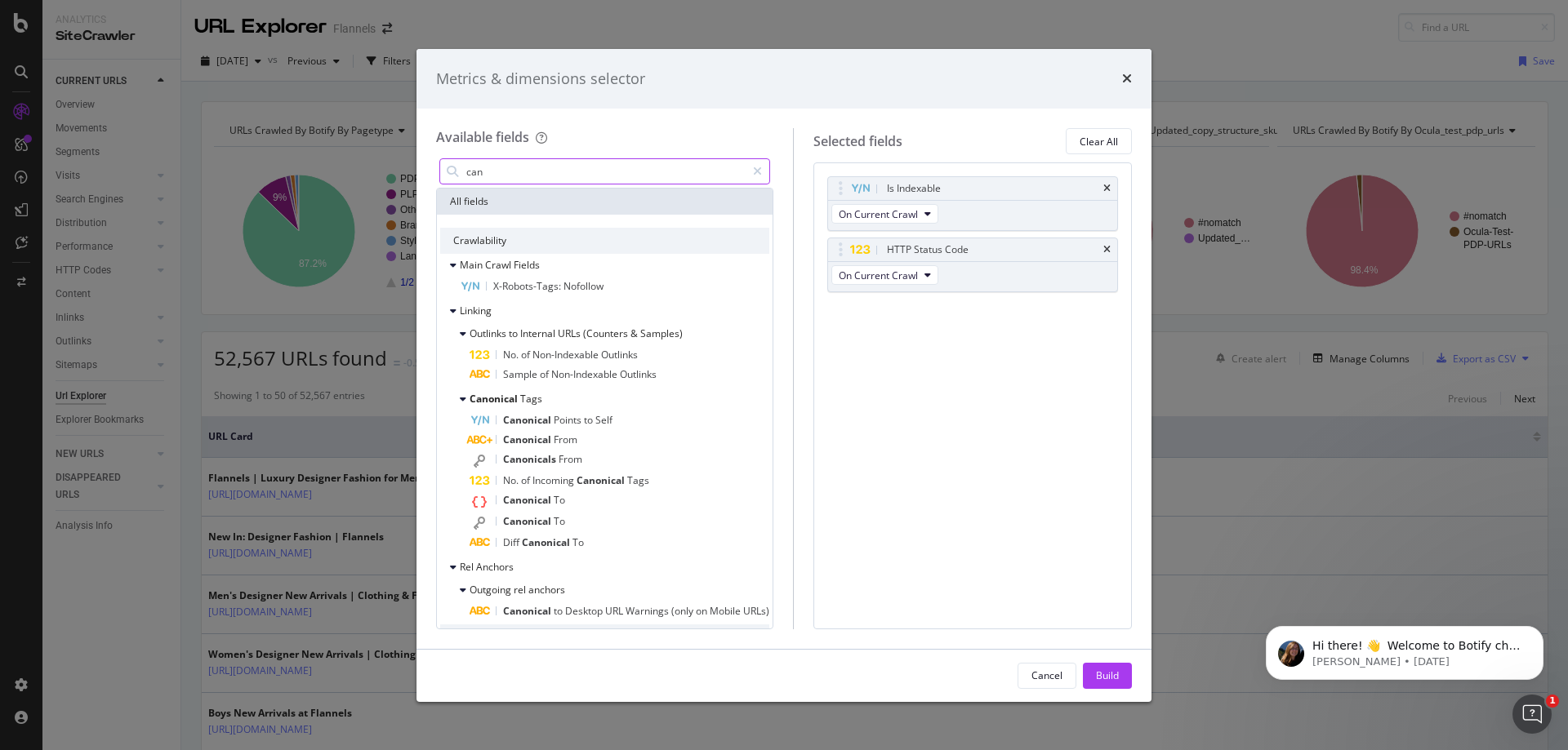
drag, startPoint x: 594, startPoint y: 203, endPoint x: 605, endPoint y: 176, distance: 29.2
click at [605, 176] on input "can" at bounding box center [605, 171] width 281 height 25
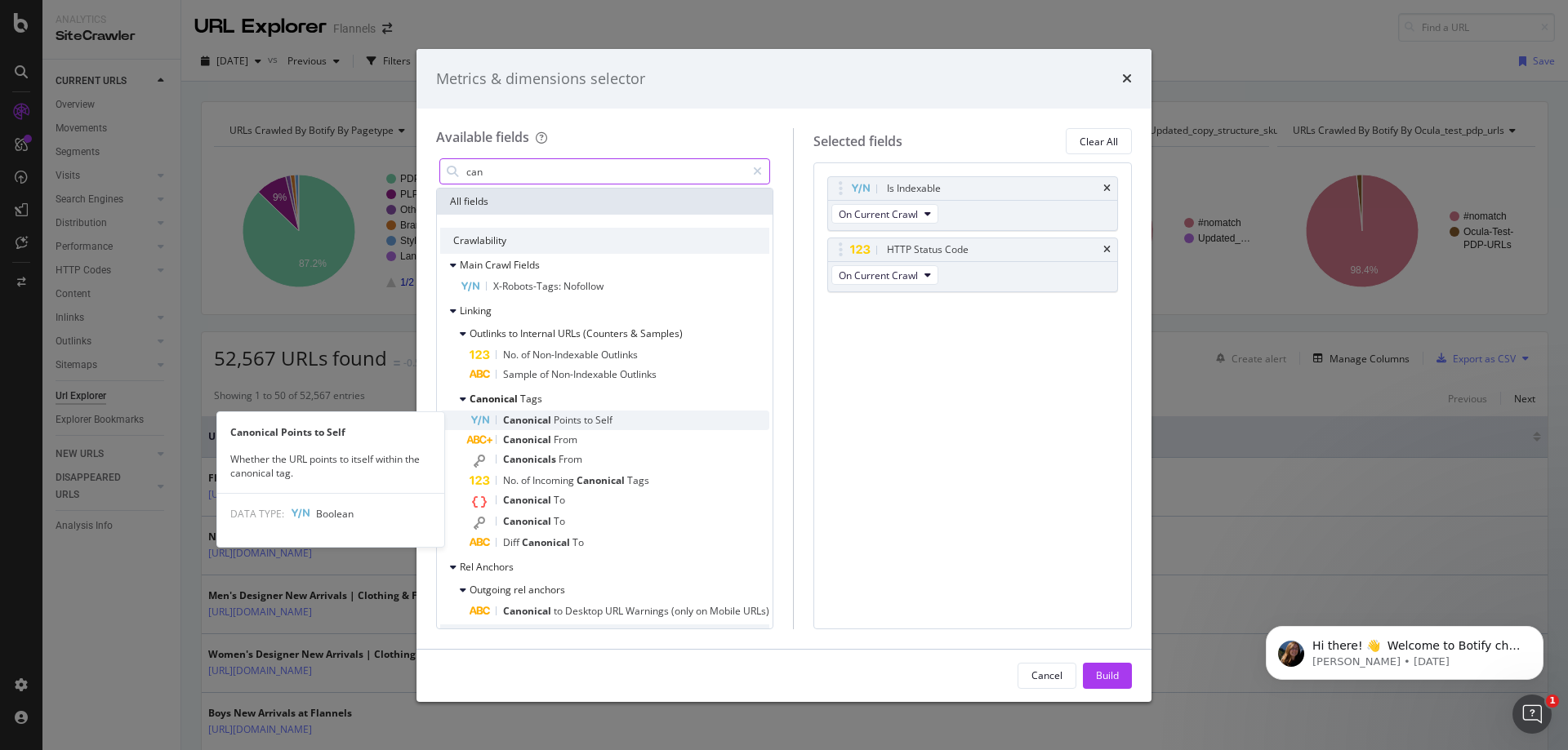
type input "can"
click at [545, 425] on span "Canonical" at bounding box center [528, 420] width 50 height 14
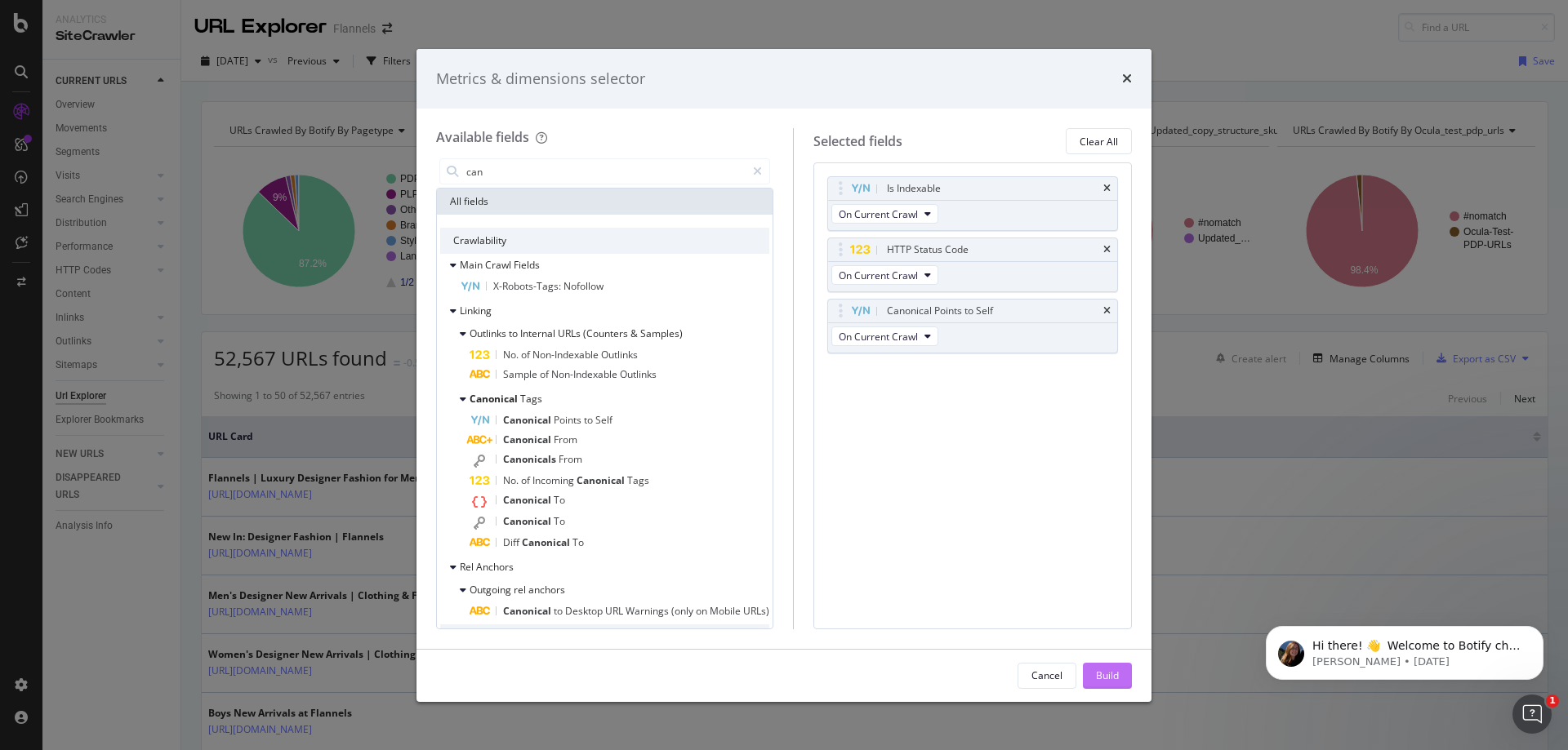
click at [1126, 678] on button "Build" at bounding box center [1107, 676] width 49 height 27
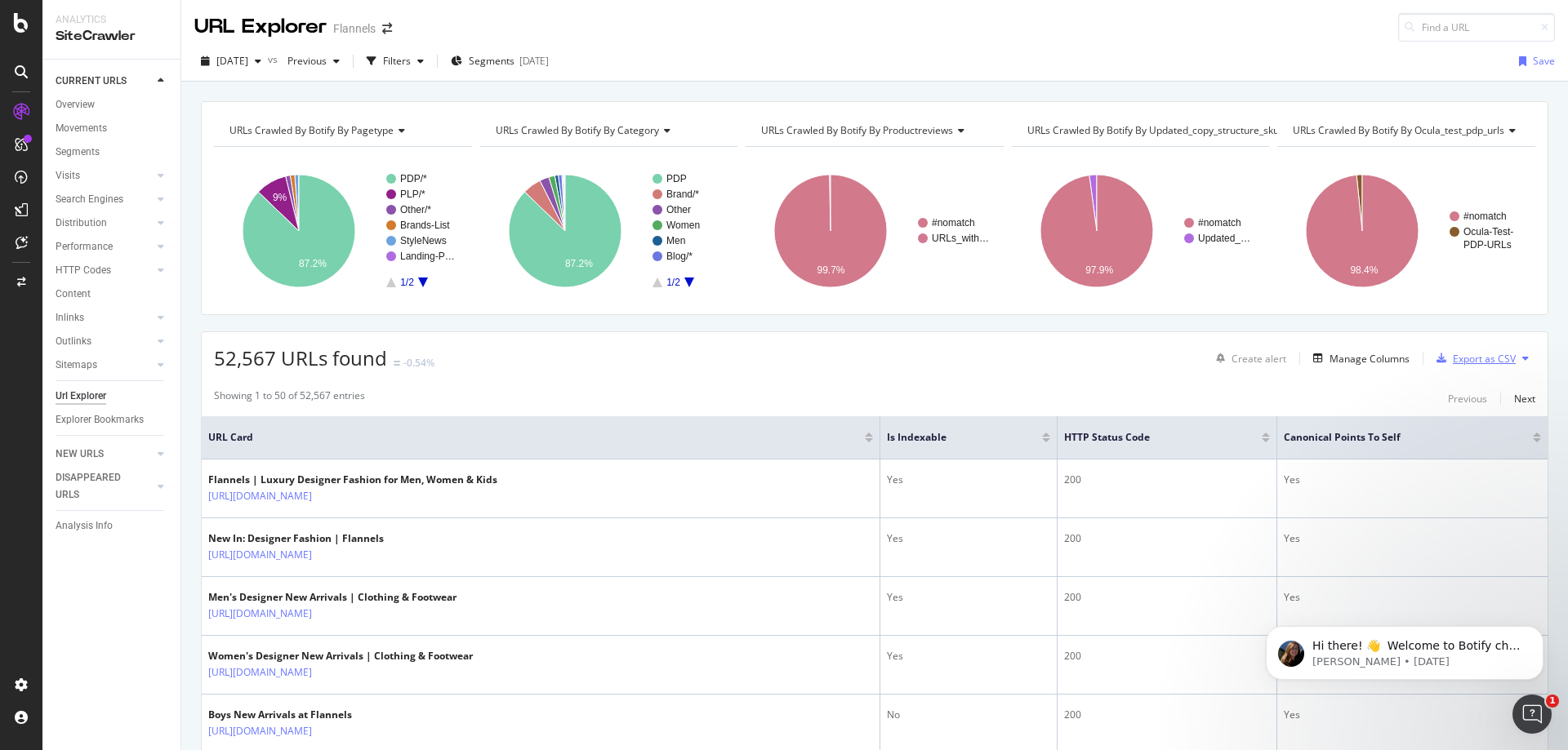
click at [1485, 352] on div "Export as CSV" at bounding box center [1485, 359] width 63 height 14
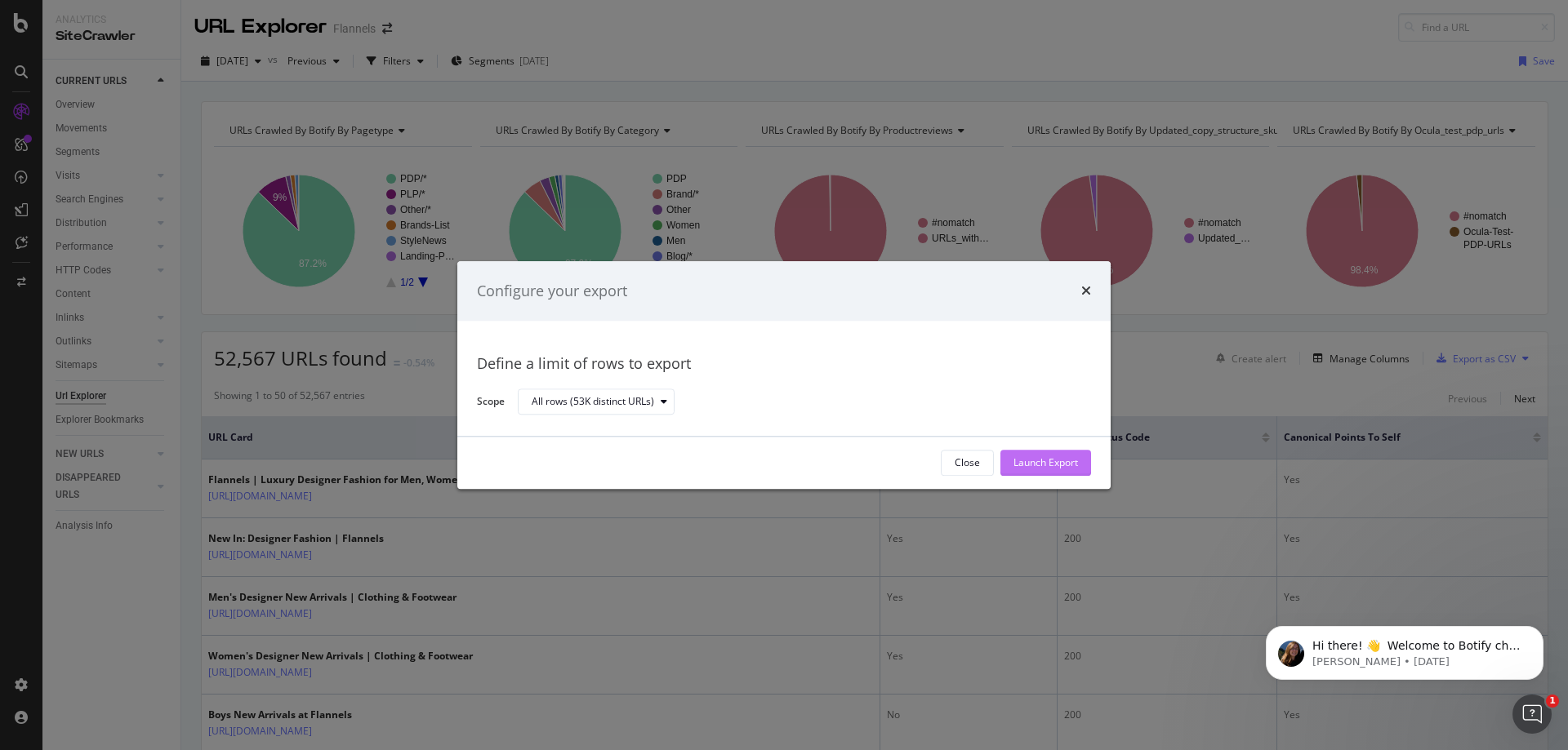
click at [1068, 464] on div "Launch Export" at bounding box center [1045, 464] width 64 height 14
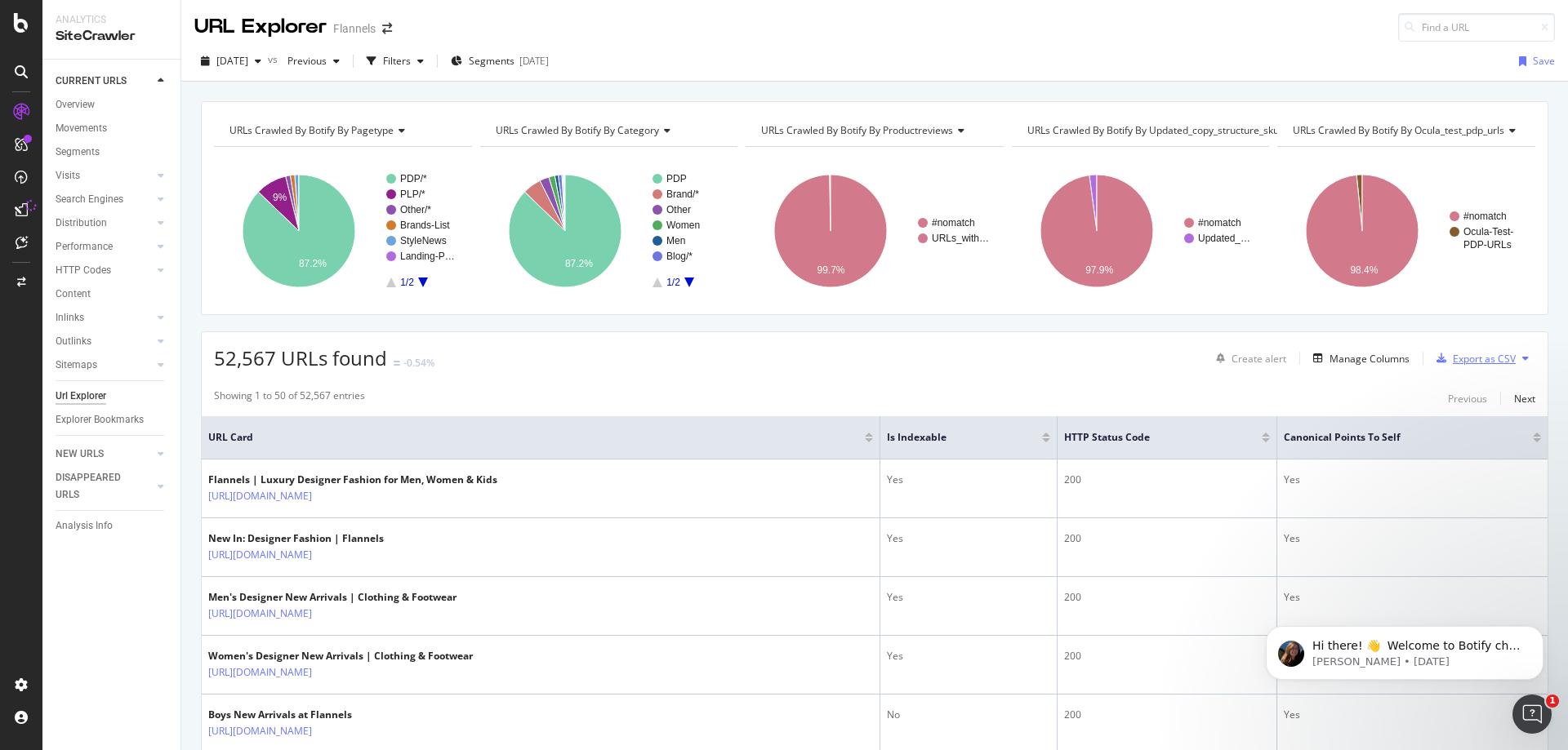
click at [1459, 359] on div "Export as CSV" at bounding box center [1485, 359] width 63 height 14
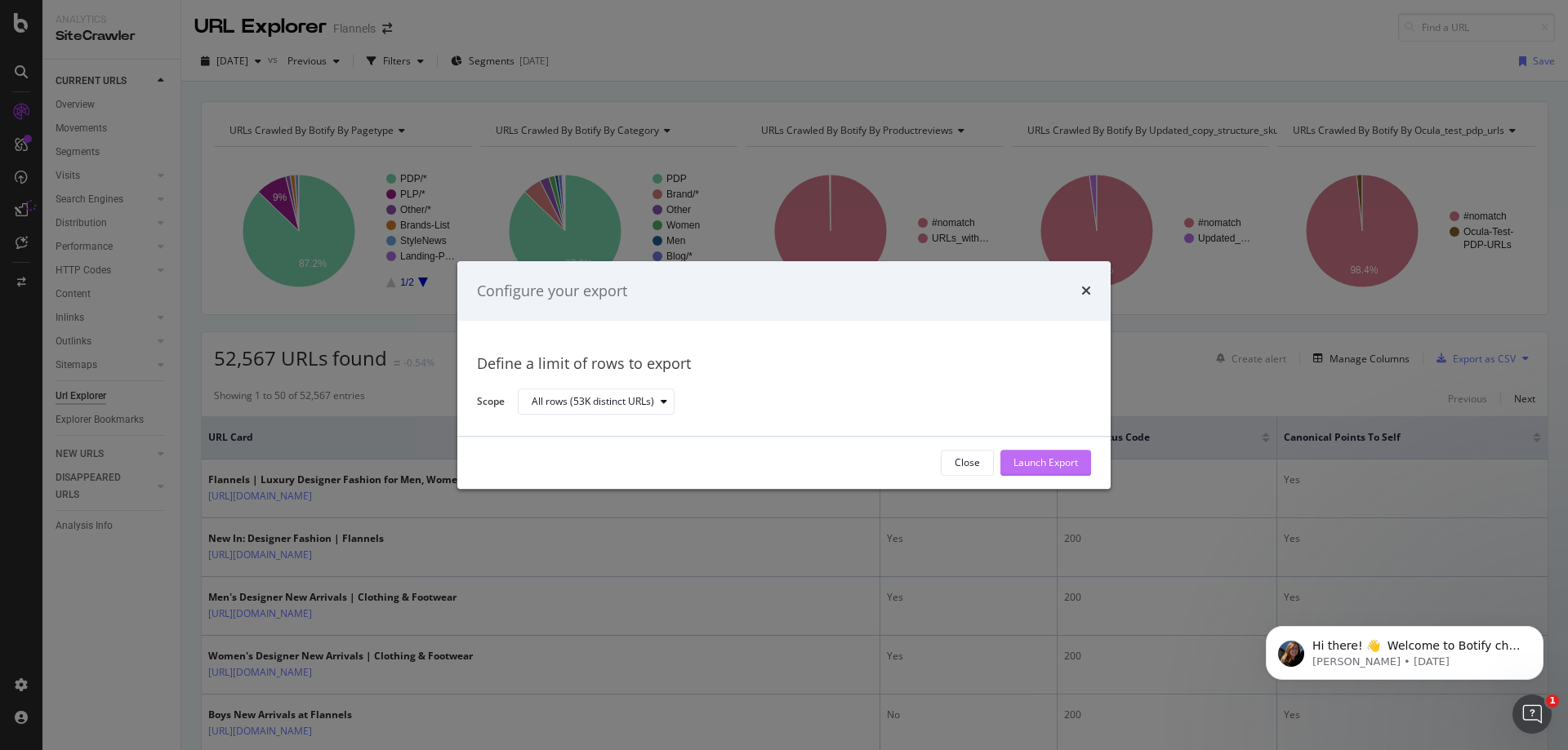
click at [1076, 461] on div "Launch Export" at bounding box center [1045, 464] width 64 height 14
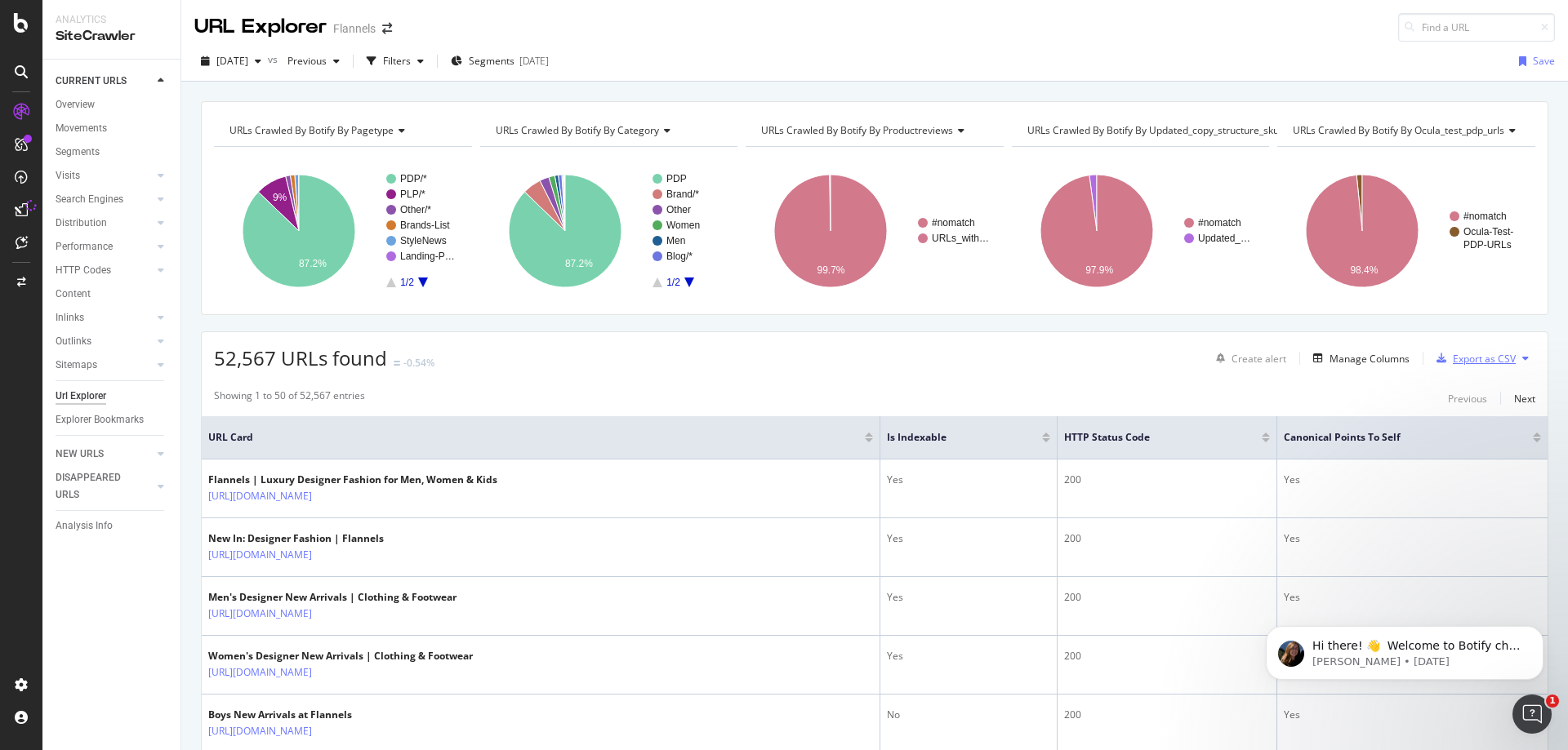
click at [1453, 365] on div "Export as CSV" at bounding box center [1485, 359] width 63 height 14
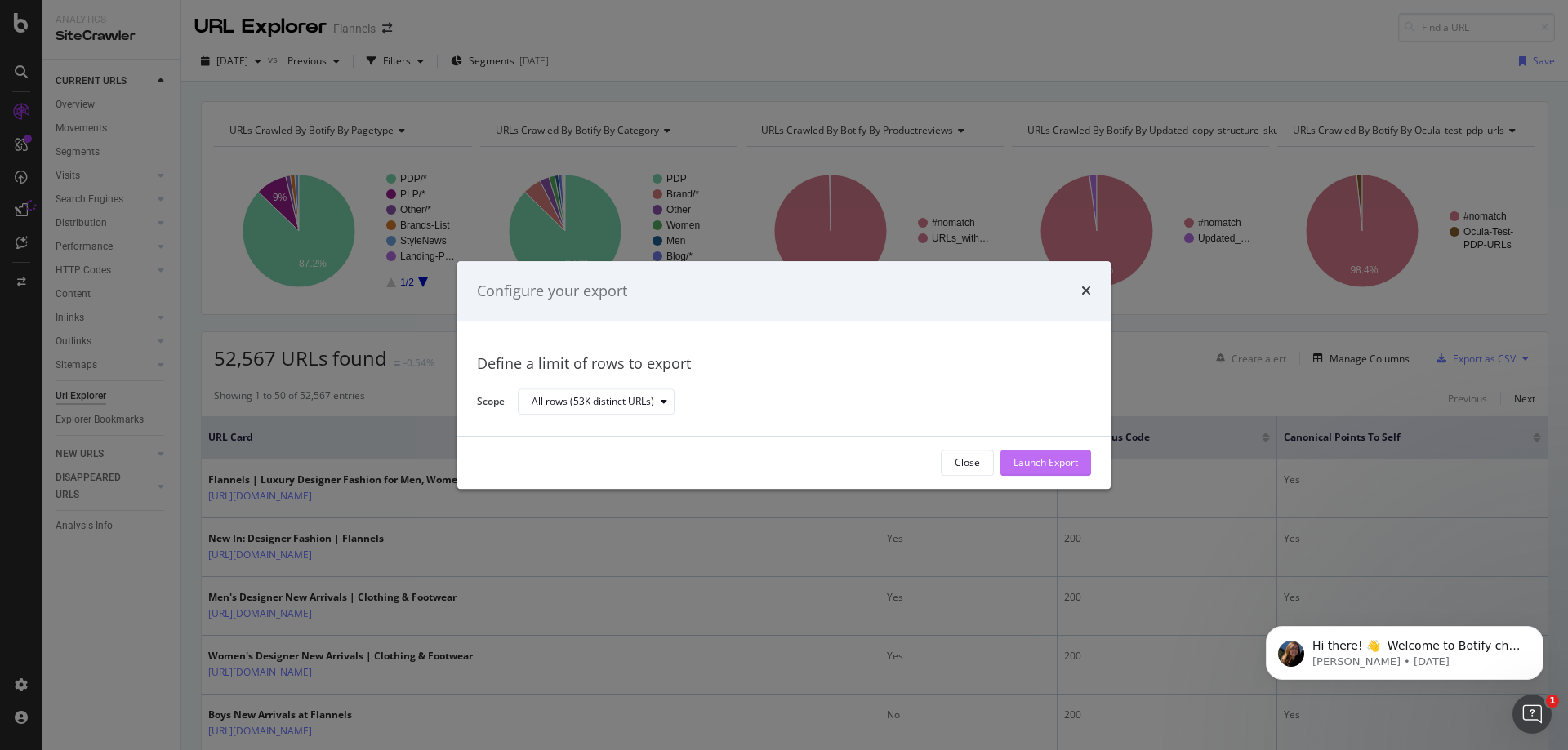
click at [1045, 464] on div "Launch Export" at bounding box center [1045, 464] width 64 height 14
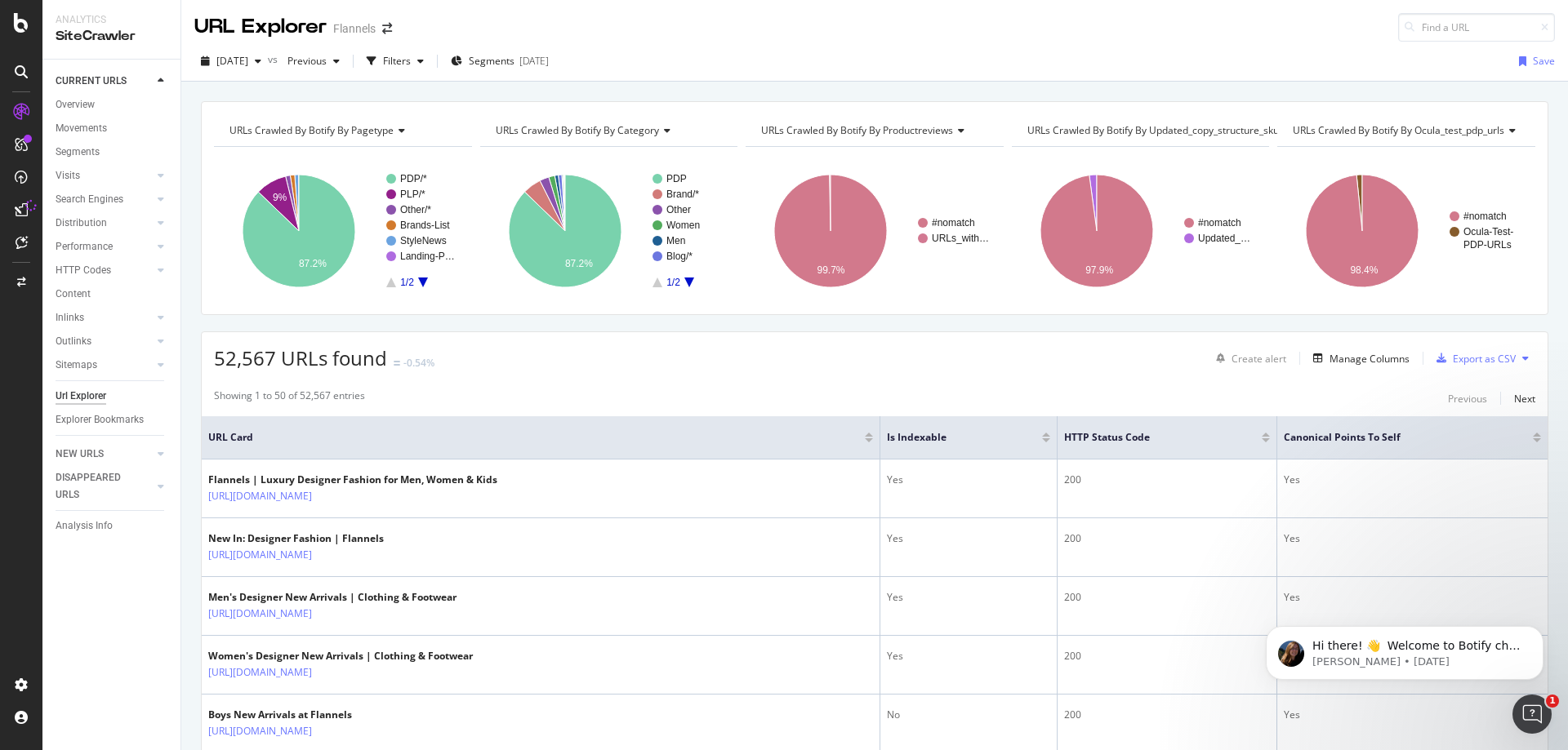
click at [932, 363] on div "52,567 URLs found -0.54% Create alert Manage Columns Export as CSV" at bounding box center [875, 352] width 1346 height 40
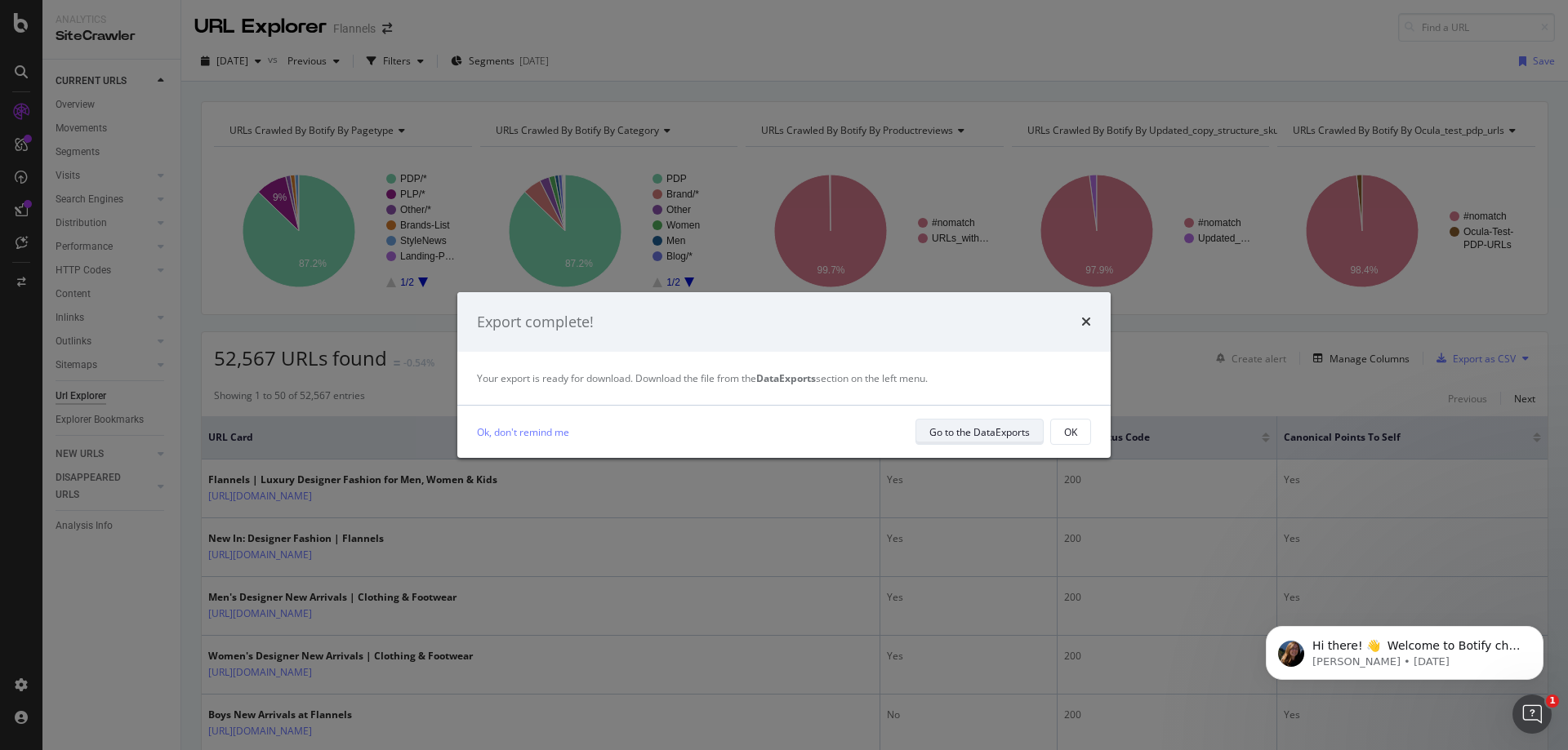
click at [956, 427] on div "Go to the DataExports" at bounding box center [979, 432] width 100 height 14
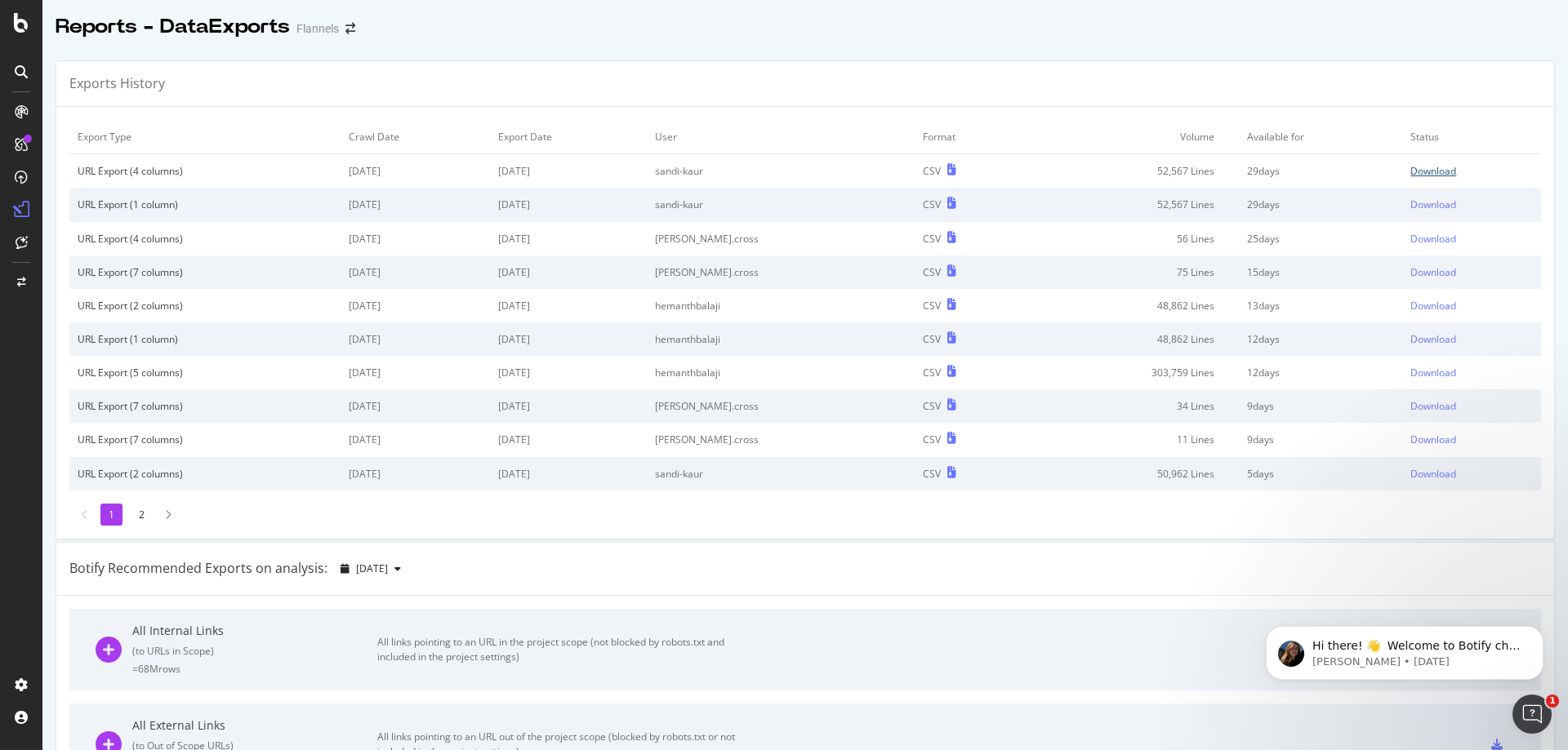
click at [1411, 168] on div "Download" at bounding box center [1433, 171] width 45 height 14
click at [771, 548] on div "Botify Recommended Exports on analysis: 2025 Sep. 20th" at bounding box center [805, 570] width 1498 height 53
